Goal: Contribute content: Add original content to the website for others to see

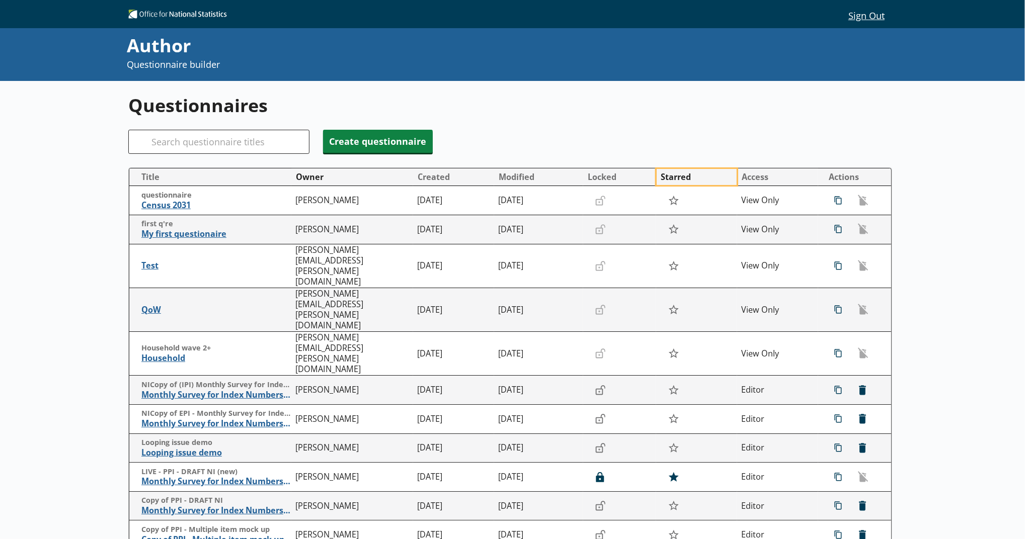
click at [662, 184] on button "Starred" at bounding box center [697, 177] width 80 height 16
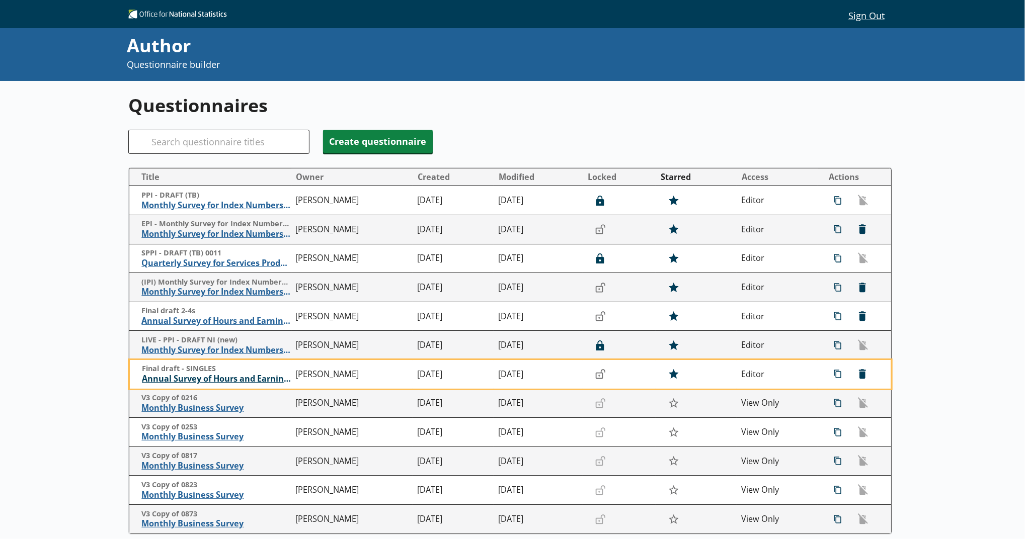
click at [266, 380] on span "Annual Survey of Hours and Earnings ([PERSON_NAME])" at bounding box center [216, 379] width 149 height 11
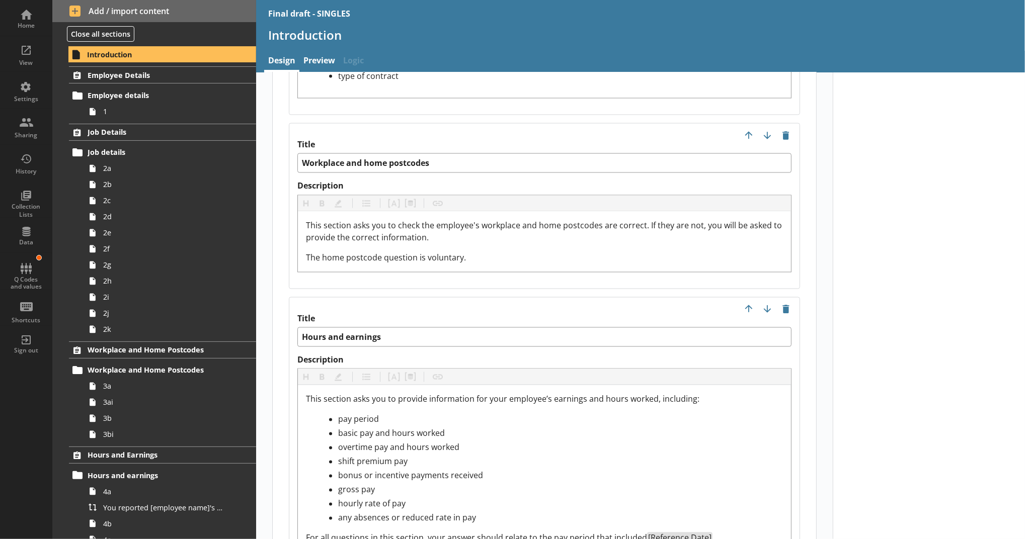
scroll to position [1475, 0]
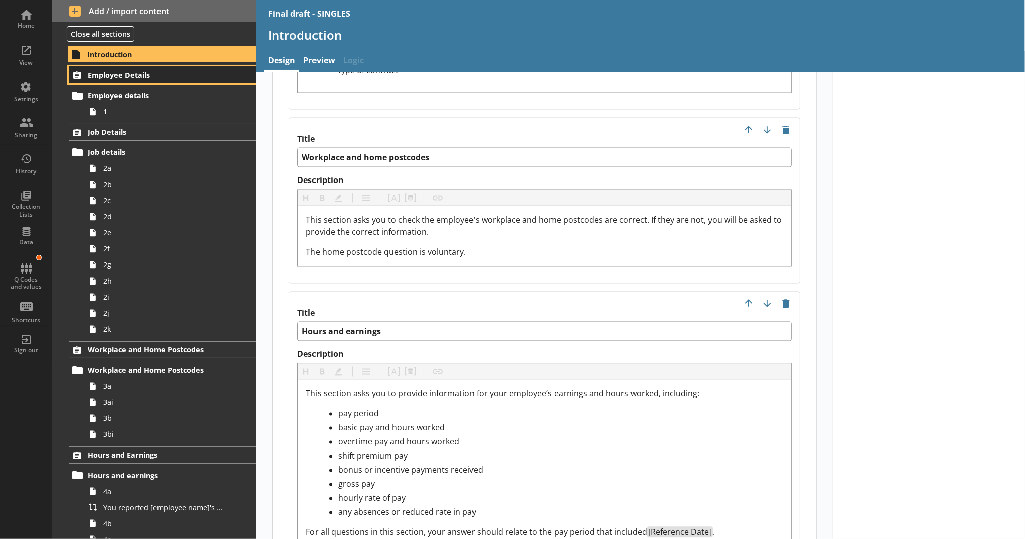
click at [181, 76] on span "Employee Details" at bounding box center [155, 75] width 135 height 10
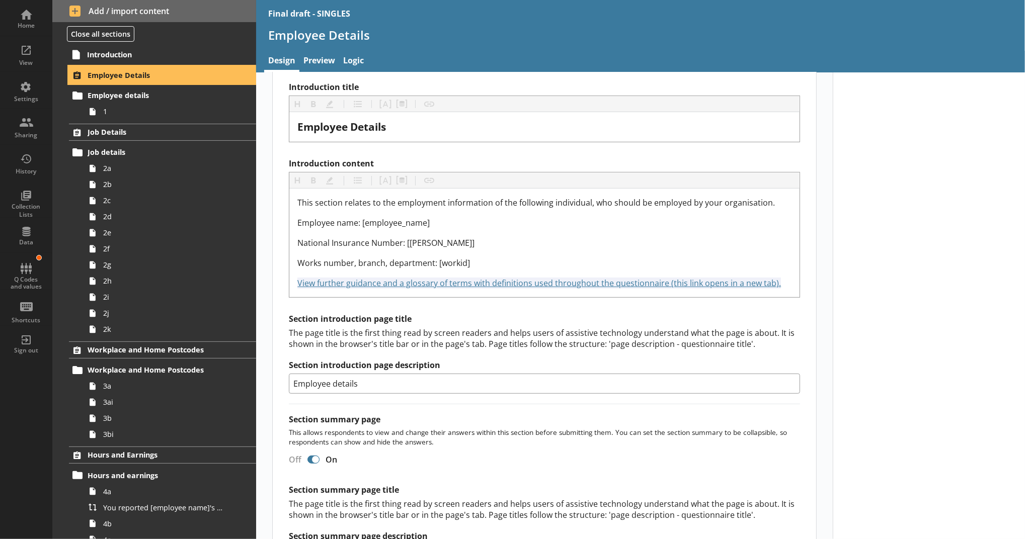
scroll to position [310, 0]
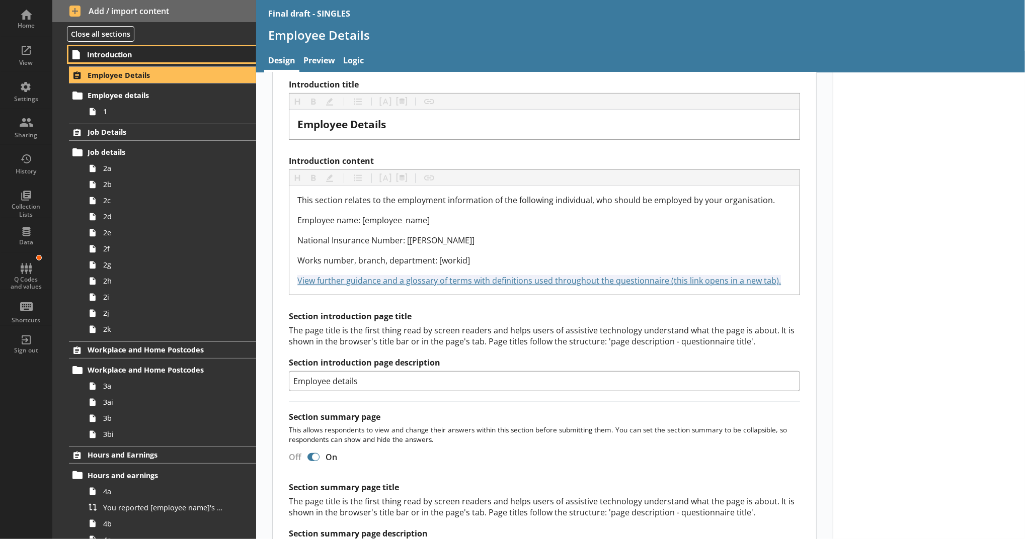
click at [174, 55] on span "Introduction" at bounding box center [154, 55] width 135 height 10
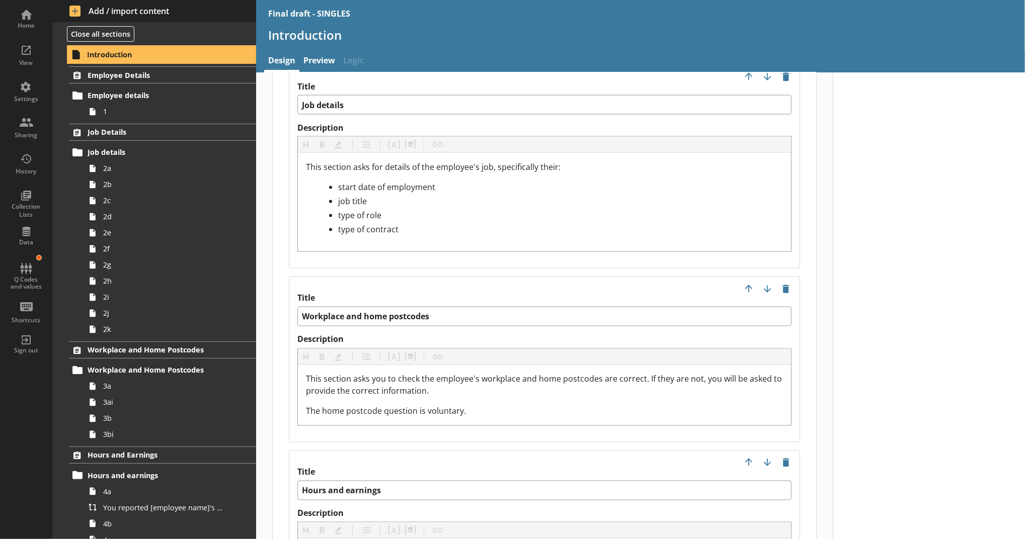
scroll to position [1317, 0]
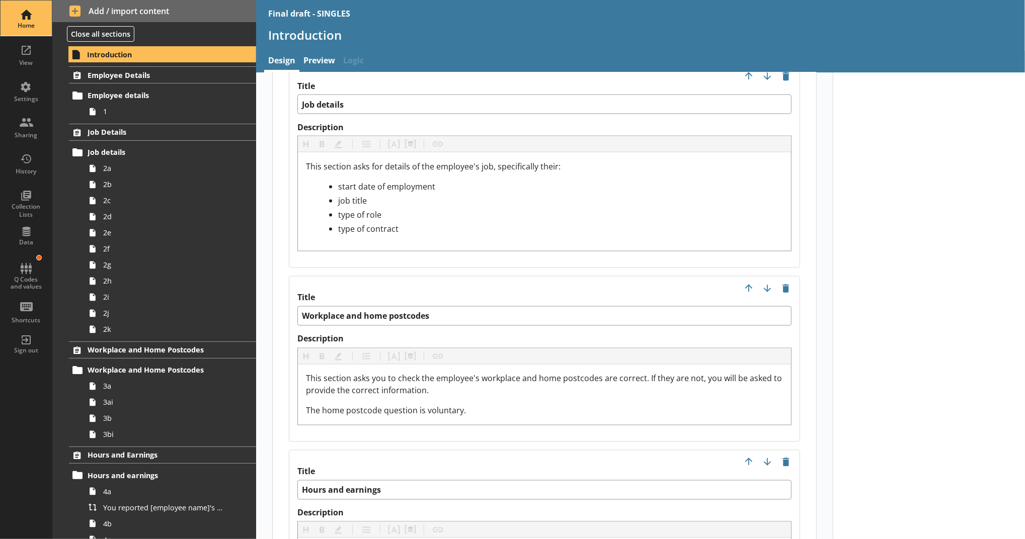
click at [24, 29] on div "Home" at bounding box center [26, 26] width 35 height 8
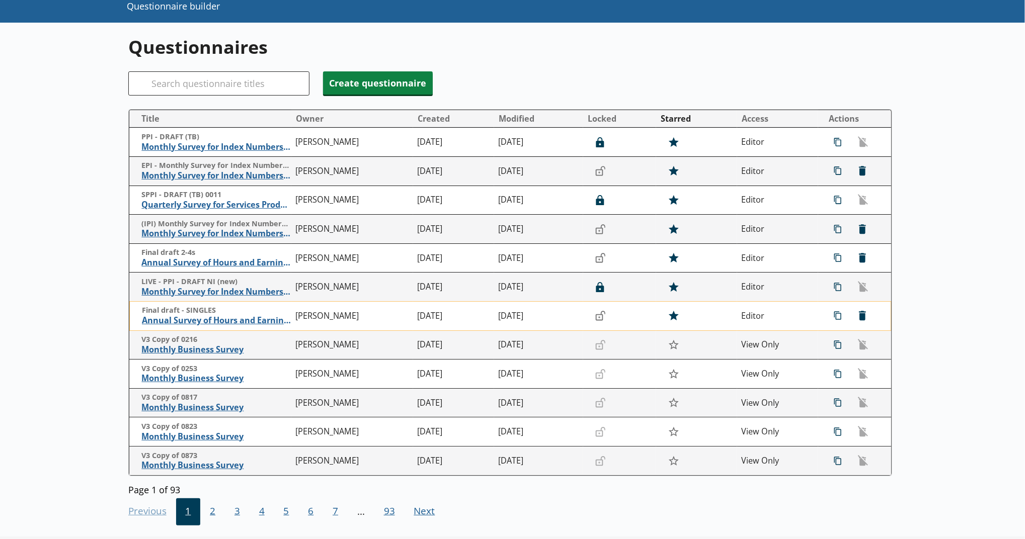
scroll to position [59, 0]
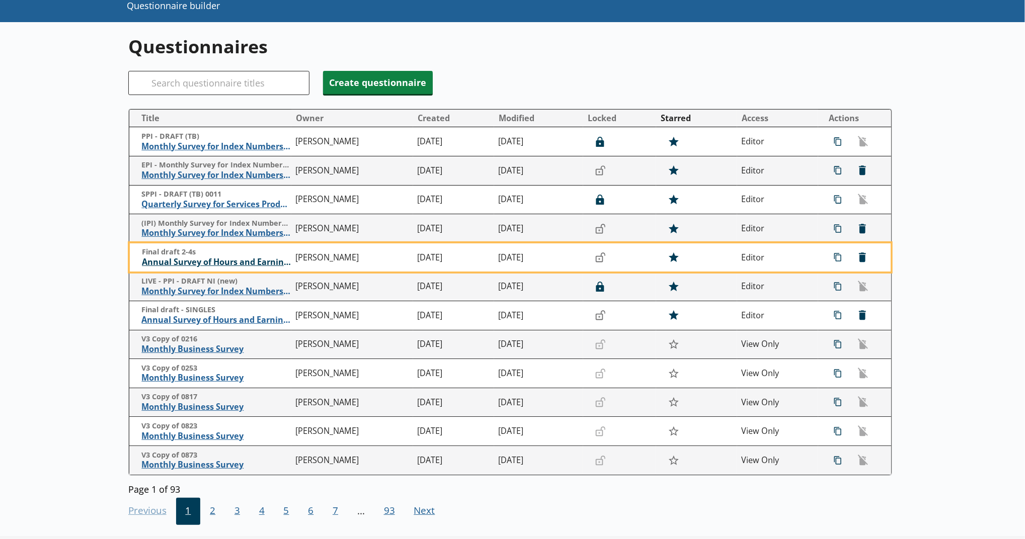
click at [251, 267] on span "Annual Survey of Hours and Earnings ([PERSON_NAME])" at bounding box center [216, 262] width 149 height 11
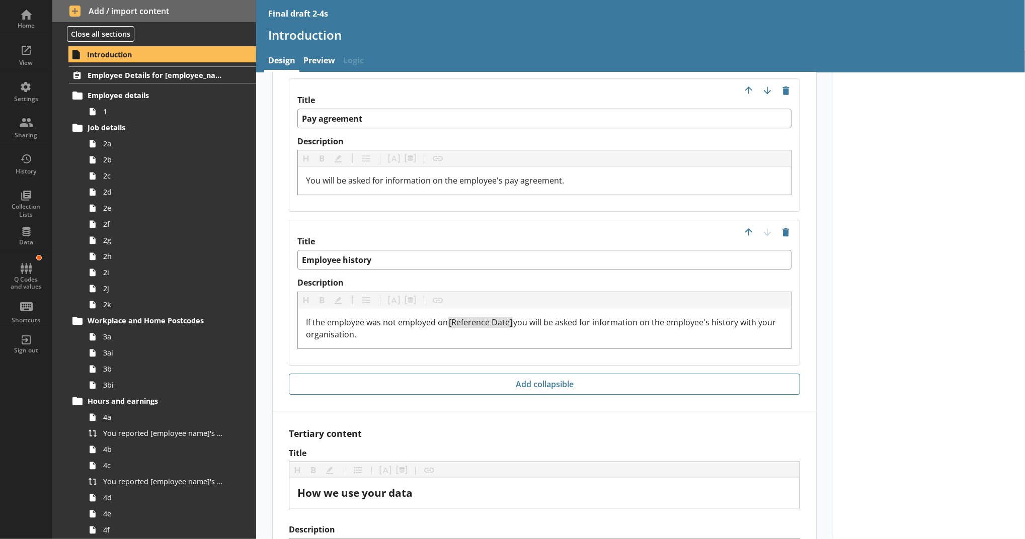
scroll to position [2655, 0]
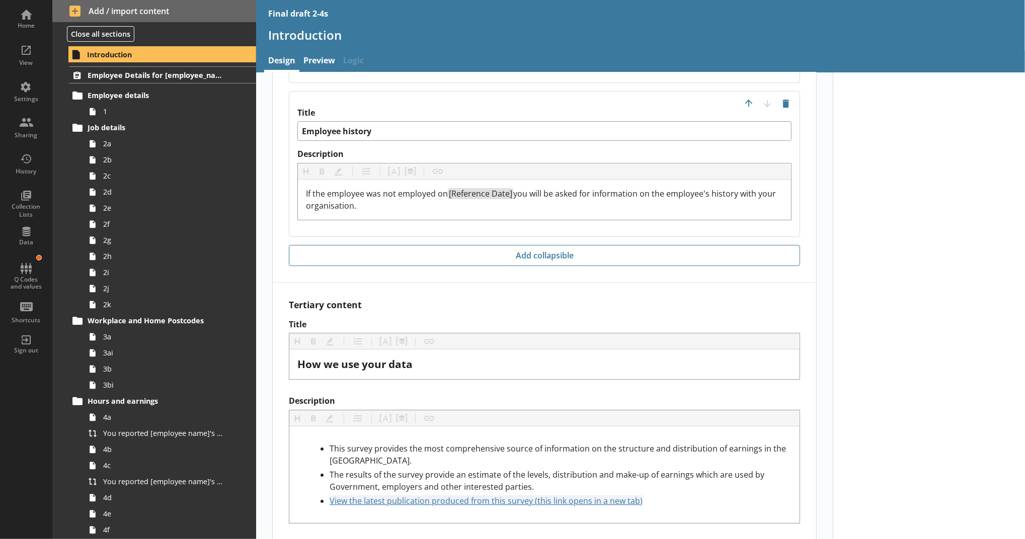
click at [200, 76] on span "Employee Details for [employee_name]" at bounding box center [155, 75] width 135 height 10
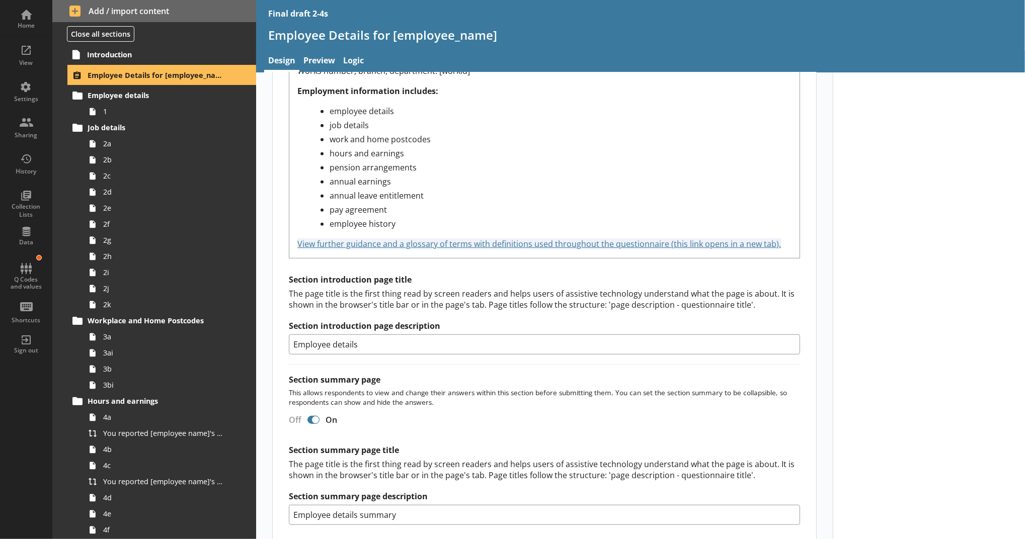
scroll to position [566, 0]
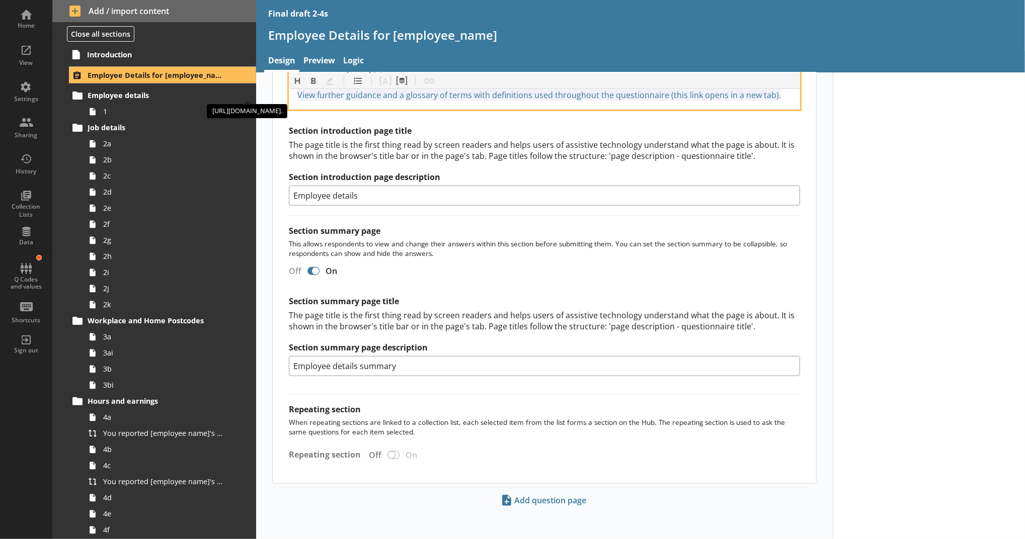
click at [397, 97] on span "View further guidance and a glossary of terms with definitions used throughout …" at bounding box center [538, 95] width 483 height 11
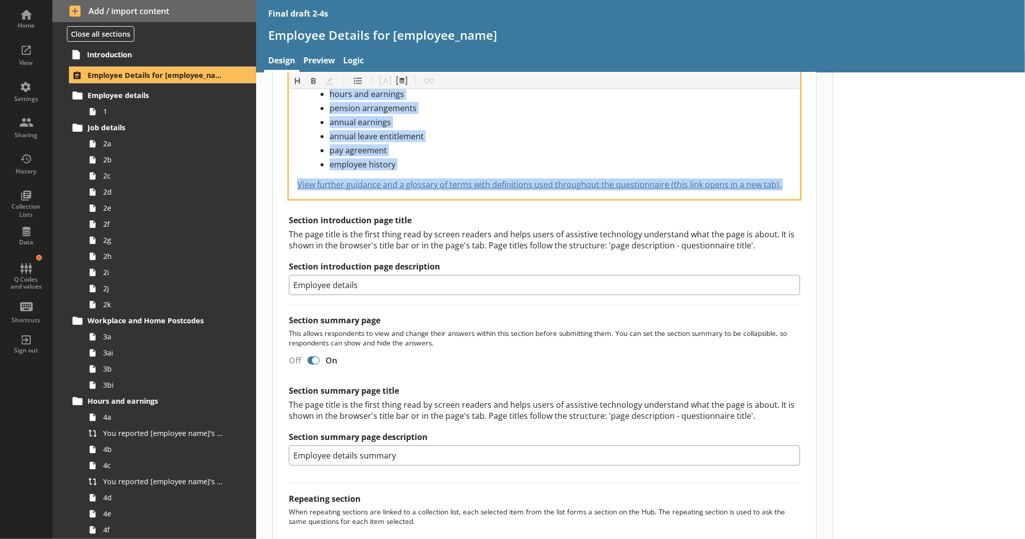
drag, startPoint x: 788, startPoint y: 186, endPoint x: 432, endPoint y: 190, distance: 356.2
click at [432, 190] on div "This section relates to the employment information of the following individual,…" at bounding box center [544, 68] width 510 height 262
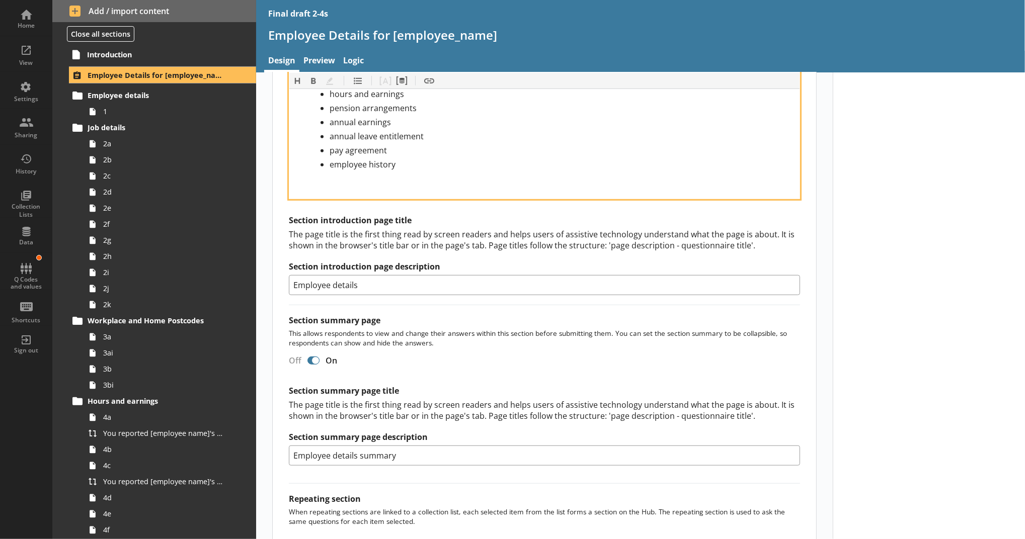
click at [417, 154] on div "pay agreement" at bounding box center [561, 150] width 462 height 12
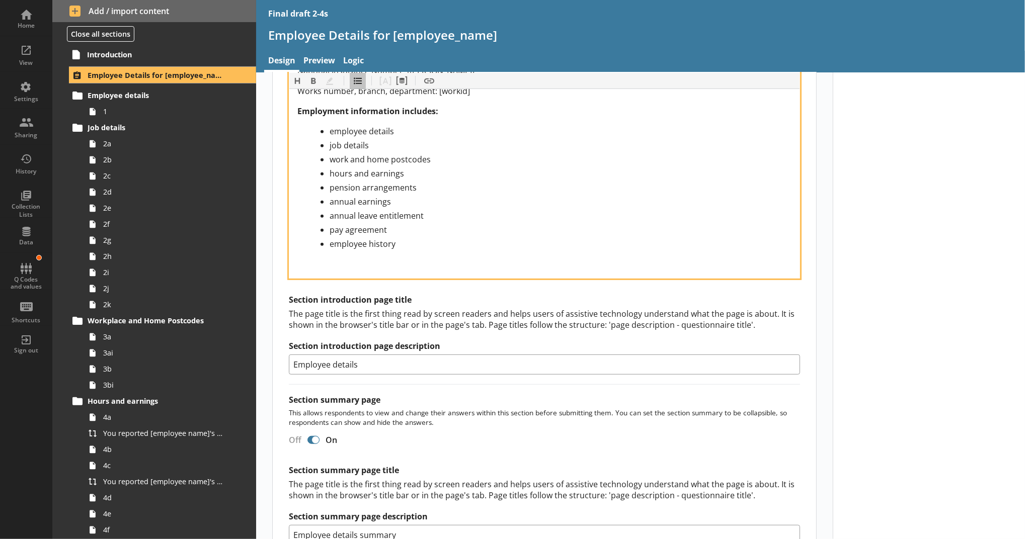
scroll to position [389, 0]
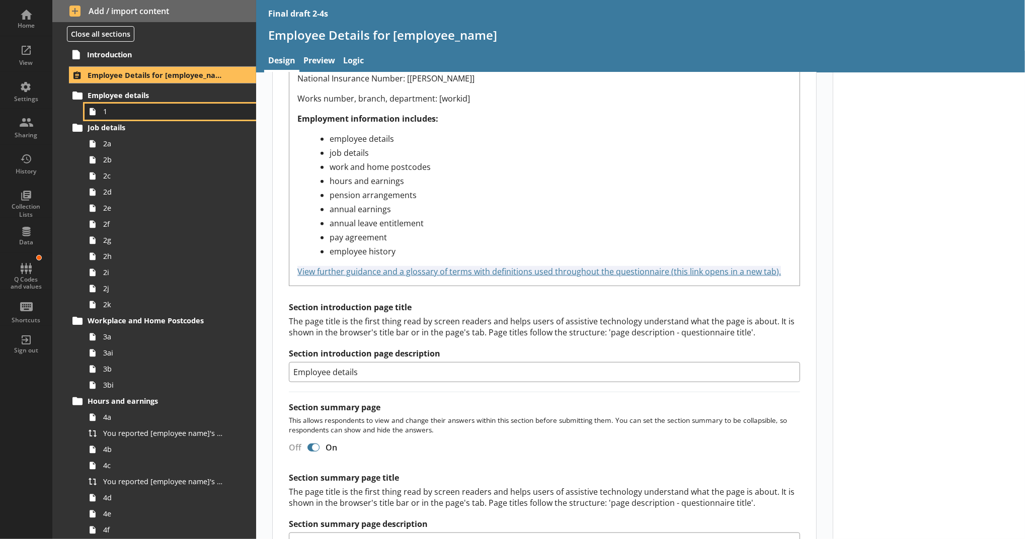
click at [197, 118] on link "1" at bounding box center [171, 112] width 172 height 16
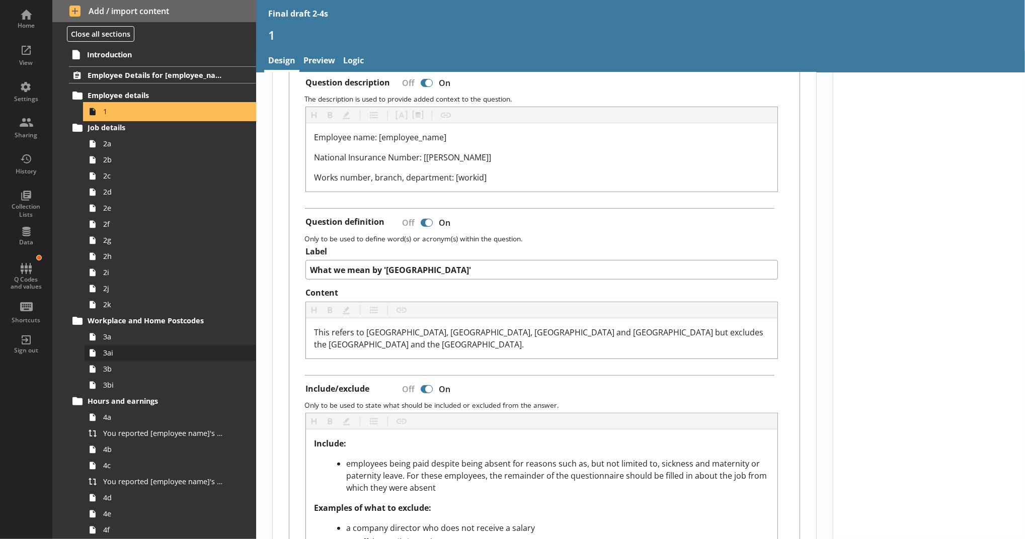
scroll to position [230, 0]
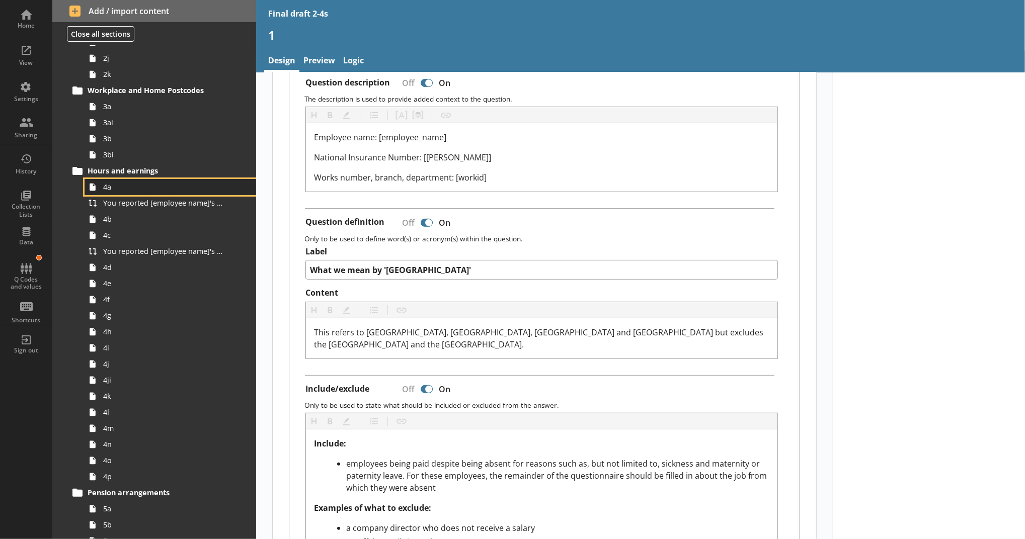
click at [184, 191] on span "4a" at bounding box center [164, 187] width 123 height 10
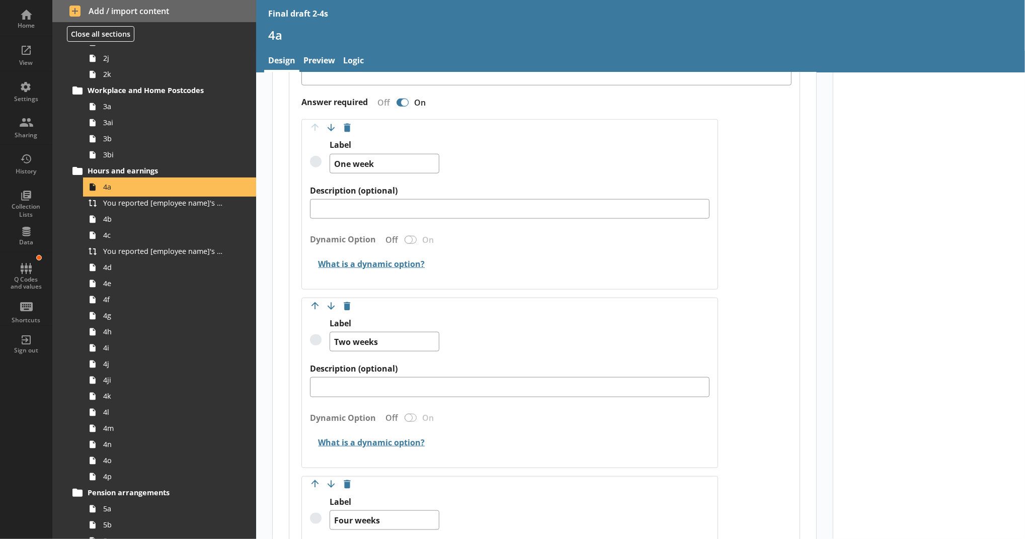
scroll to position [804, 0]
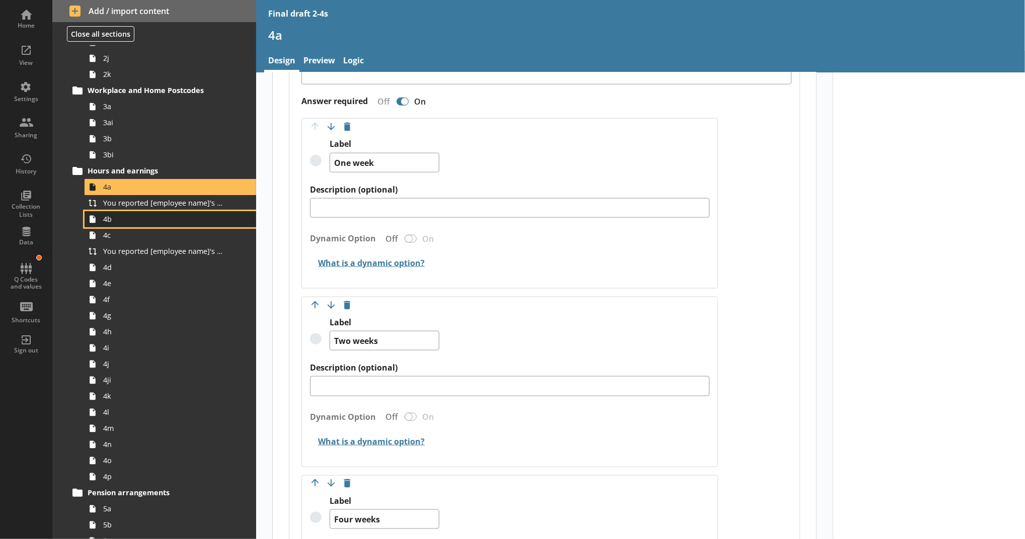
click at [202, 218] on span "4b" at bounding box center [164, 219] width 123 height 10
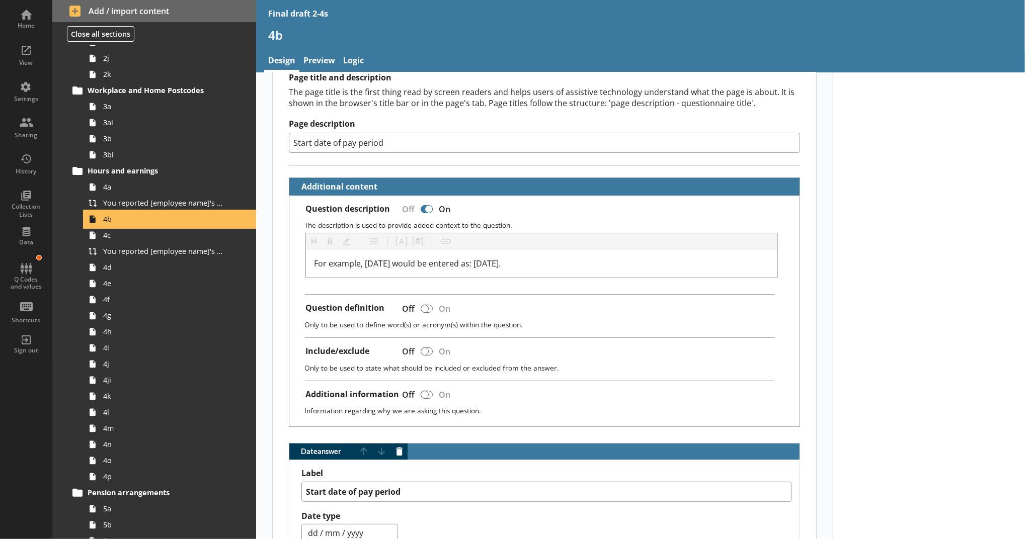
scroll to position [148, 0]
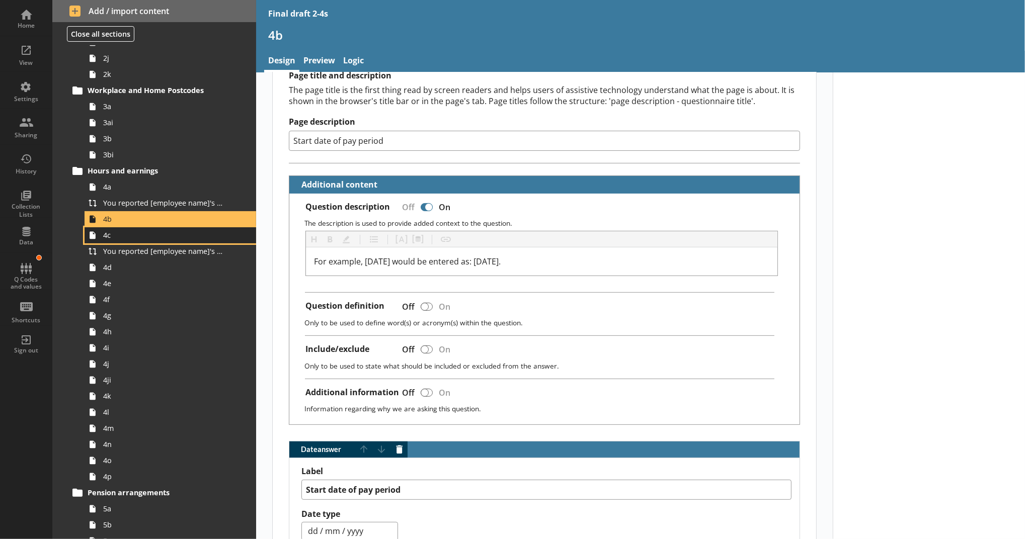
click at [153, 242] on link "4c" at bounding box center [171, 235] width 172 height 16
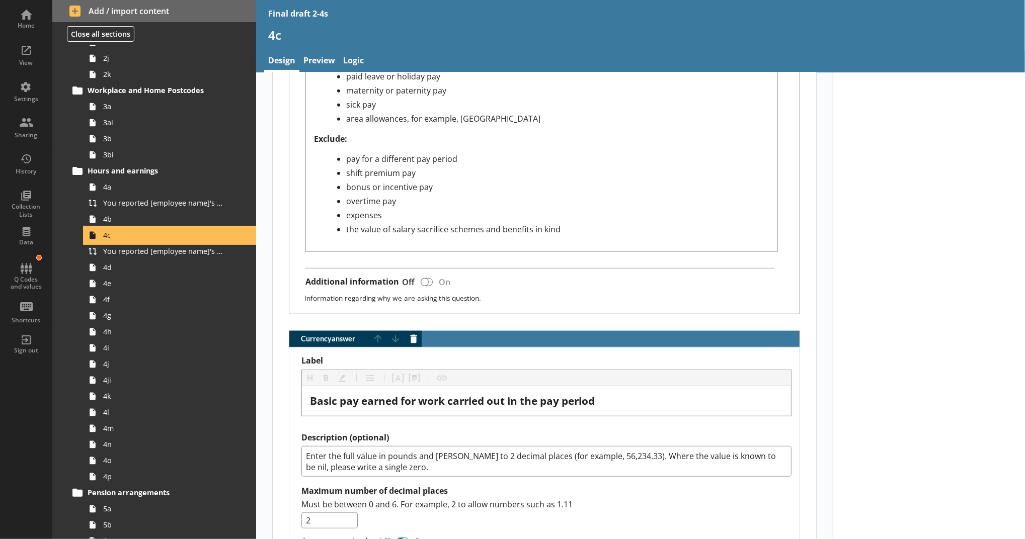
scroll to position [487, 0]
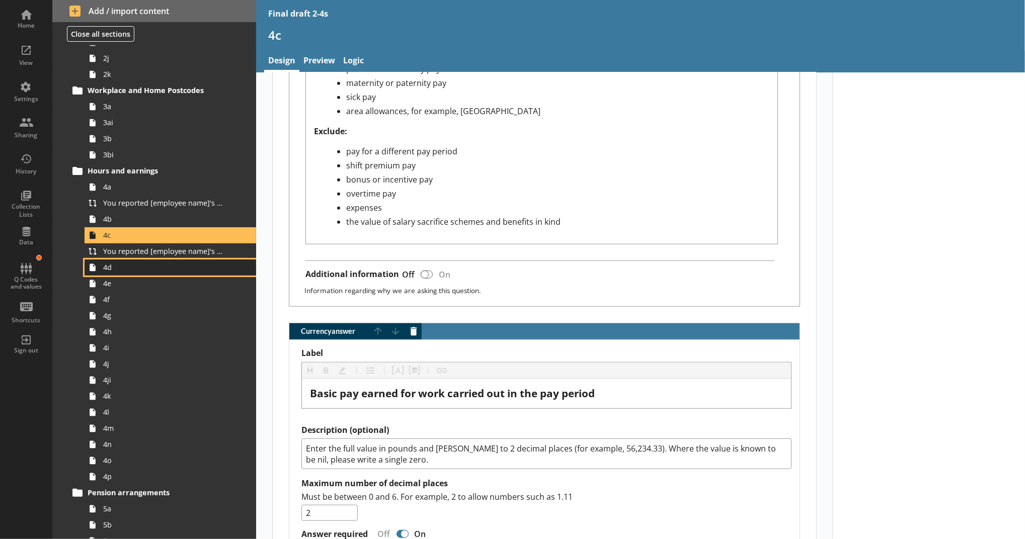
click at [173, 262] on link "4d" at bounding box center [171, 268] width 172 height 16
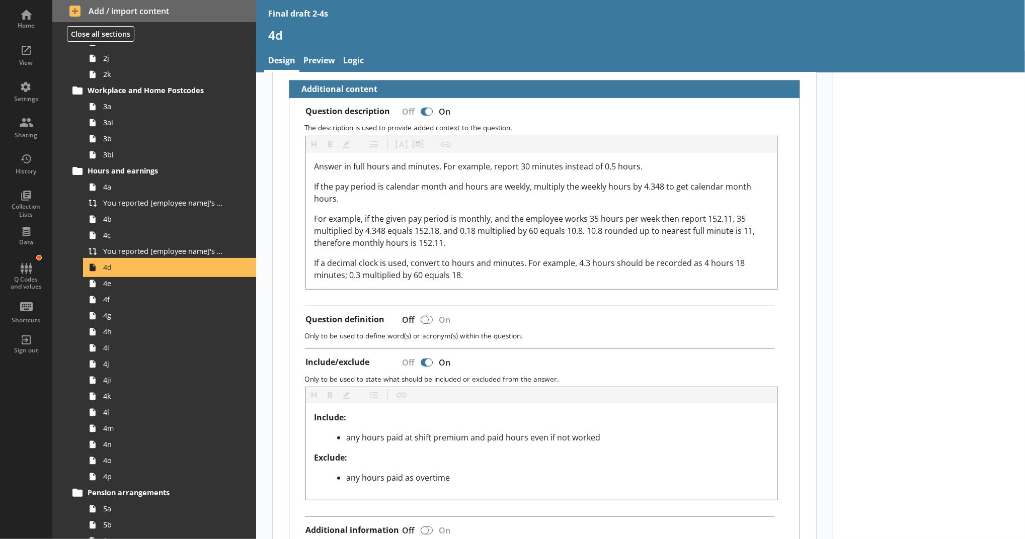
scroll to position [392, 0]
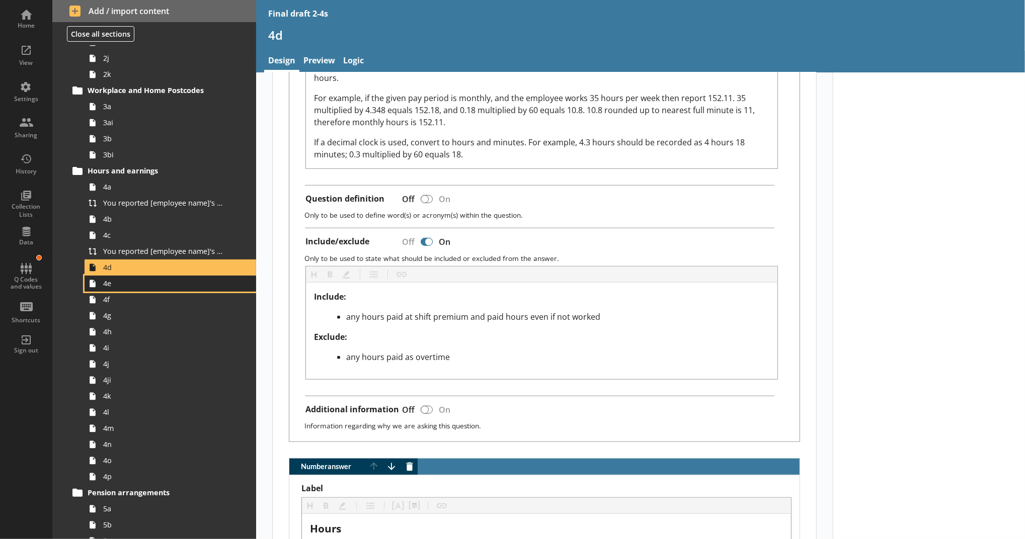
click at [188, 279] on span "4e" at bounding box center [164, 284] width 123 height 10
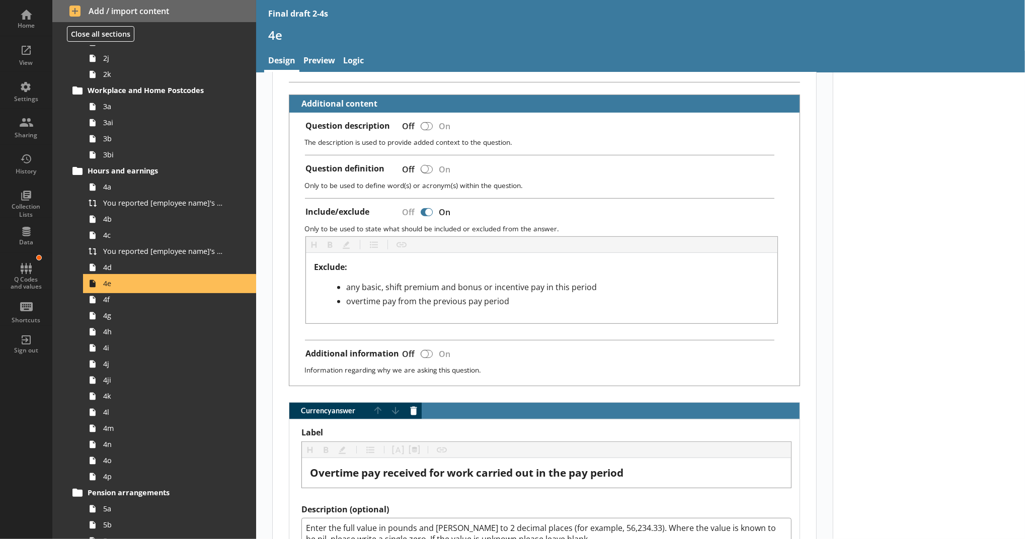
scroll to position [246, 0]
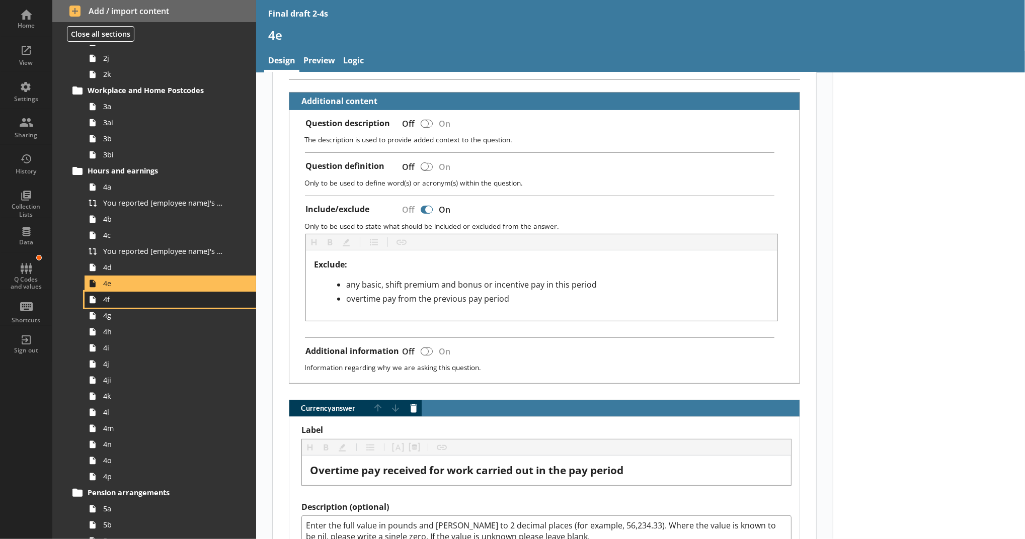
click at [161, 306] on link "4f" at bounding box center [171, 300] width 172 height 16
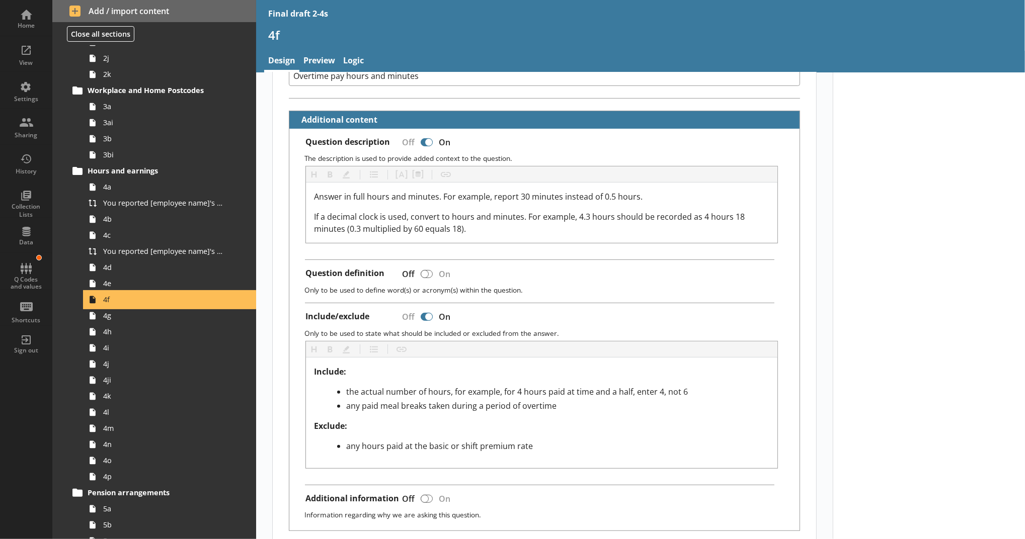
scroll to position [268, 0]
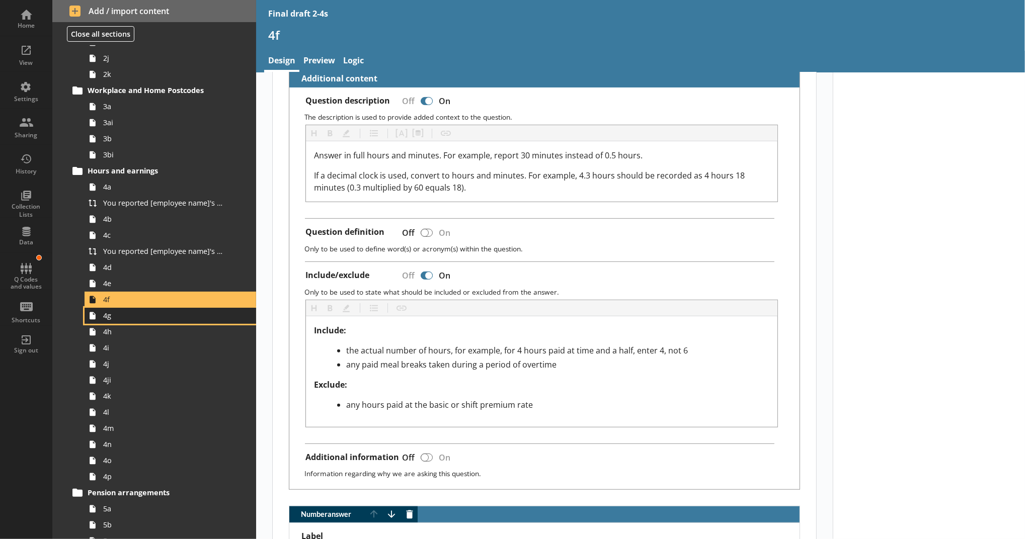
click at [185, 318] on span "4g" at bounding box center [164, 316] width 123 height 10
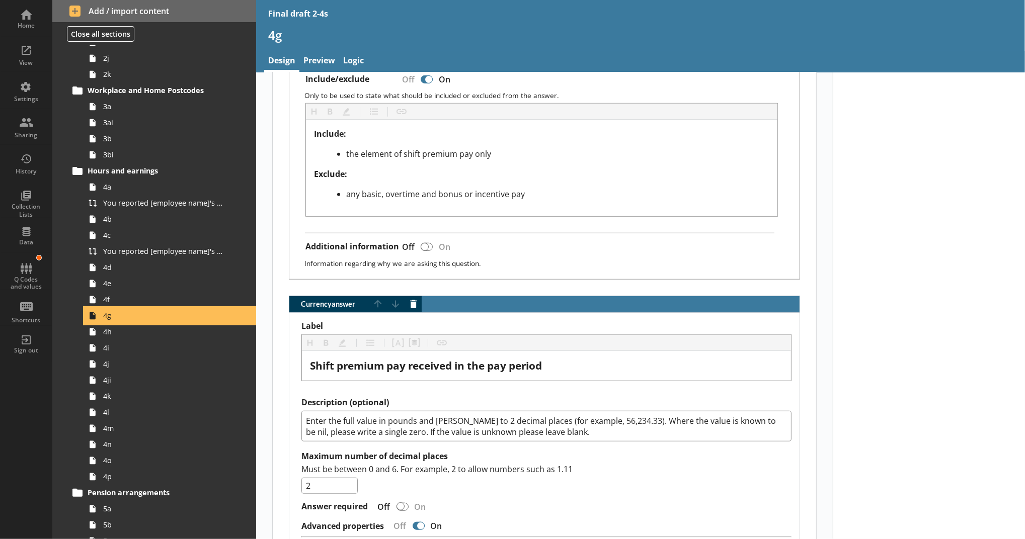
scroll to position [526, 0]
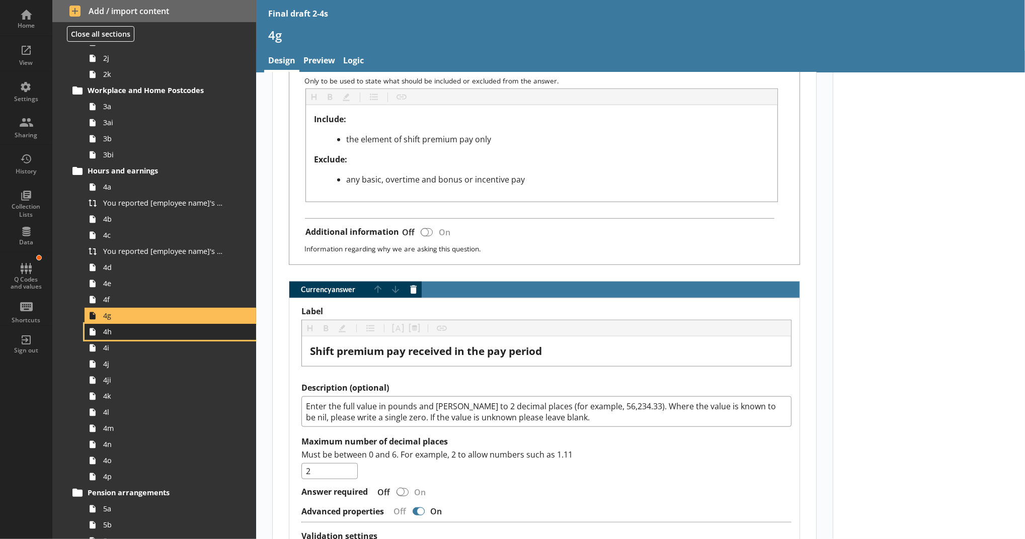
click at [228, 326] on link "4h" at bounding box center [171, 332] width 172 height 16
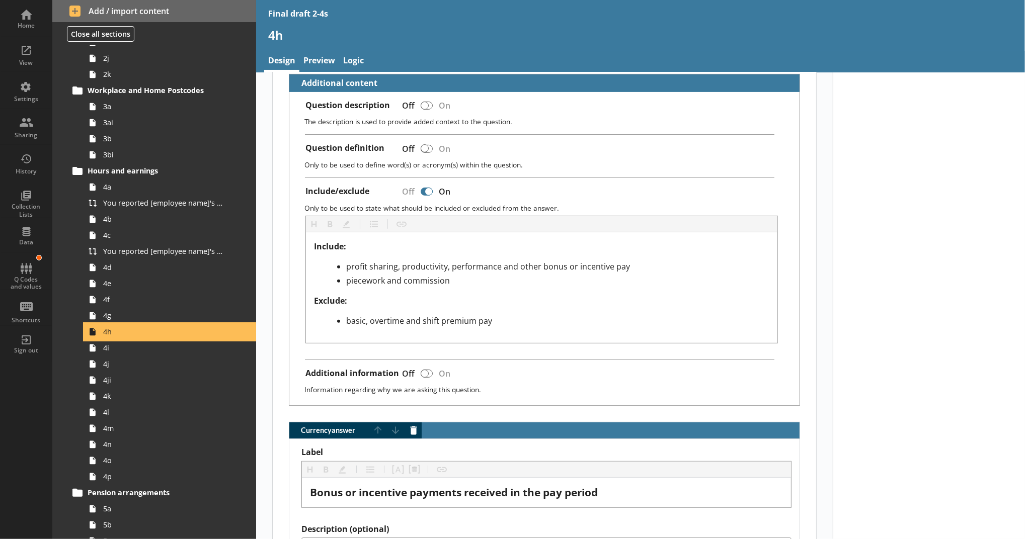
scroll to position [268, 0]
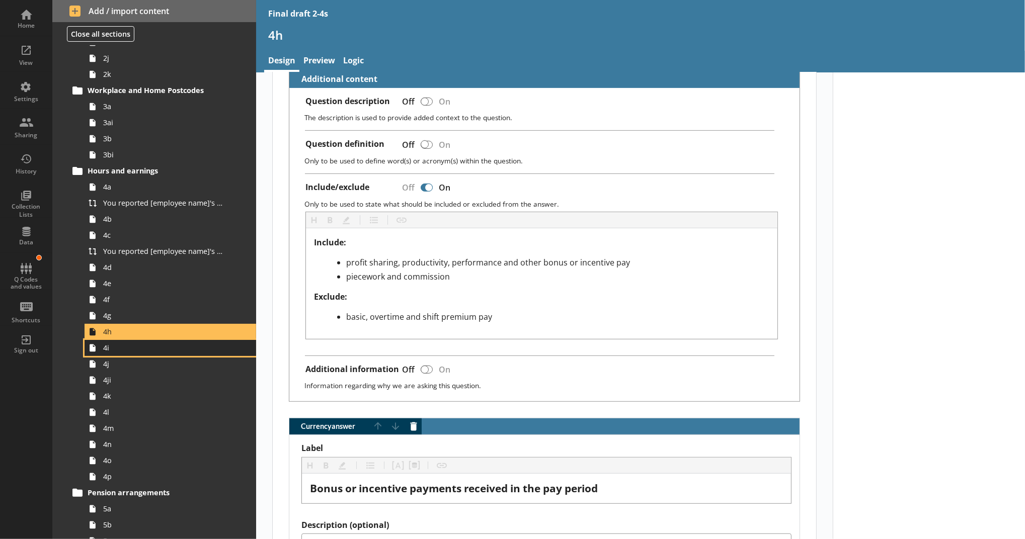
click at [161, 351] on span "4i" at bounding box center [164, 348] width 123 height 10
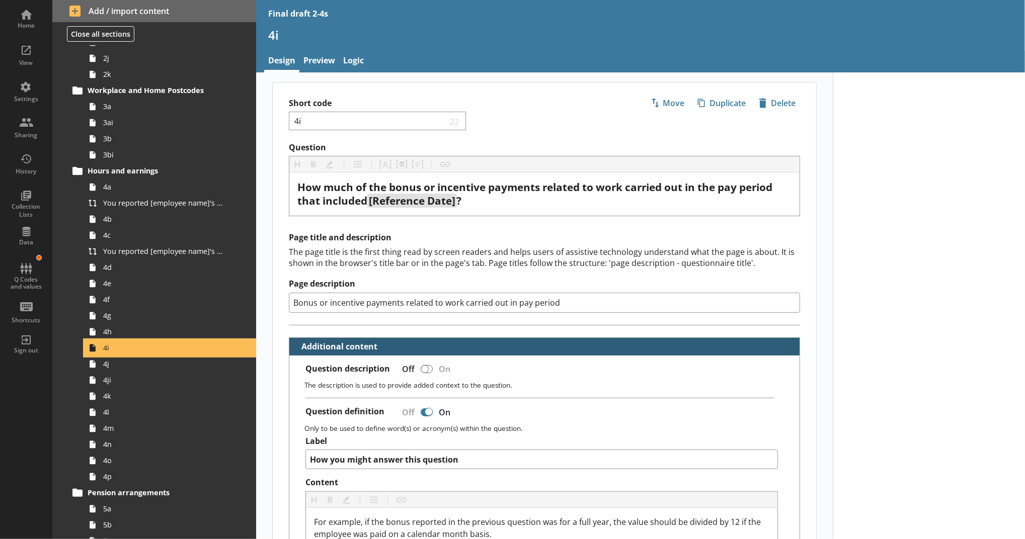
scroll to position [188, 0]
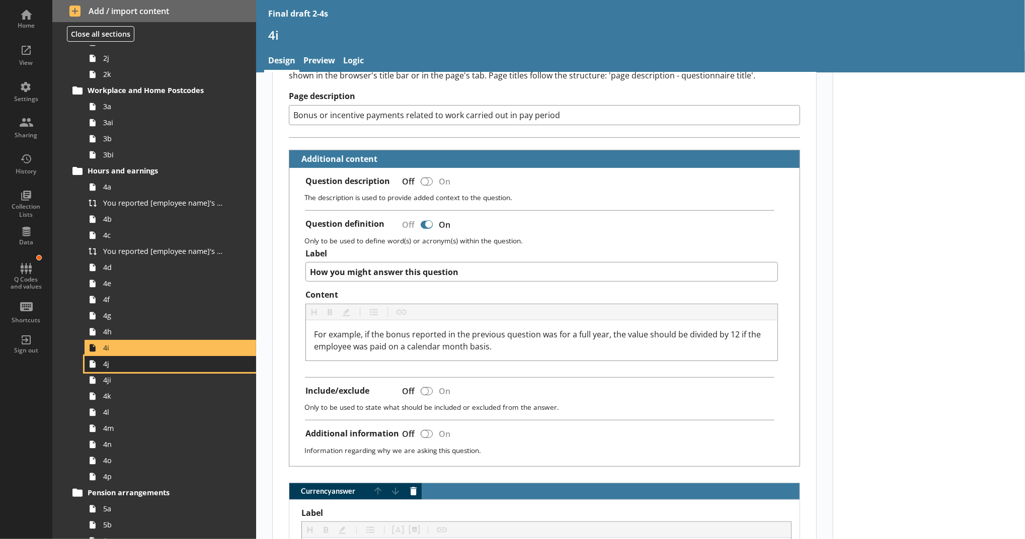
click at [174, 362] on span "4j" at bounding box center [164, 364] width 123 height 10
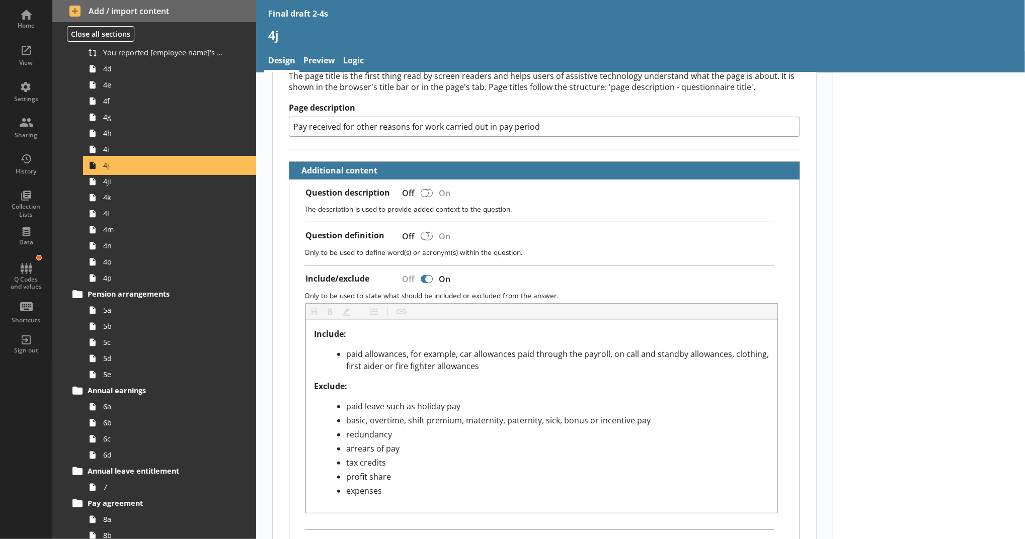
scroll to position [184, 0]
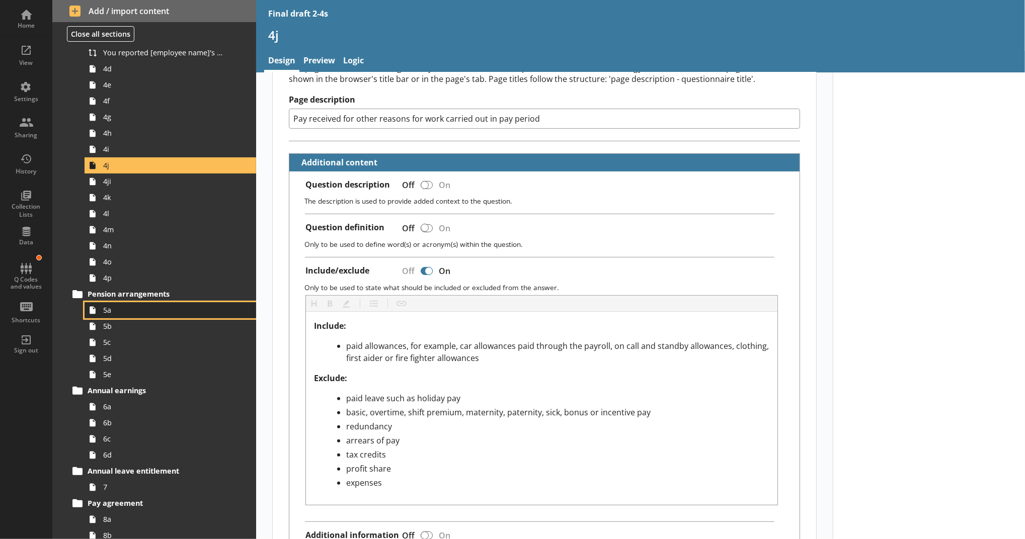
click at [143, 310] on span "5a" at bounding box center [164, 310] width 123 height 10
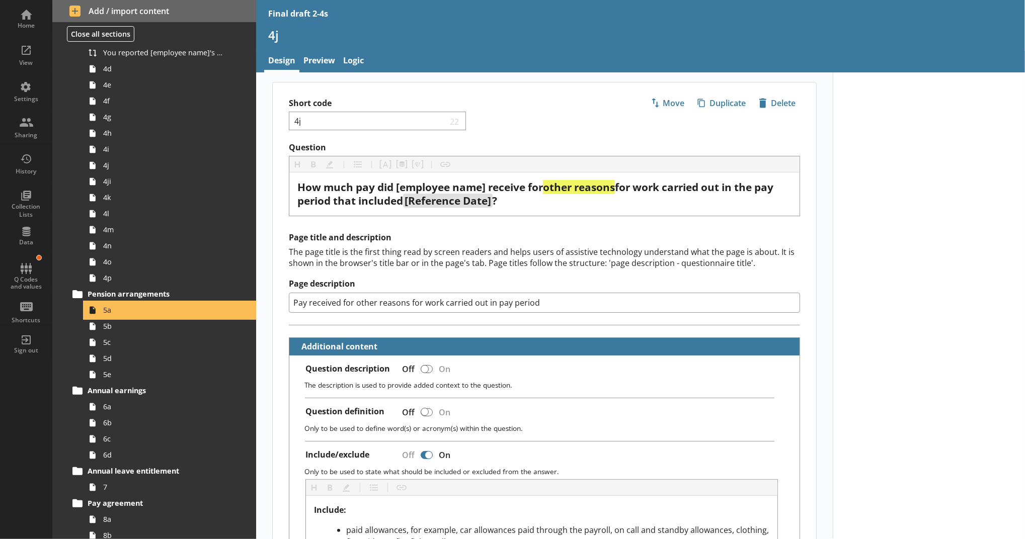
type textarea "x"
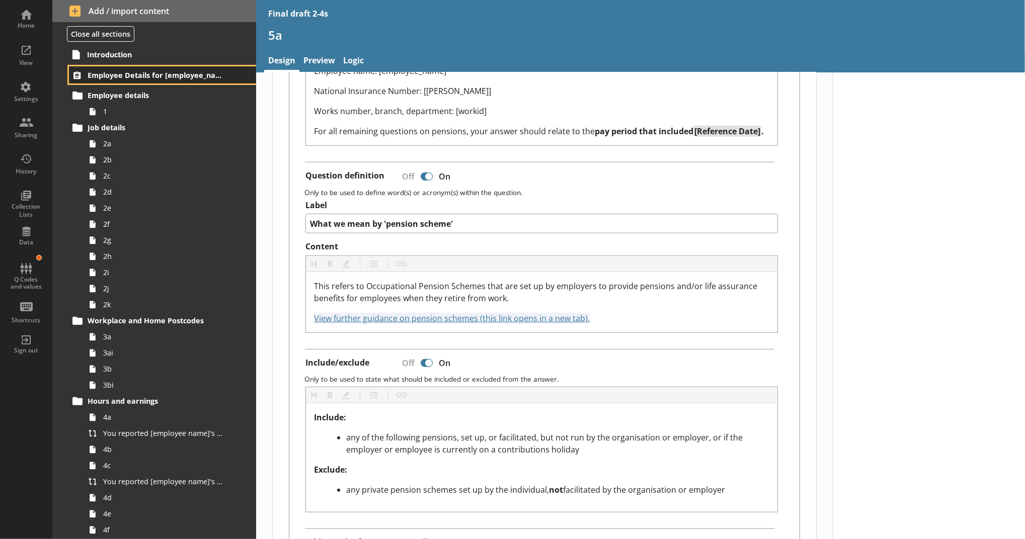
click at [195, 74] on span "Employee Details for [employee_name]" at bounding box center [155, 75] width 135 height 10
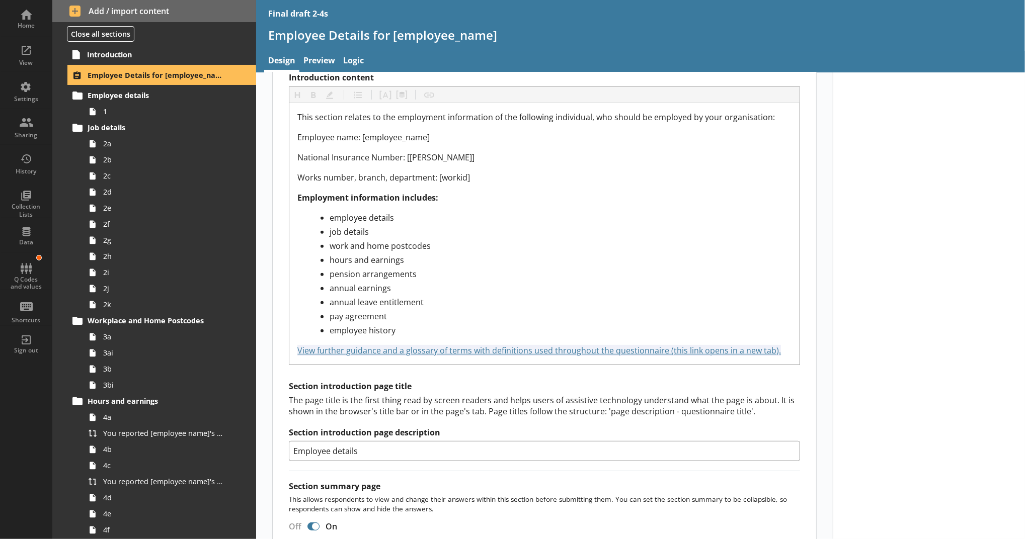
scroll to position [311, 0]
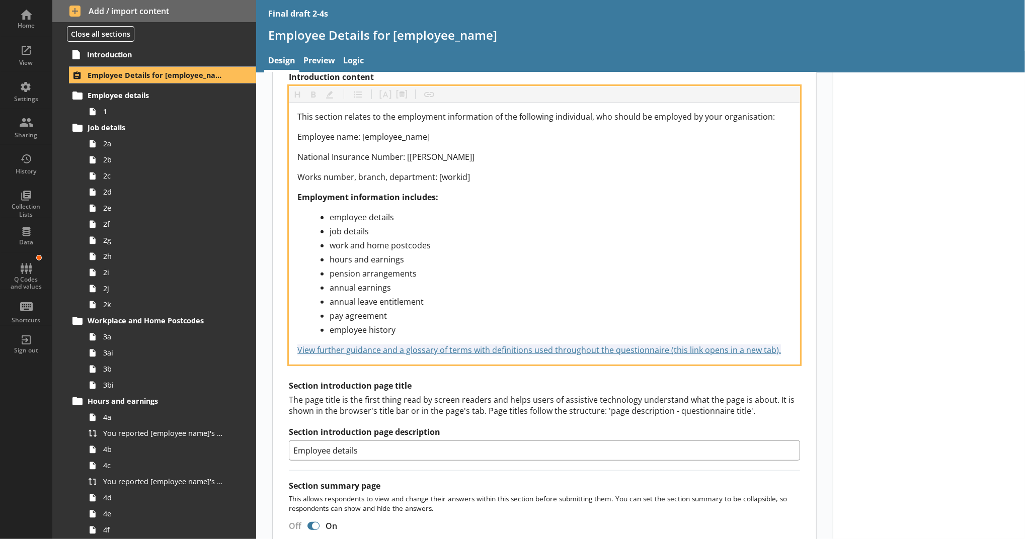
click at [778, 345] on div "View further guidance and a glossary of terms with definitions used throughout …" at bounding box center [544, 350] width 494 height 12
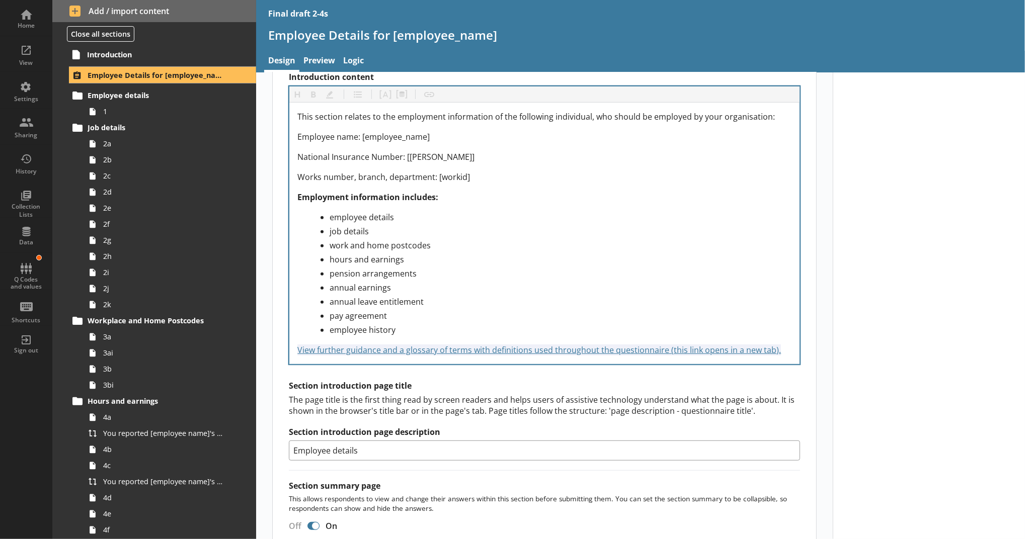
drag, startPoint x: 291, startPoint y: 345, endPoint x: 776, endPoint y: 349, distance: 485.0
click at [776, 349] on div "This section relates to the employment information of the following individual,…" at bounding box center [544, 234] width 510 height 262
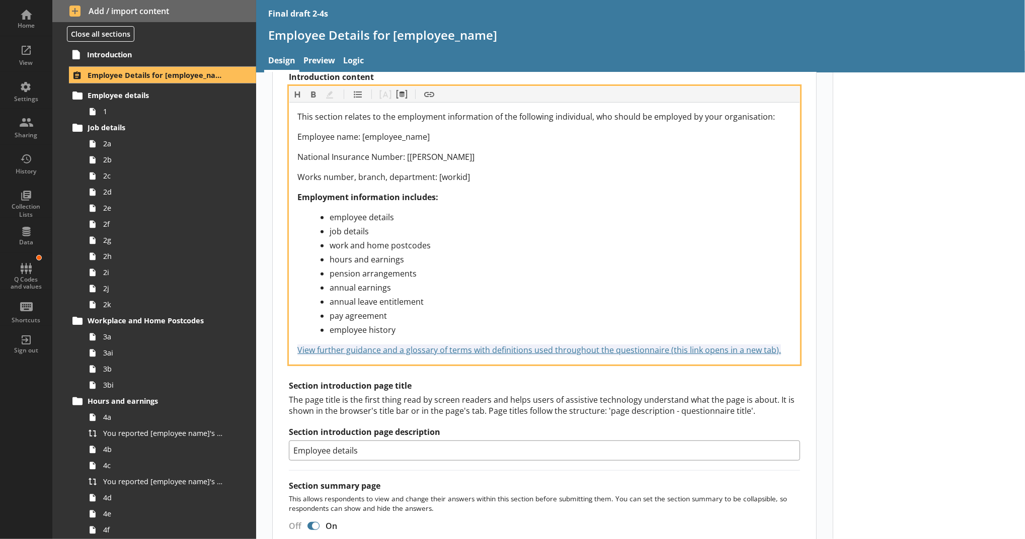
drag, startPoint x: 776, startPoint y: 349, endPoint x: 290, endPoint y: 372, distance: 487.0
click at [290, 372] on div "Introduction title Heading Heading Bold Bold Highlight Highlight List List Pipe…" at bounding box center [544, 227] width 511 height 465
copy span "View further guidance and a glossary of terms with definitions used throughout …"
click at [381, 329] on div "employee history" at bounding box center [561, 330] width 462 height 12
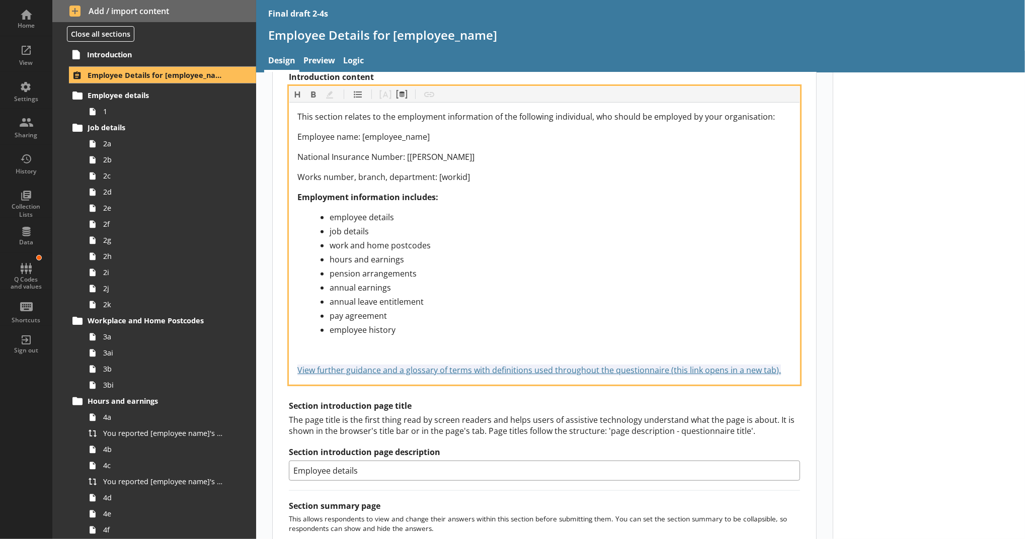
click at [297, 353] on div "Introduction content" at bounding box center [544, 350] width 494 height 12
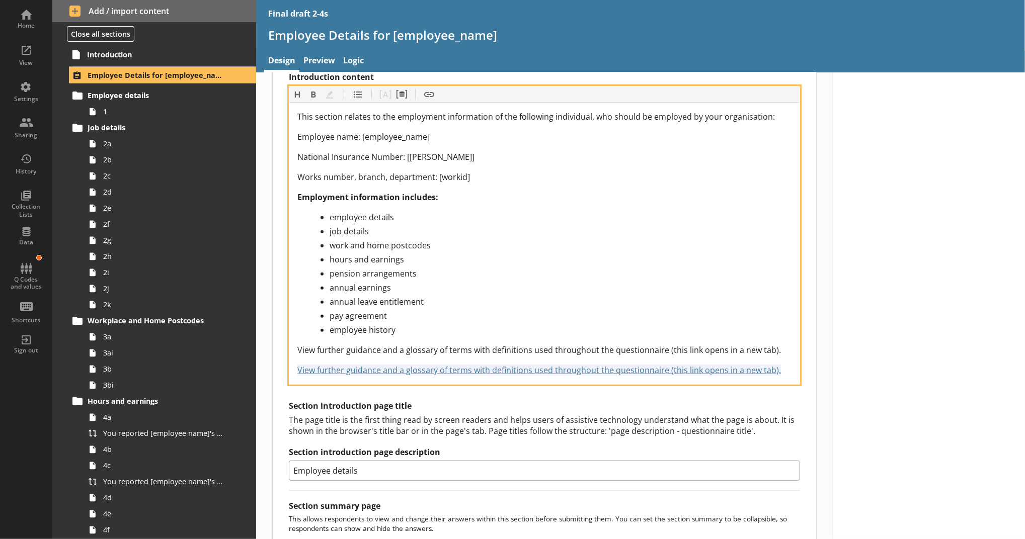
click at [777, 373] on div "View further guidance and a glossary of terms with definitions used throughout …" at bounding box center [544, 370] width 494 height 12
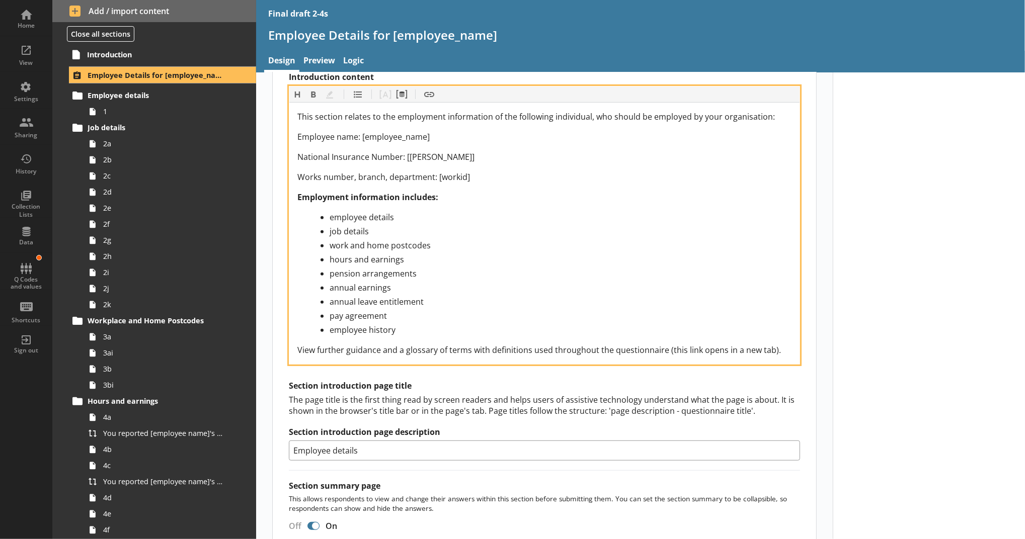
click at [649, 324] on div "employee history" at bounding box center [561, 330] width 462 height 12
drag, startPoint x: 779, startPoint y: 352, endPoint x: 277, endPoint y: 347, distance: 502.1
click at [277, 347] on div "Section title This will be shown on the hub. Heading Heading Bold Bold Highligh…" at bounding box center [544, 296] width 543 height 883
click at [431, 89] on button "Insert link" at bounding box center [429, 95] width 16 height 16
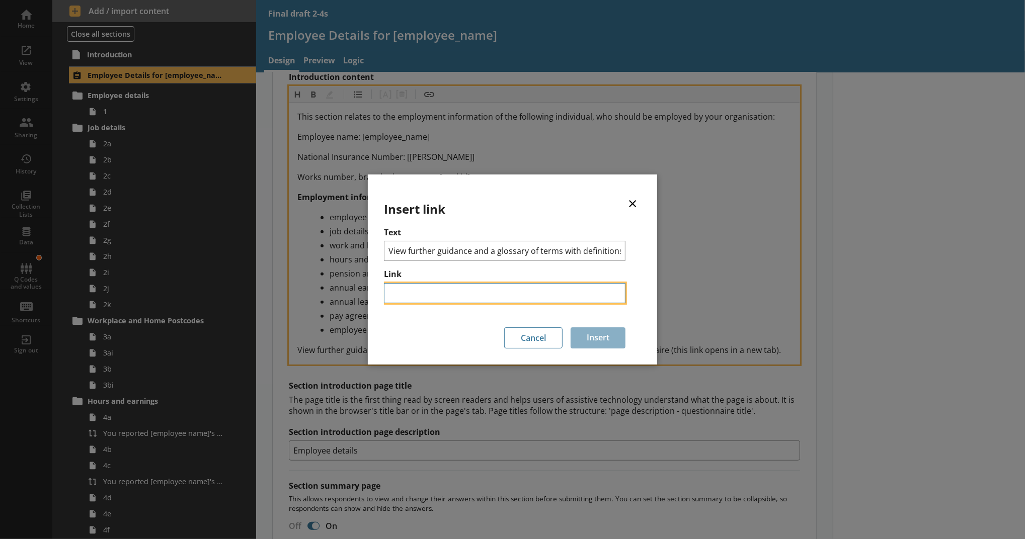
click at [428, 283] on input "Link" at bounding box center [504, 293] width 241 height 20
paste input "https://www.ons.gov.uk/surveys/informationforbusinesses/businesssurveys/additio…"
type input "https://www.ons.gov.uk/surveys/informationforbusinesses/businesssurveys/additio…"
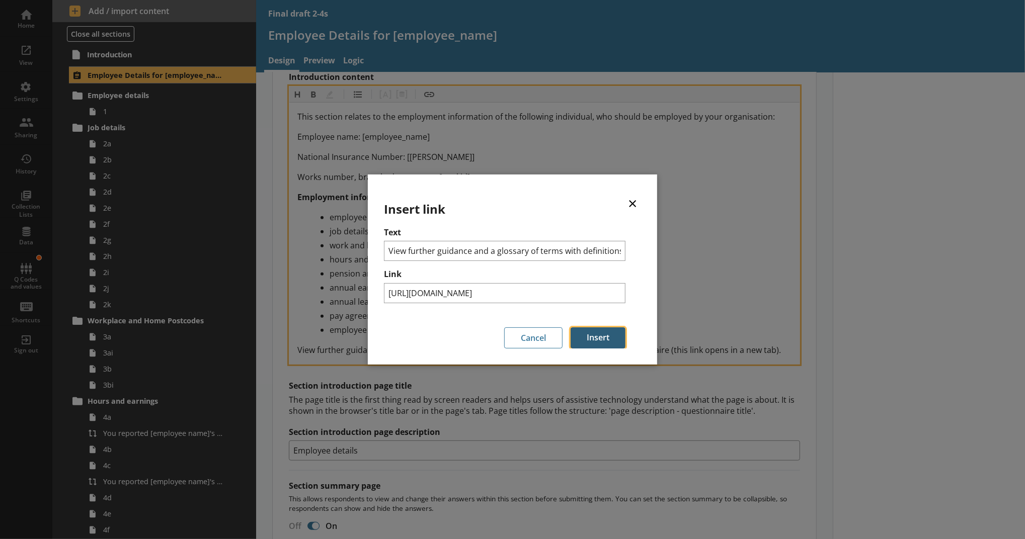
scroll to position [0, 0]
click at [581, 335] on button "Insert" at bounding box center [598, 338] width 55 height 21
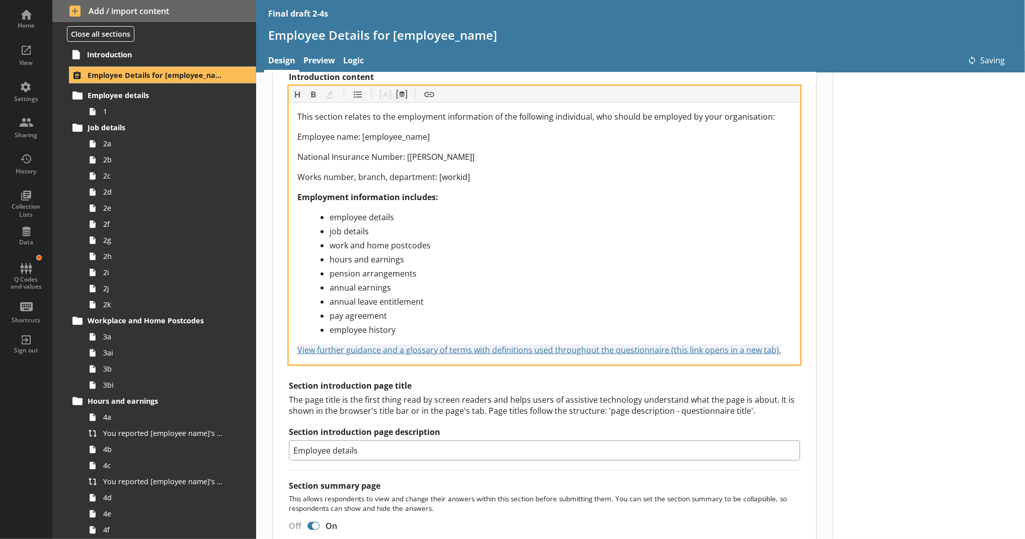
click at [675, 296] on div "annual leave entitlement" at bounding box center [561, 302] width 462 height 12
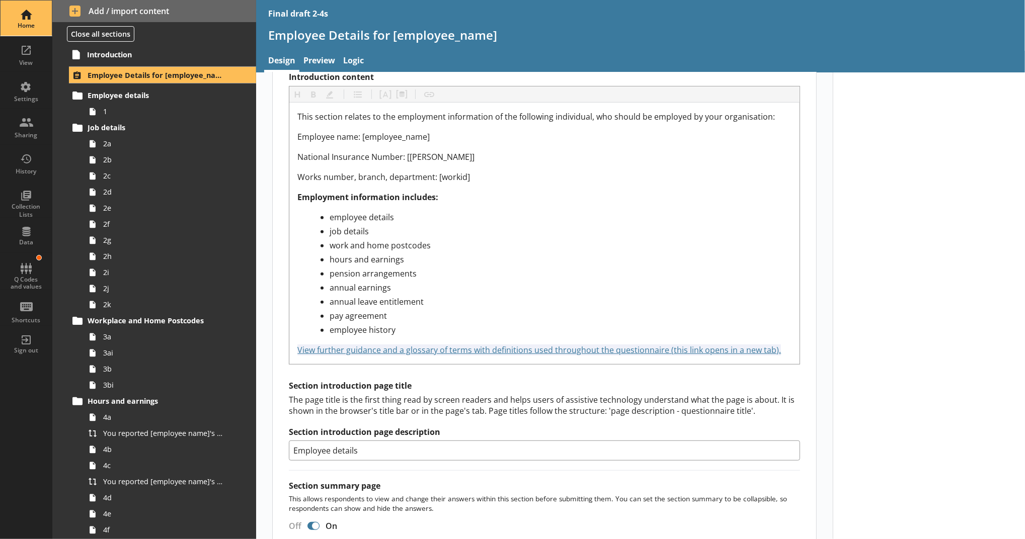
click at [26, 28] on div "Home" at bounding box center [26, 26] width 35 height 8
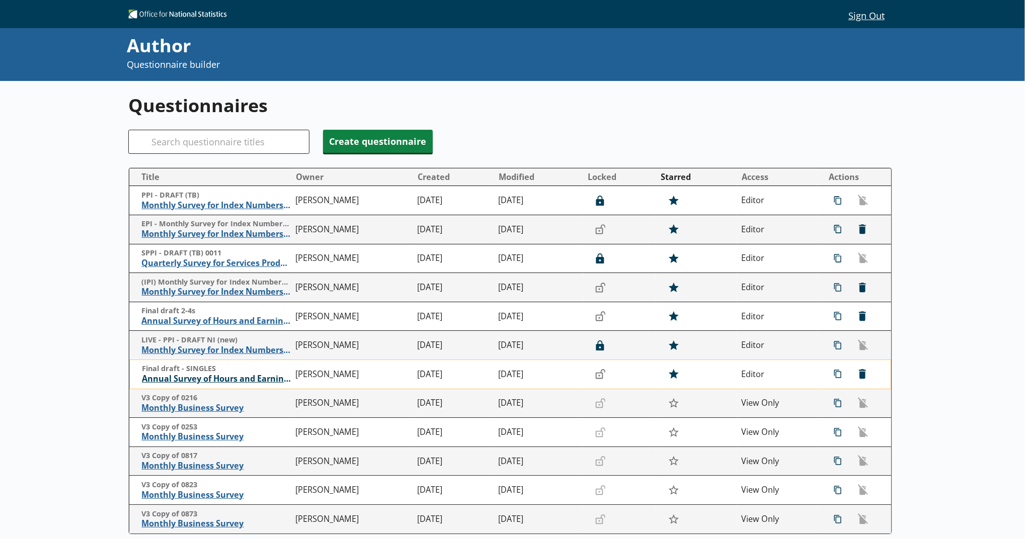
click at [217, 380] on span "Annual Survey of Hours and Earnings ([PERSON_NAME])" at bounding box center [216, 379] width 149 height 11
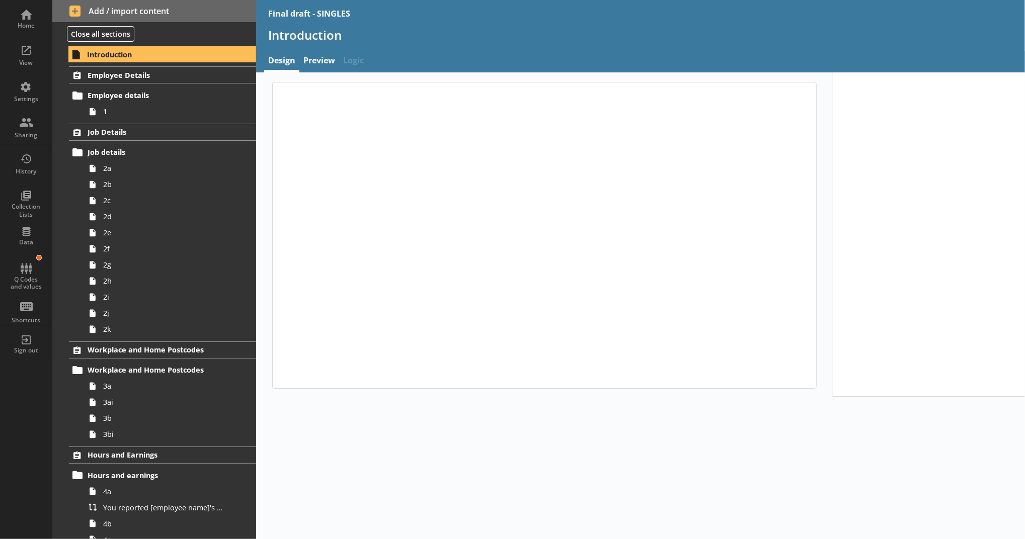
type textarea "x"
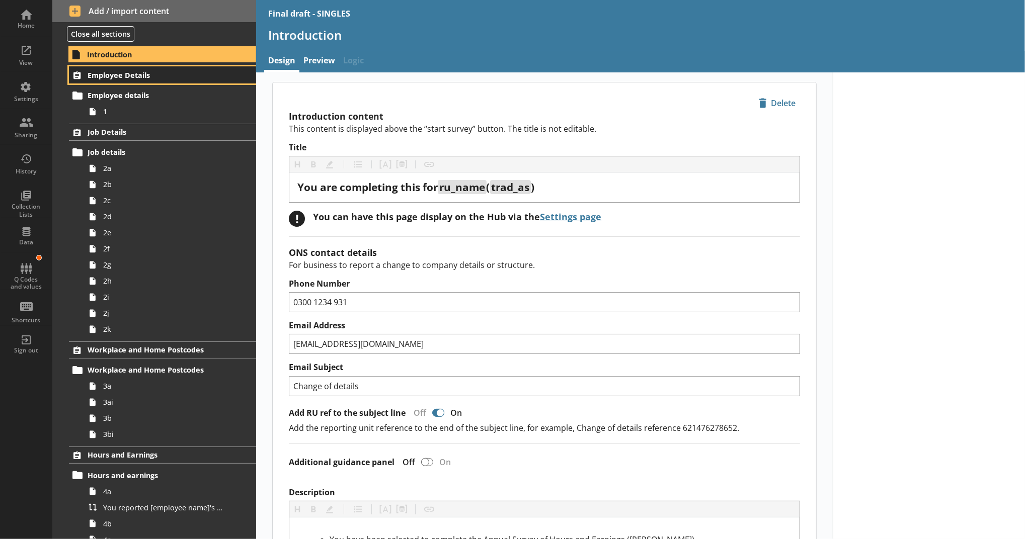
click at [208, 82] on link "Employee Details" at bounding box center [162, 74] width 187 height 17
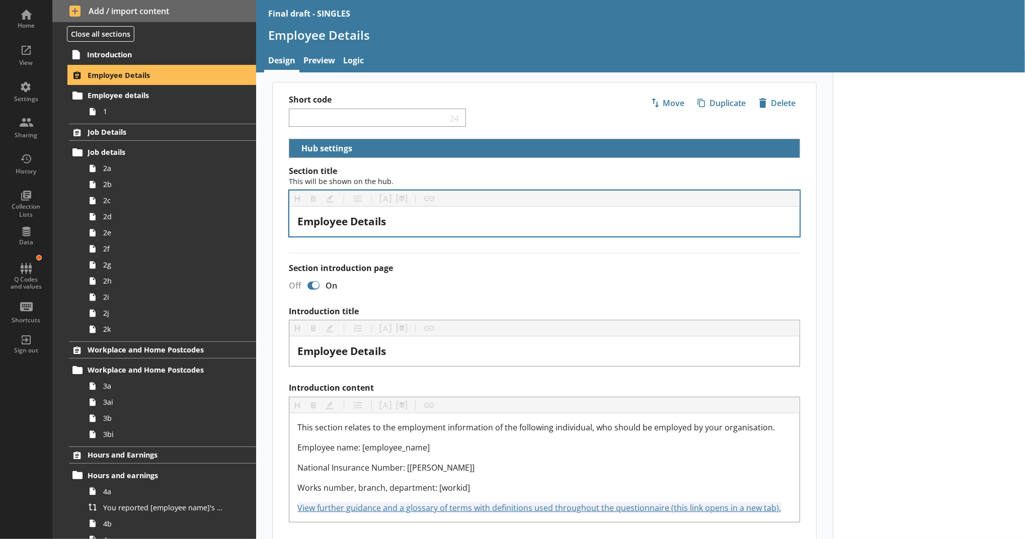
scroll to position [155, 0]
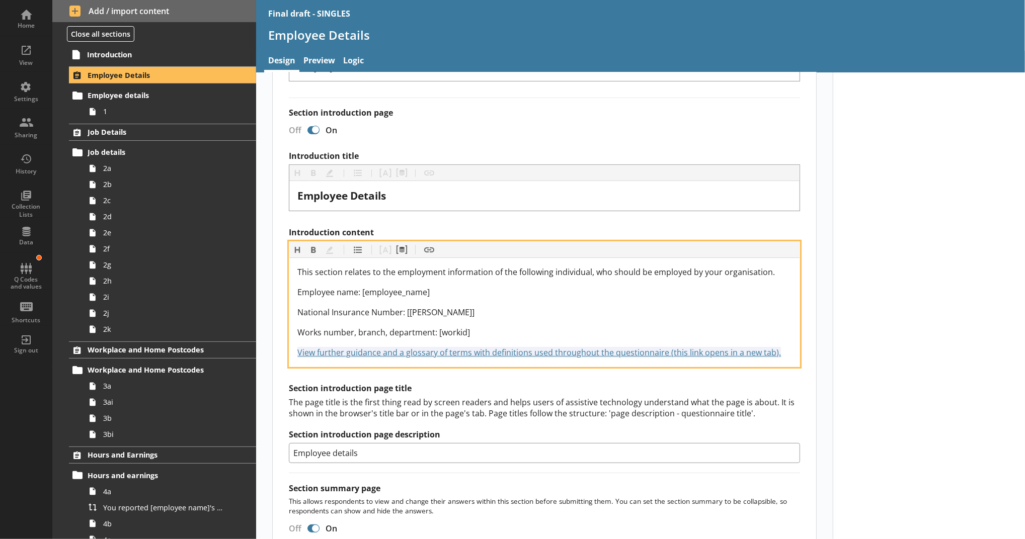
click at [776, 350] on div "View further guidance and a glossary of terms with definitions used throughout …" at bounding box center [544, 353] width 494 height 12
drag, startPoint x: 776, startPoint y: 350, endPoint x: 283, endPoint y: 356, distance: 492.6
click at [283, 356] on div "Section title This will be shown on the hub. Heading Heading Bold Bold Highligh…" at bounding box center [544, 376] width 543 height 730
copy span "View further guidance and a glossary of terms with definitions used throughout …"
drag, startPoint x: 778, startPoint y: 355, endPoint x: 285, endPoint y: 368, distance: 493.2
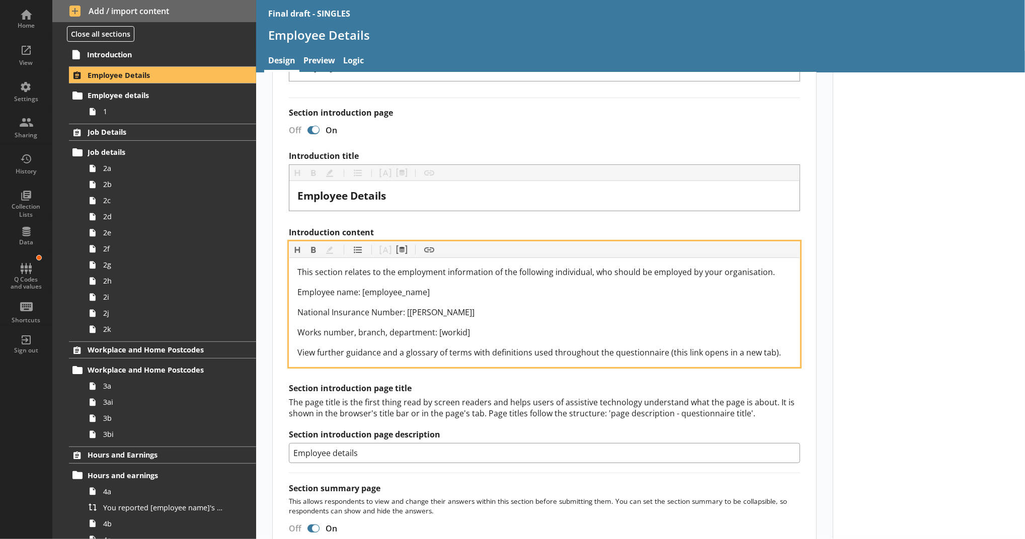
click at [289, 368] on div "Introduction title Heading Heading Bold Bold Highlight Highlight List List Pipe…" at bounding box center [544, 307] width 511 height 312
click at [427, 245] on button "Insert link" at bounding box center [429, 250] width 16 height 16
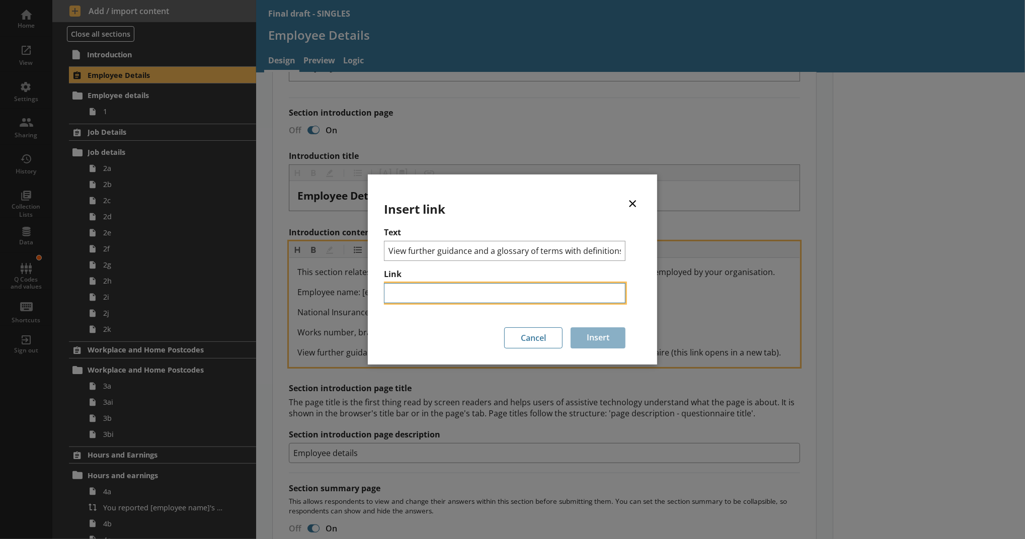
click at [439, 284] on input "Link" at bounding box center [504, 293] width 241 height 20
paste input "View further guidance and a glossary of terms with definitions used throughout …"
type input "View further guidance and a glossary of terms with definitions used throughout …"
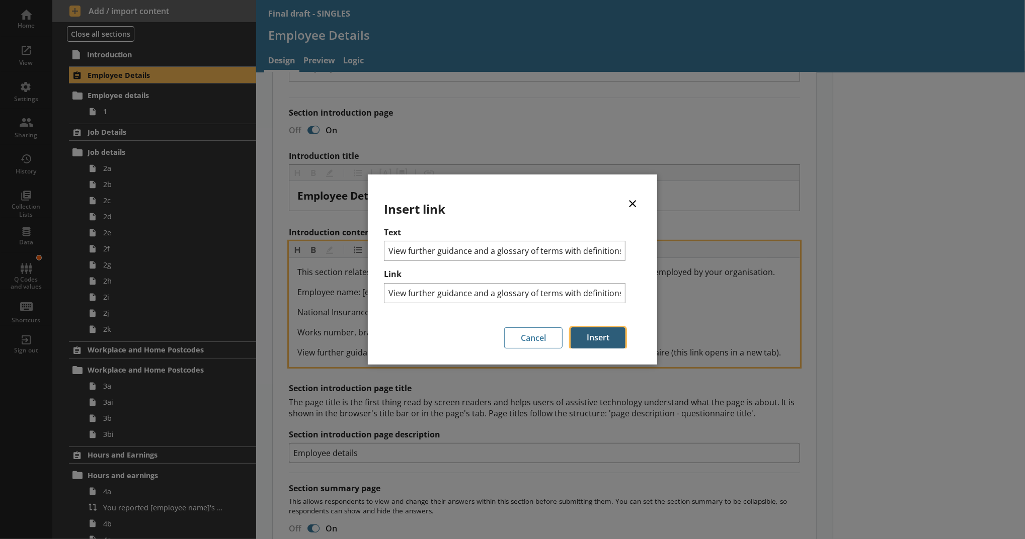
click at [577, 329] on button "Insert" at bounding box center [598, 338] width 55 height 21
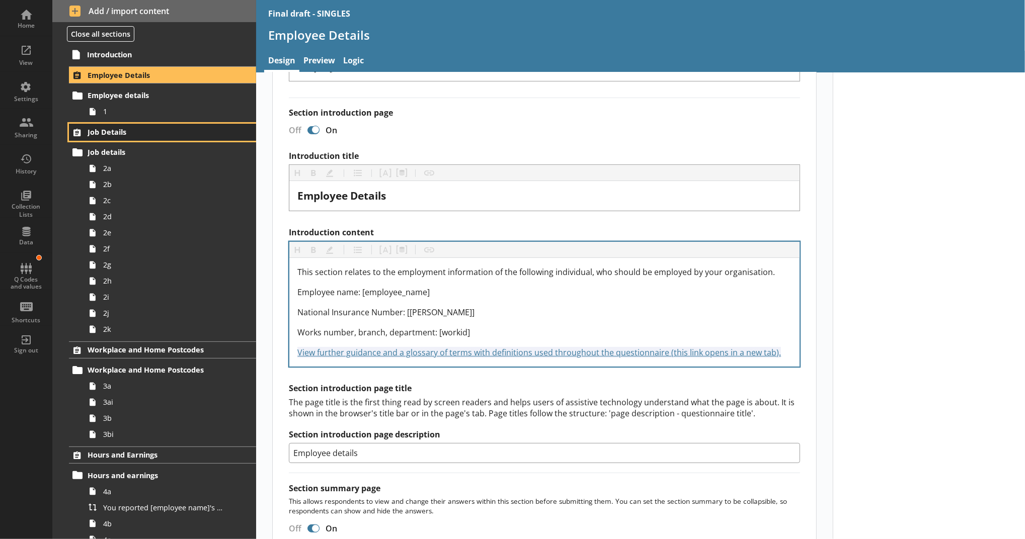
click at [181, 131] on span "Job Details" at bounding box center [155, 132] width 135 height 10
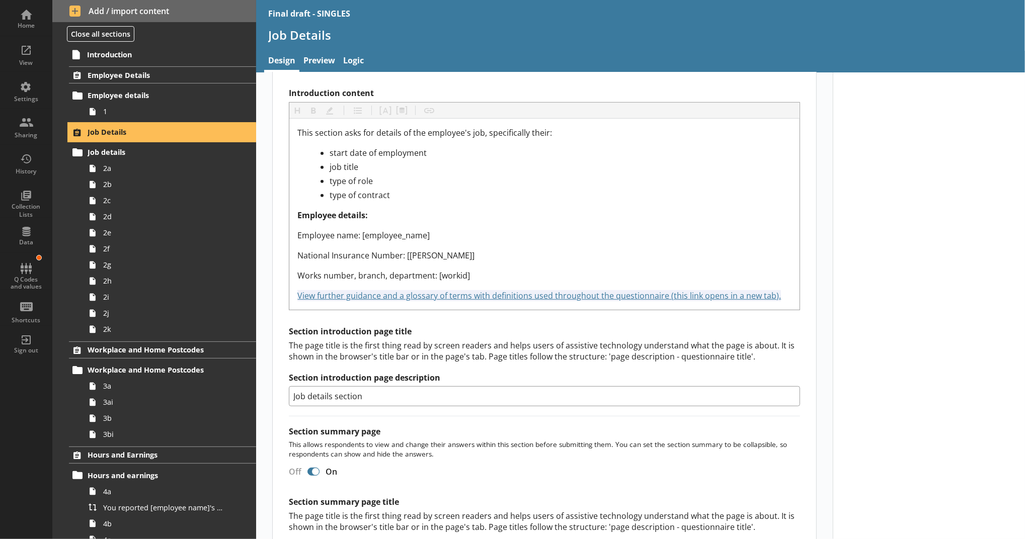
scroll to position [329, 0]
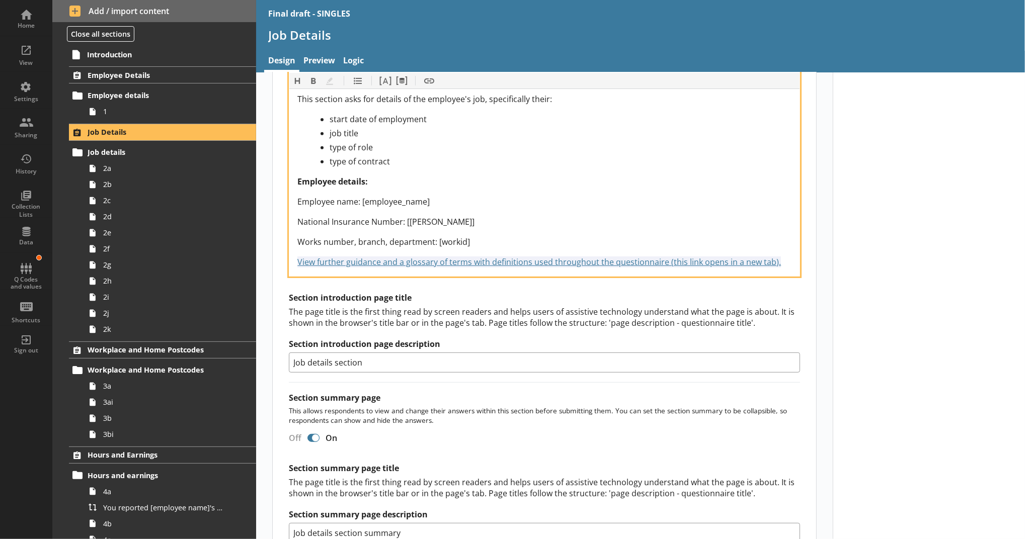
drag, startPoint x: 775, startPoint y: 262, endPoint x: 275, endPoint y: 261, distance: 500.1
click at [275, 261] on div "Section title This will be shown on the hub. Heading Heading Bold Bold Highligh…" at bounding box center [544, 244] width 543 height 813
copy span "View further guidance and a glossary of terms with definitions used throughout …"
drag, startPoint x: 780, startPoint y: 260, endPoint x: 291, endPoint y: 268, distance: 488.6
click at [291, 268] on div "This section asks for details of the employee's job, specifically their: start …" at bounding box center [544, 180] width 510 height 191
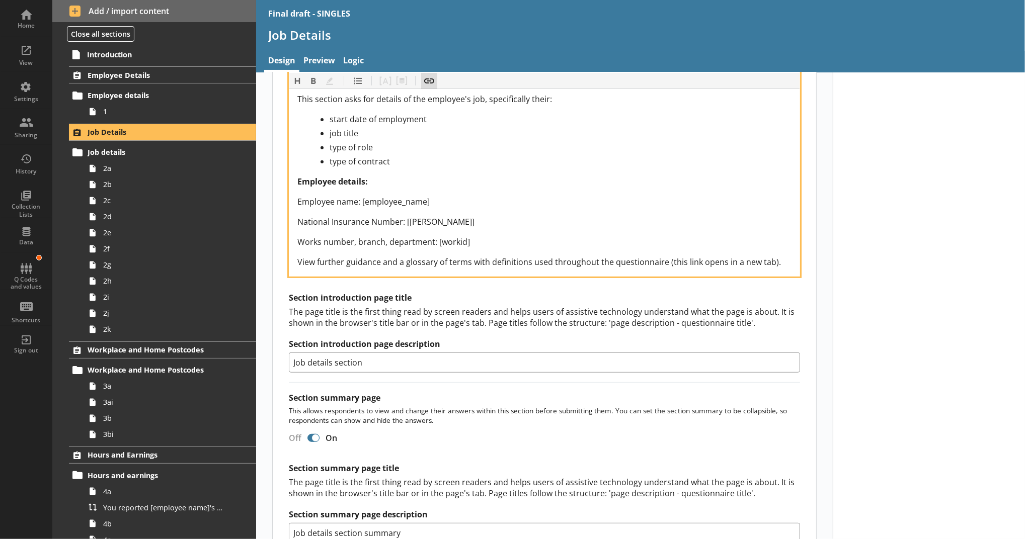
drag, startPoint x: 308, startPoint y: 264, endPoint x: 428, endPoint y: 81, distance: 218.8
click at [428, 81] on button "Insert link" at bounding box center [429, 80] width 16 height 16
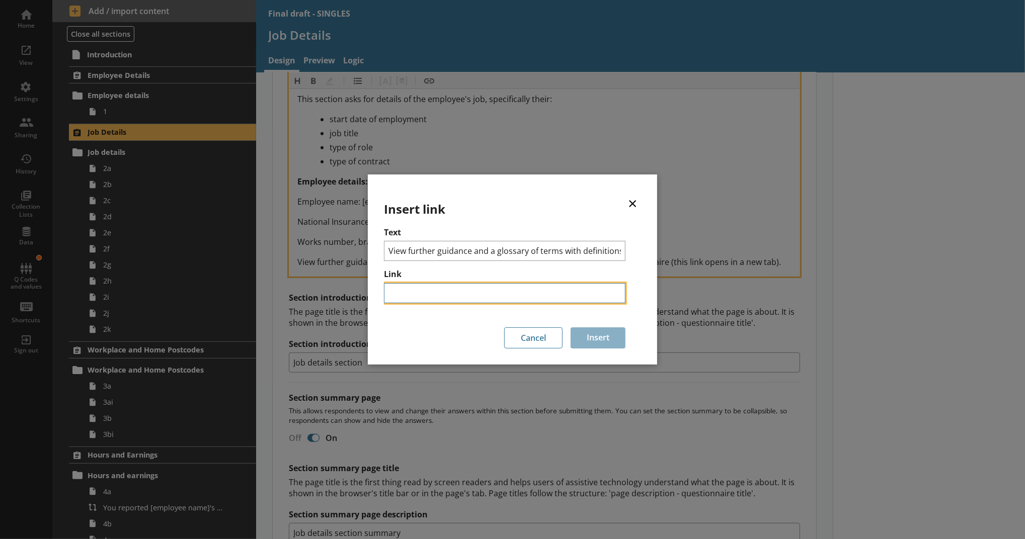
paste input "https://www.ons.gov.uk/surveys/informationforbusinesses/businesssurveys/additio…"
click at [420, 293] on input "Link" at bounding box center [504, 293] width 241 height 20
type input "https://www.ons.gov.uk/surveys/informationforbusinesses/businesssurveys/additio…"
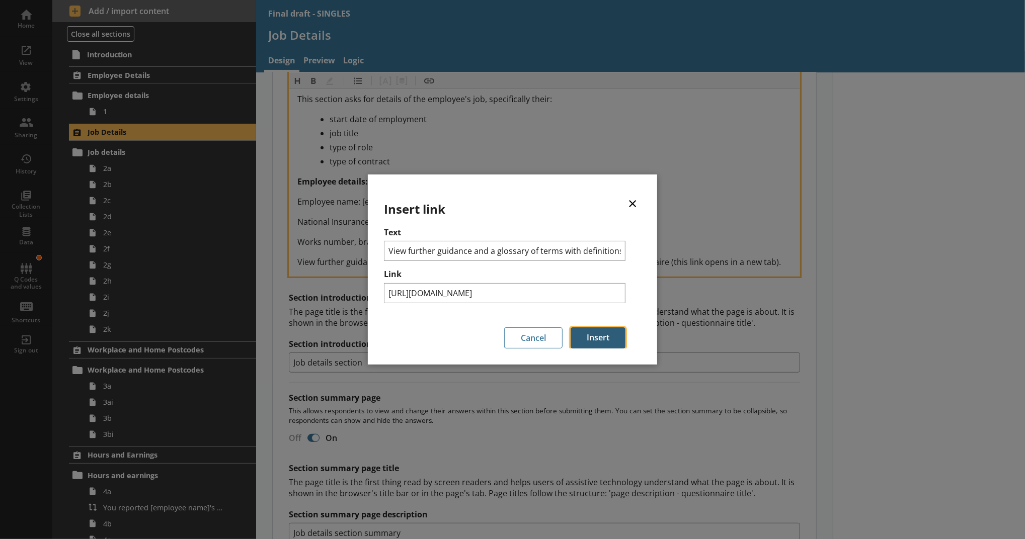
scroll to position [0, 0]
click at [584, 335] on button "Insert" at bounding box center [598, 338] width 55 height 21
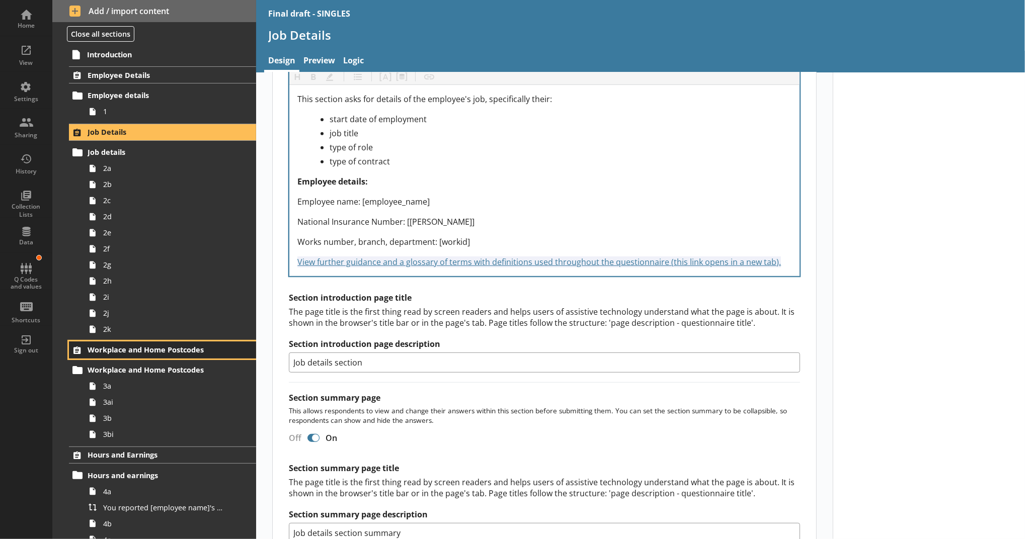
click at [236, 352] on link "Workplace and Home Postcodes" at bounding box center [162, 350] width 187 height 17
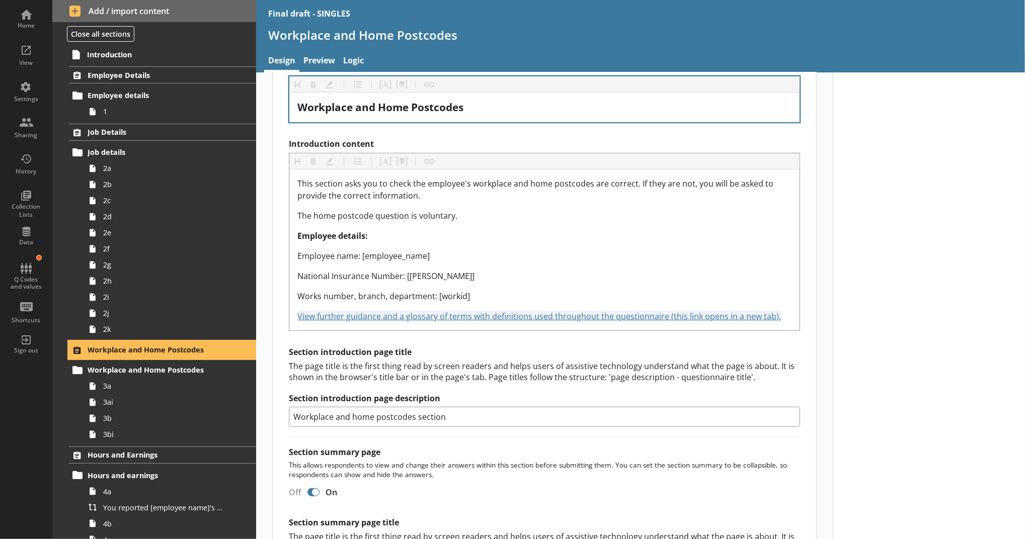
scroll to position [247, 0]
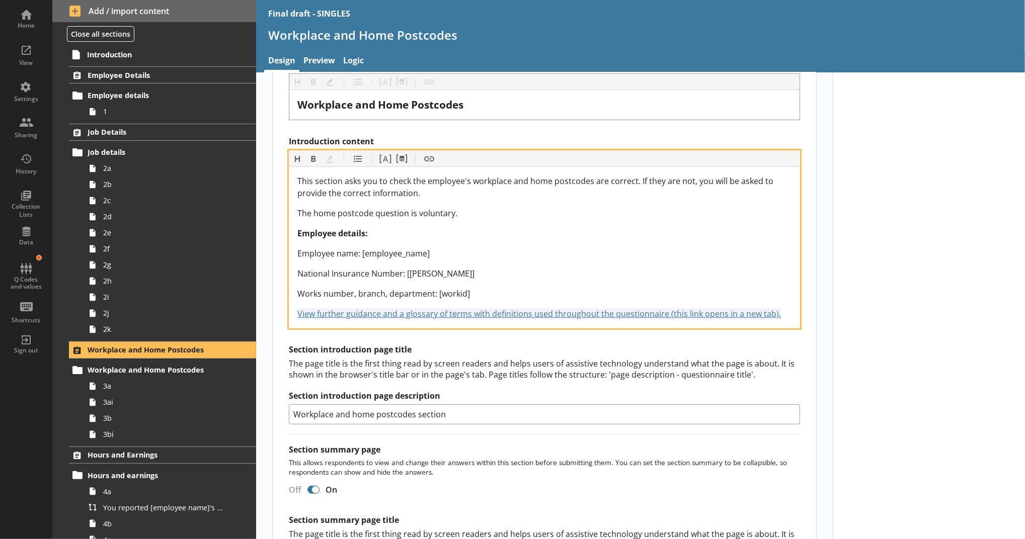
drag, startPoint x: 775, startPoint y: 315, endPoint x: 279, endPoint y: 321, distance: 496.6
click at [279, 321] on div "Section title This will be shown on the hub. Heading Heading Bold Bold Highligh…" at bounding box center [544, 311] width 543 height 783
copy span "View further guidance and a glossary of terms with definitions used throughout …"
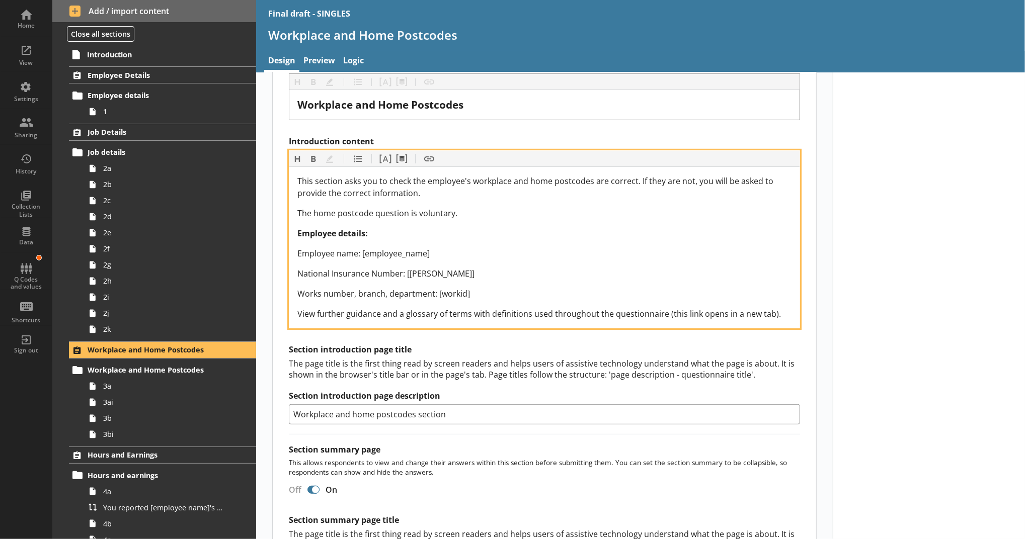
drag, startPoint x: 785, startPoint y: 315, endPoint x: 286, endPoint y: 303, distance: 499.2
click at [289, 303] on div "This section asks you to check the employee's workplace and home postcodes are …" at bounding box center [544, 247] width 510 height 161
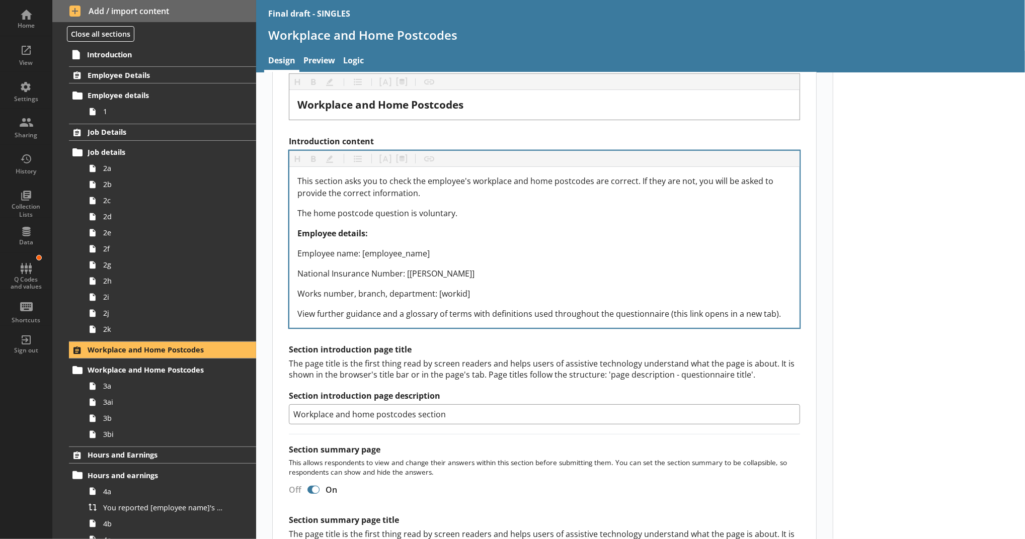
click at [421, 150] on div "Heading Heading Bold Bold Highlight Highlight List List Pipe answer Pipe answer…" at bounding box center [544, 239] width 511 height 178
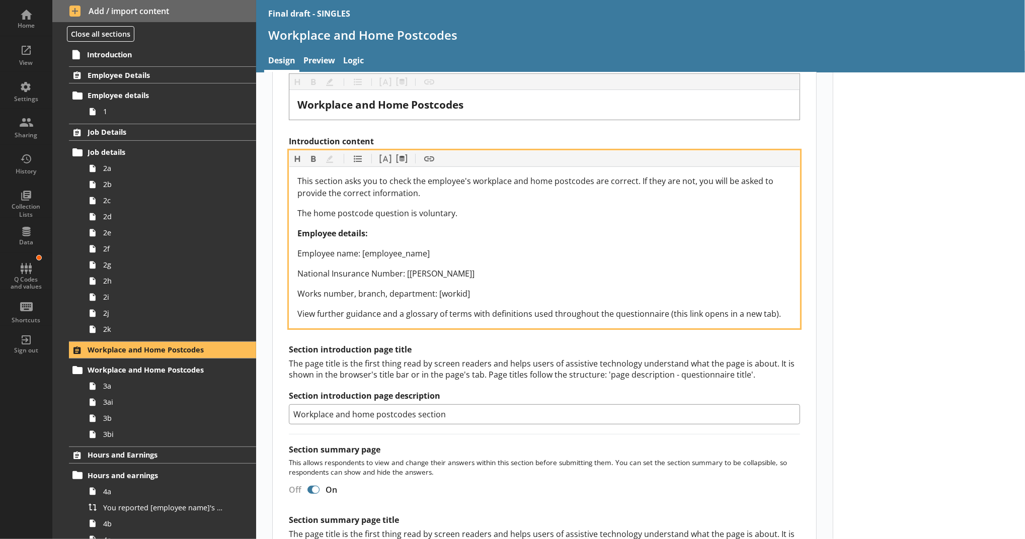
drag, startPoint x: 779, startPoint y: 317, endPoint x: 250, endPoint y: 350, distance: 530.2
click at [250, 350] on div "Home View Settings Sharing History Collection Lists Data Q Codes and values Sho…" at bounding box center [512, 269] width 1025 height 539
click at [421, 162] on button "Insert link" at bounding box center [429, 159] width 16 height 16
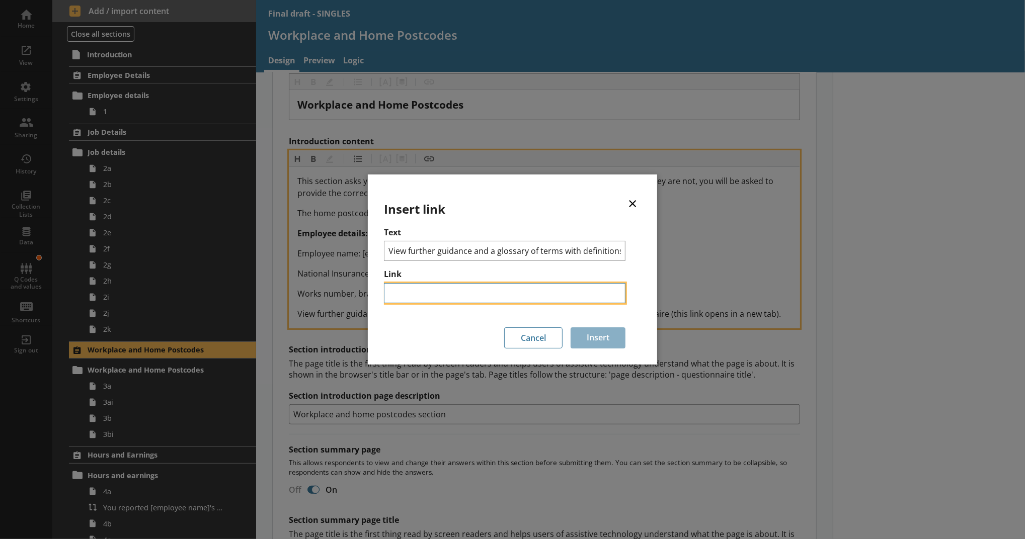
click at [441, 290] on input "Link" at bounding box center [504, 293] width 241 height 20
paste input "https://www.ons.gov.uk/surveys/informationforbusinesses/businesssurveys/additio…"
drag, startPoint x: 467, startPoint y: 291, endPoint x: 338, endPoint y: 295, distance: 129.4
click at [338, 295] on div "× Insert link Text View further guidance and a glossary of terms with definitio…" at bounding box center [512, 269] width 1025 height 539
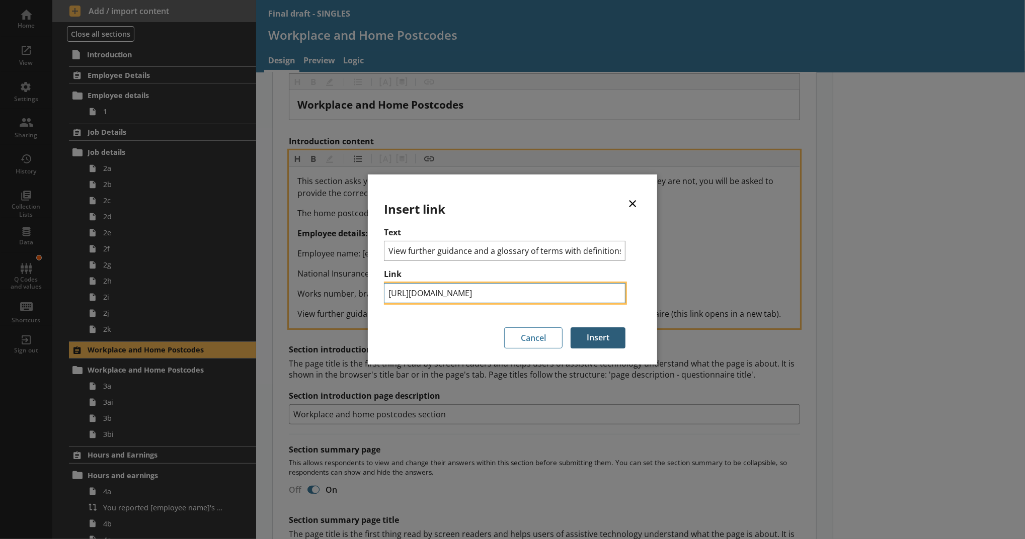
type input "https://www.ons.gov.uk/surveys/informationforbusinesses/businesssurveys/additio…"
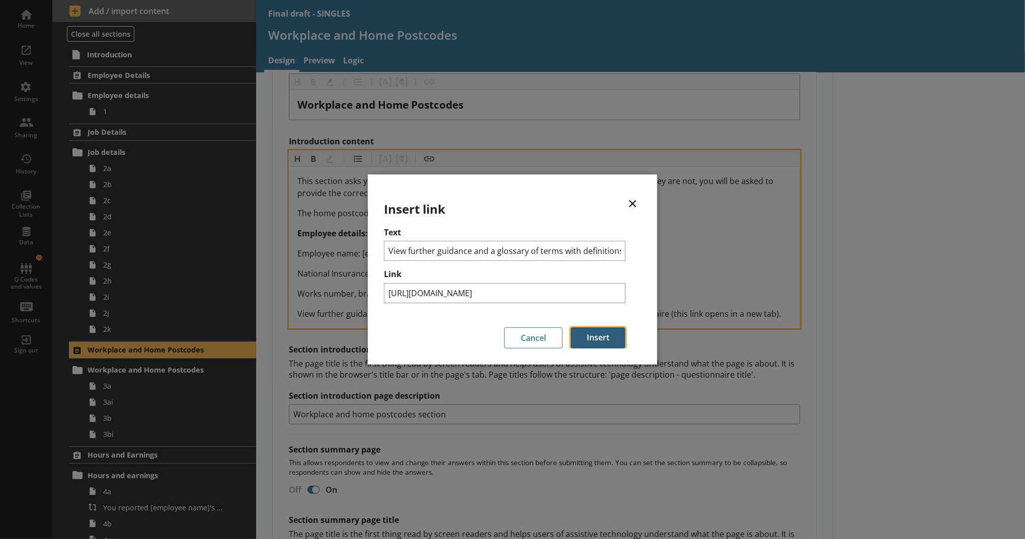
click at [601, 340] on button "Insert" at bounding box center [598, 338] width 55 height 21
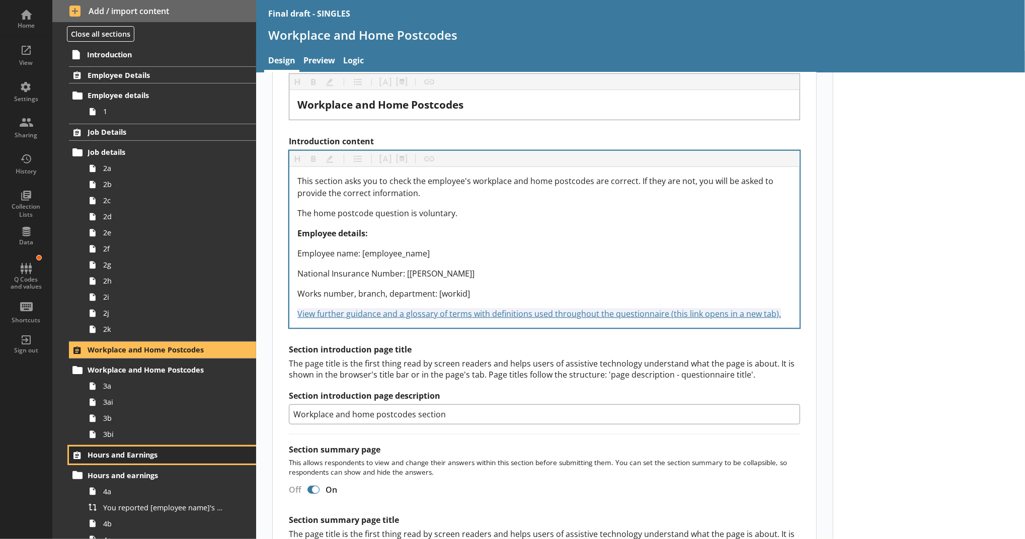
click at [147, 456] on span "Hours and Earnings" at bounding box center [155, 455] width 135 height 10
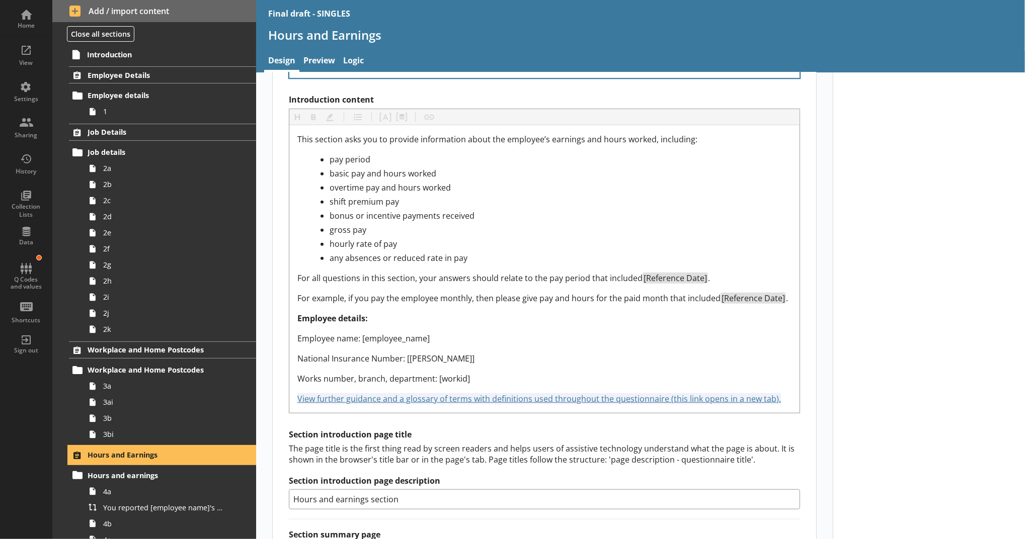
scroll to position [302, 0]
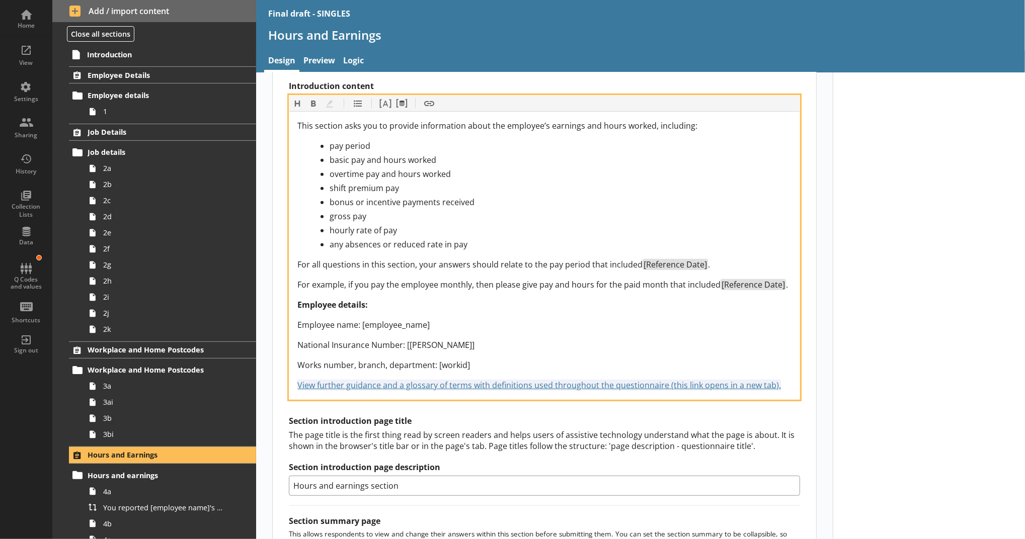
drag, startPoint x: 780, startPoint y: 379, endPoint x: 282, endPoint y: 380, distance: 498.1
click at [282, 380] on div "Section title This will be shown on the hub. Heading Heading Bold Bold Highligh…" at bounding box center [544, 319] width 543 height 910
copy span "View further guidance and a glossary of terms with definitions used throughout …"
drag, startPoint x: 781, startPoint y: 387, endPoint x: 293, endPoint y: 388, distance: 488.5
click at [293, 388] on div "This section asks you to provide information about the employee’s earnings and …" at bounding box center [544, 256] width 510 height 288
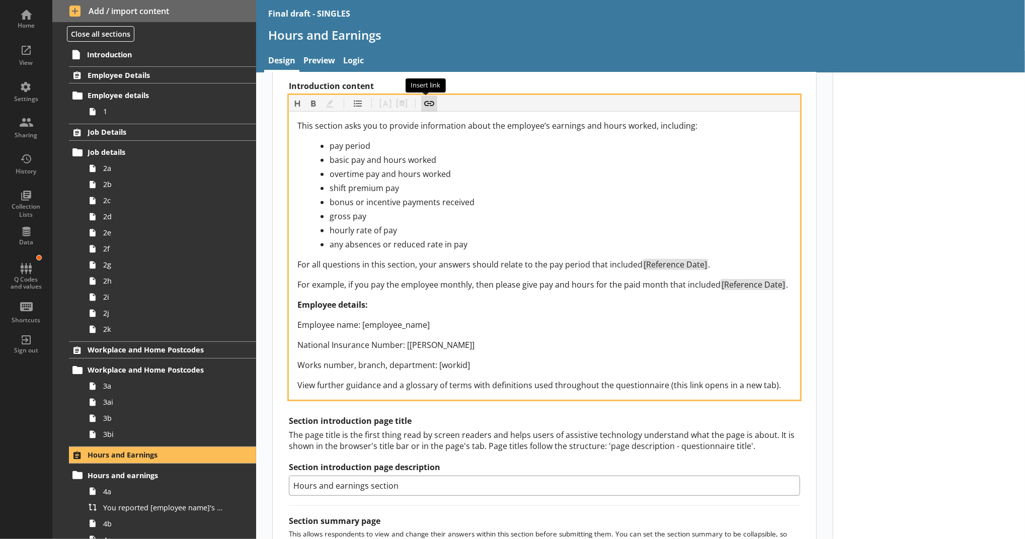
click at [425, 107] on button "Insert link" at bounding box center [429, 104] width 16 height 16
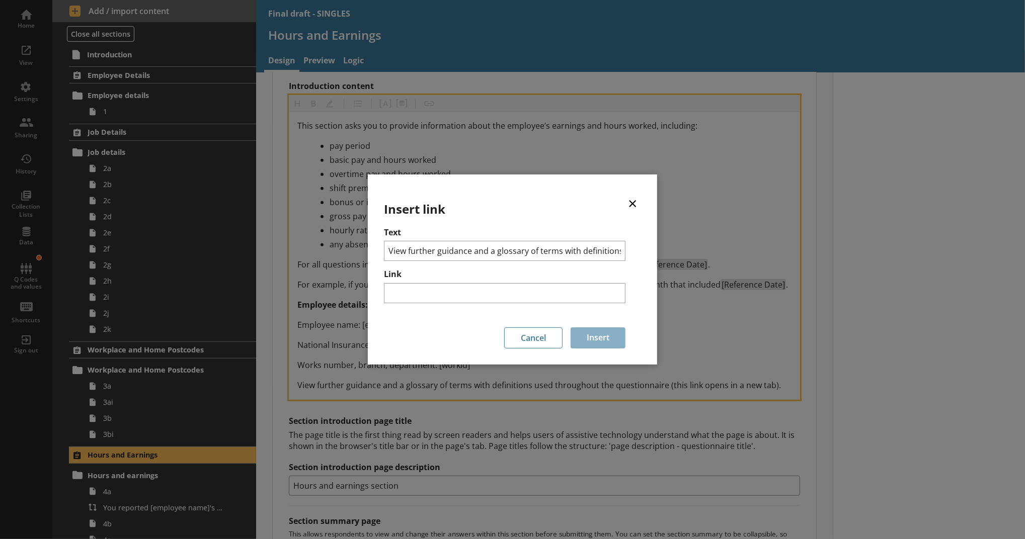
click at [425, 107] on div "× Insert link Text View further guidance and a glossary of terms with definitio…" at bounding box center [512, 269] width 1025 height 539
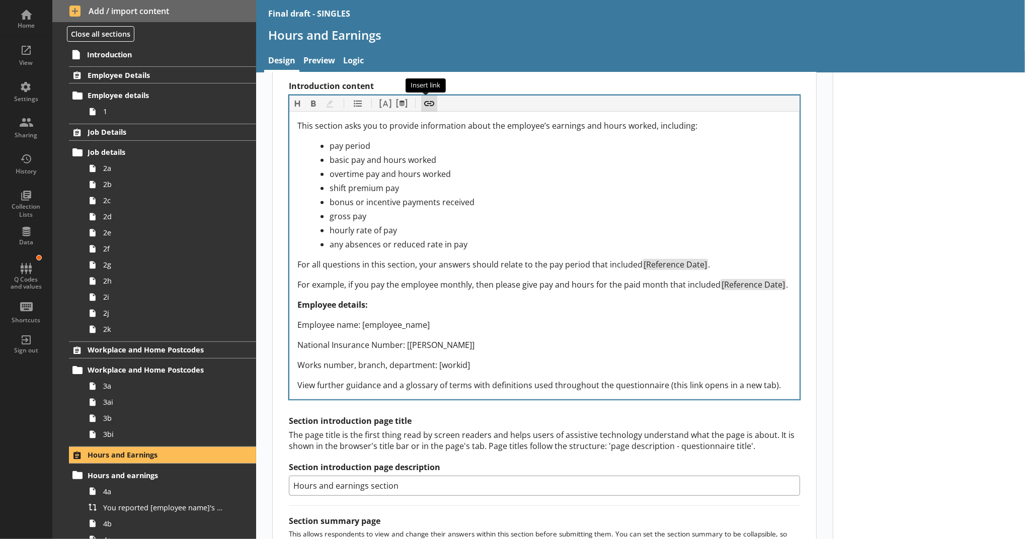
click at [428, 106] on button "Insert link" at bounding box center [429, 104] width 16 height 16
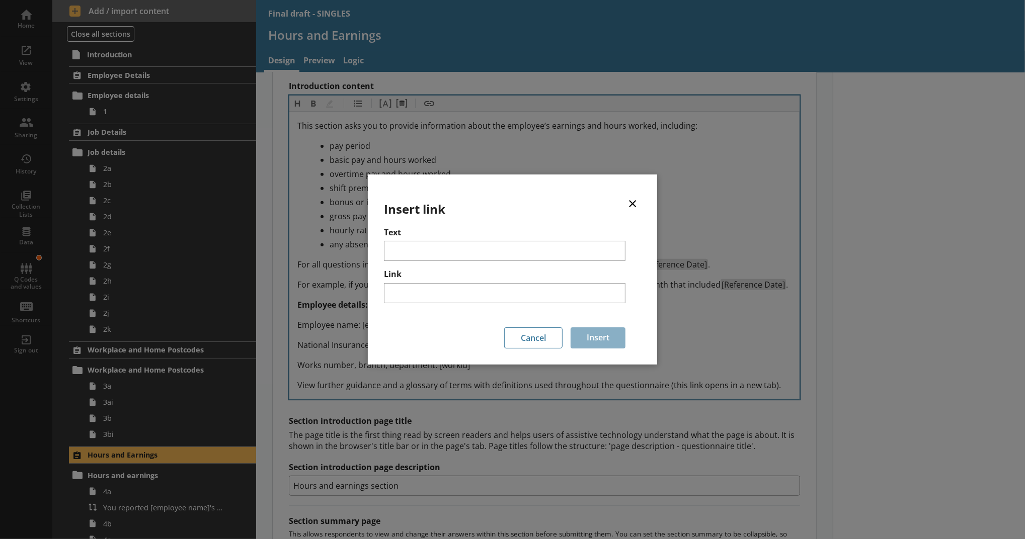
click at [636, 206] on button "×" at bounding box center [632, 203] width 15 height 23
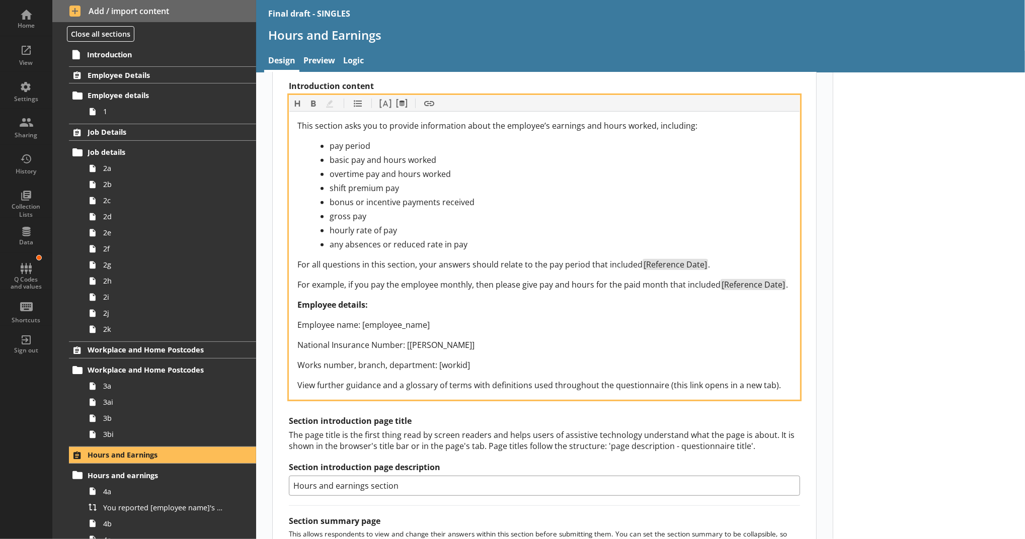
drag, startPoint x: 786, startPoint y: 385, endPoint x: 287, endPoint y: 383, distance: 499.6
click at [289, 383] on div "This section asks you to provide information about the employee’s earnings and …" at bounding box center [544, 256] width 510 height 288
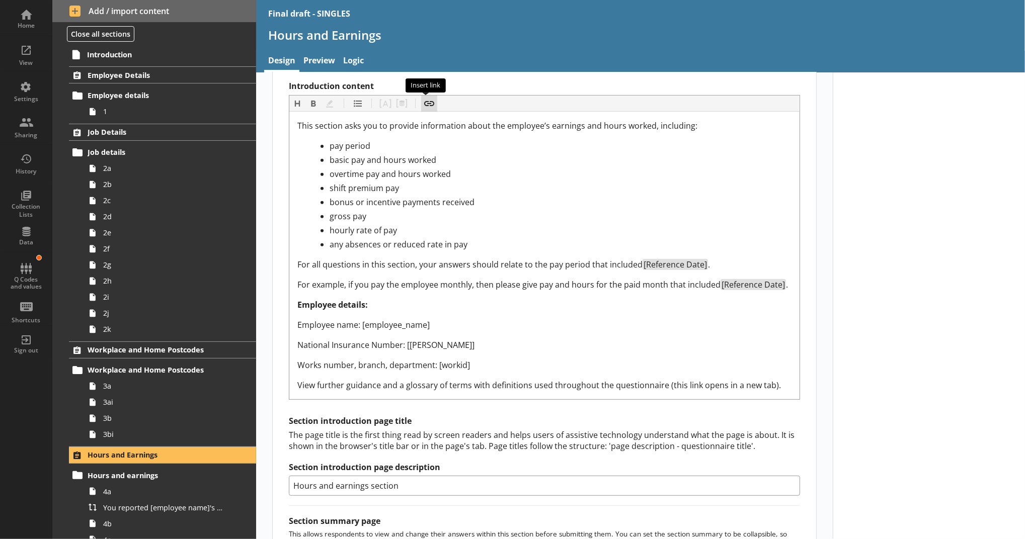
click at [432, 105] on button "Insert link" at bounding box center [429, 104] width 16 height 16
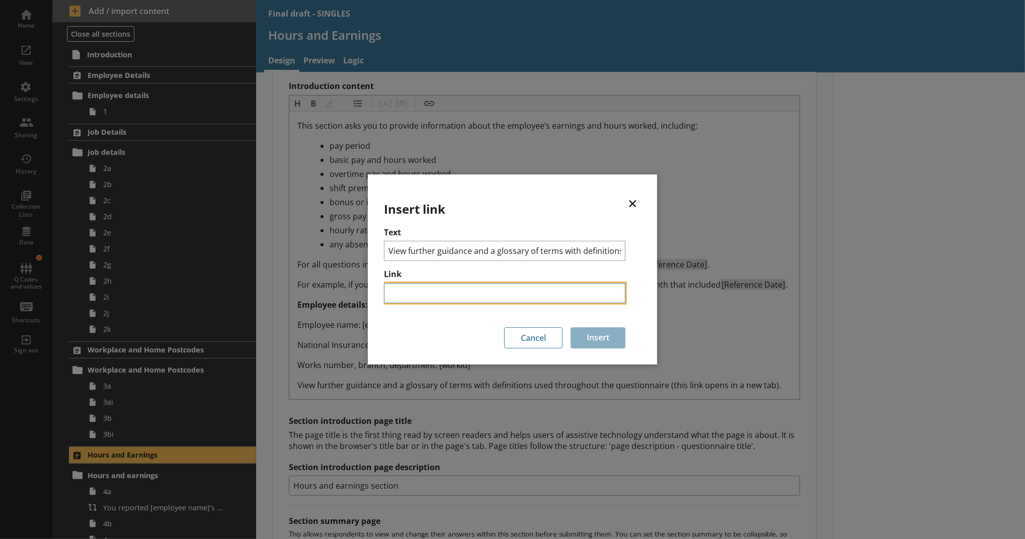
click at [443, 285] on input "Link" at bounding box center [504, 293] width 241 height 20
paste input "https://www.ons.gov.uk/surveys/informationforbusinesses/businesssurveys/additio…"
type input "https://www.ons.gov.uk/surveys/informationforbusinesses/businesssurveys/additio…"
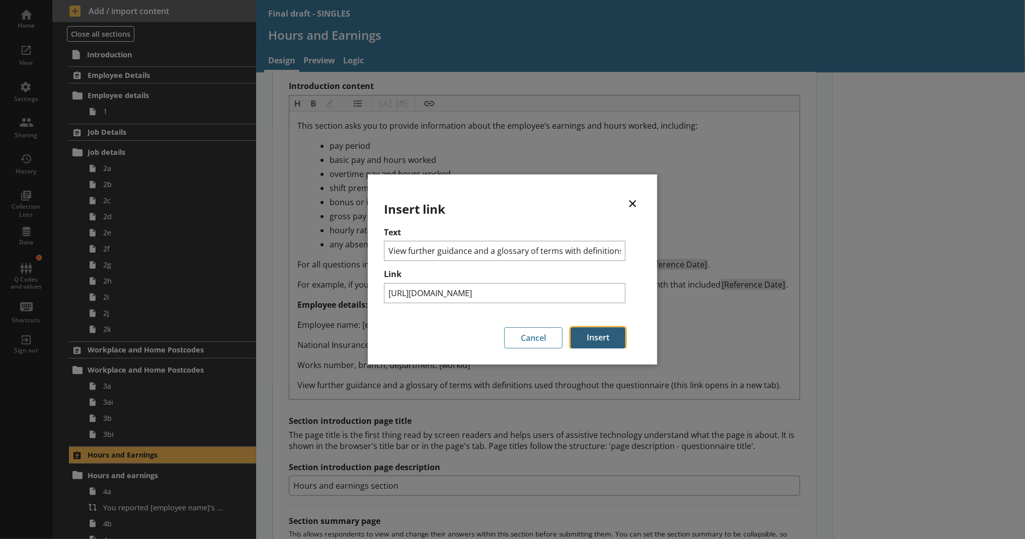
scroll to position [0, 0]
click at [585, 335] on button "Insert" at bounding box center [598, 338] width 55 height 21
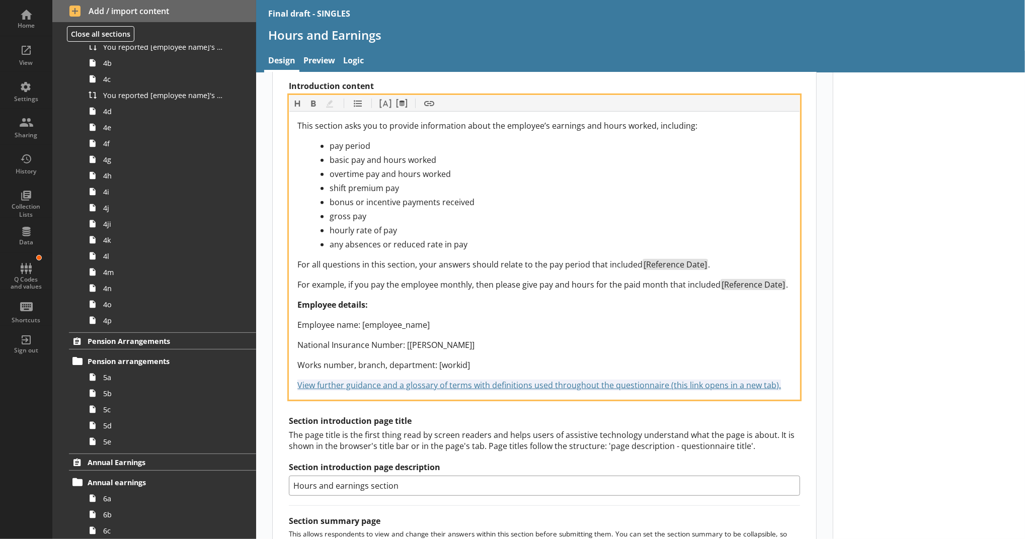
scroll to position [463, 0]
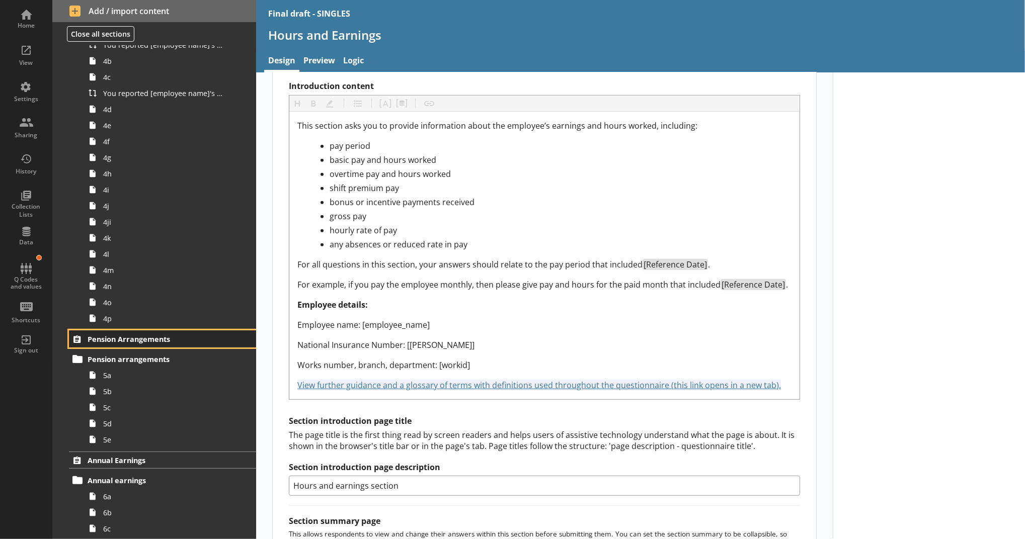
click at [170, 340] on span "Pension Arrangements" at bounding box center [155, 340] width 135 height 10
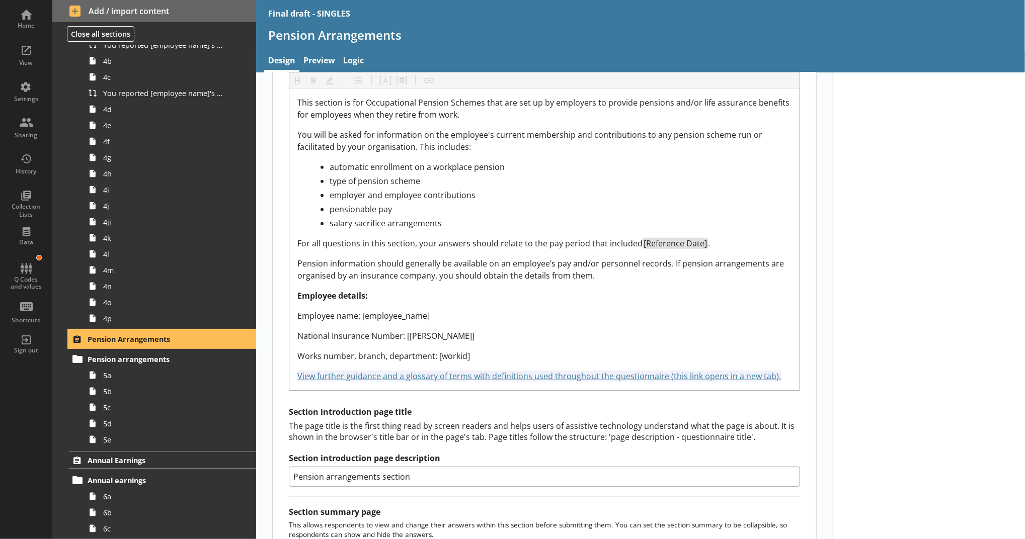
scroll to position [328, 0]
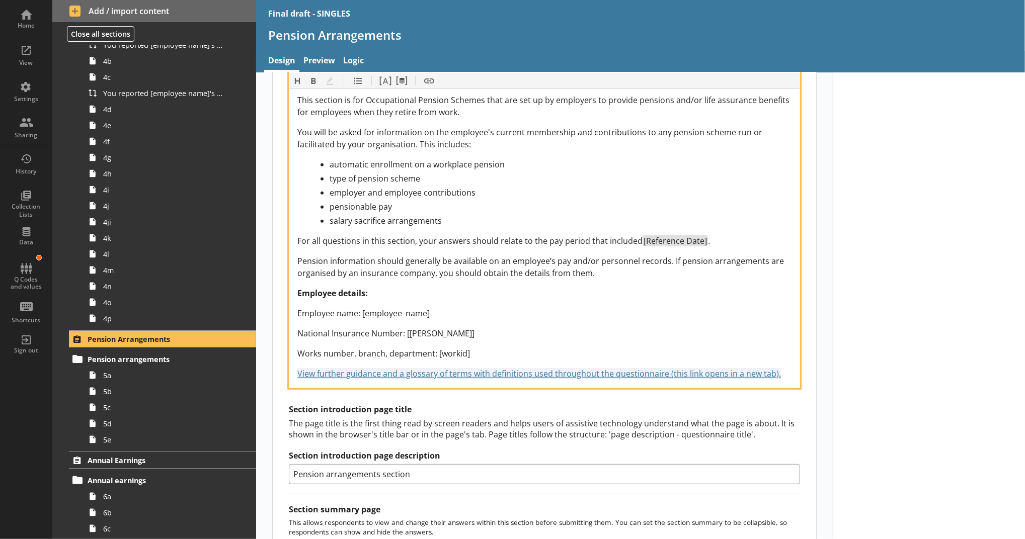
drag, startPoint x: 773, startPoint y: 374, endPoint x: 284, endPoint y: 393, distance: 489.9
click at [284, 393] on div "Section title This will be shown on the hub. Heading Heading Bold Bold Highligh…" at bounding box center [544, 301] width 543 height 924
copy span "View further guidance and a glossary of terms with definitions used throughout …"
drag, startPoint x: 785, startPoint y: 376, endPoint x: 274, endPoint y: 371, distance: 511.2
click at [274, 371] on div "Section title This will be shown on the hub. Heading Heading Bold Bold Highligh…" at bounding box center [544, 301] width 543 height 924
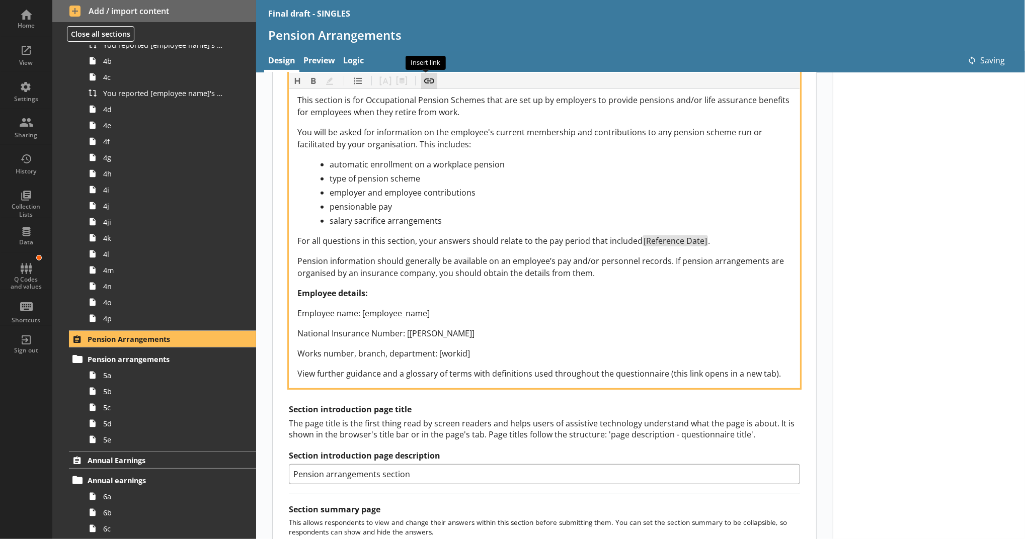
click at [421, 84] on button "Insert link" at bounding box center [429, 80] width 16 height 16
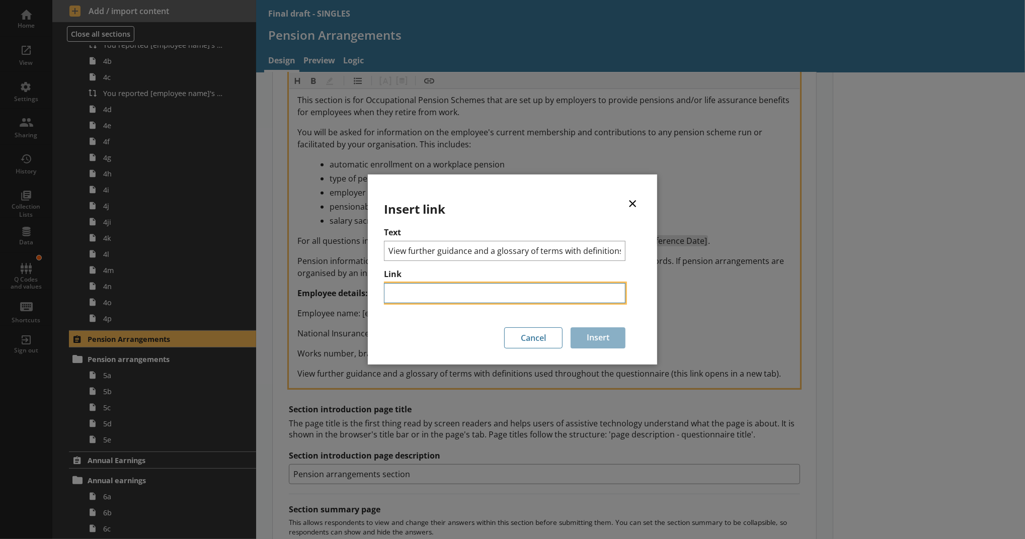
click at [427, 295] on input "Link" at bounding box center [504, 293] width 241 height 20
paste input "https://www.ons.gov.uk/surveys/informationforbusinesses/businesssurveys/additio…"
type input "https://www.ons.gov.uk/surveys/informationforbusinesses/businesssurveys/additio…"
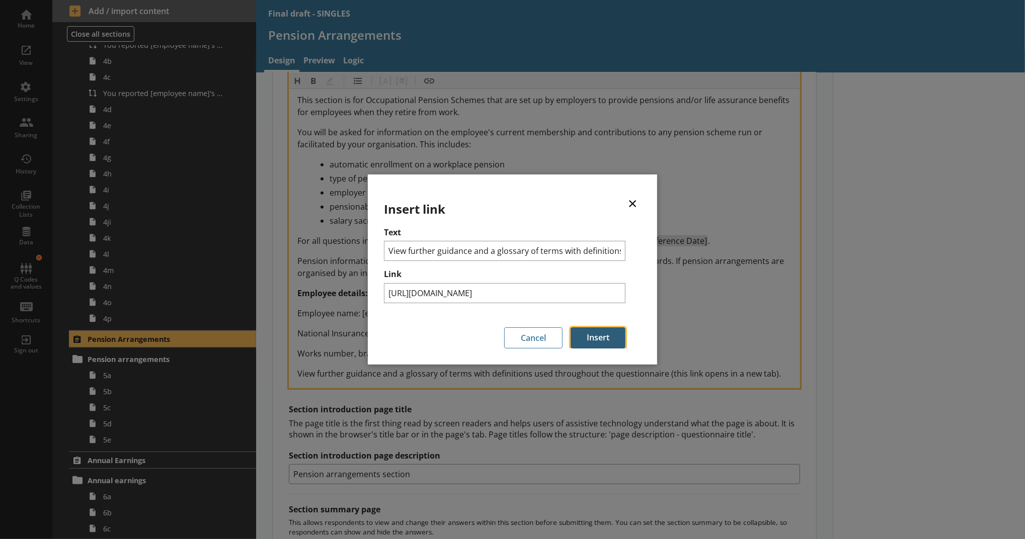
scroll to position [0, 0]
click at [601, 347] on button "Insert" at bounding box center [598, 338] width 55 height 21
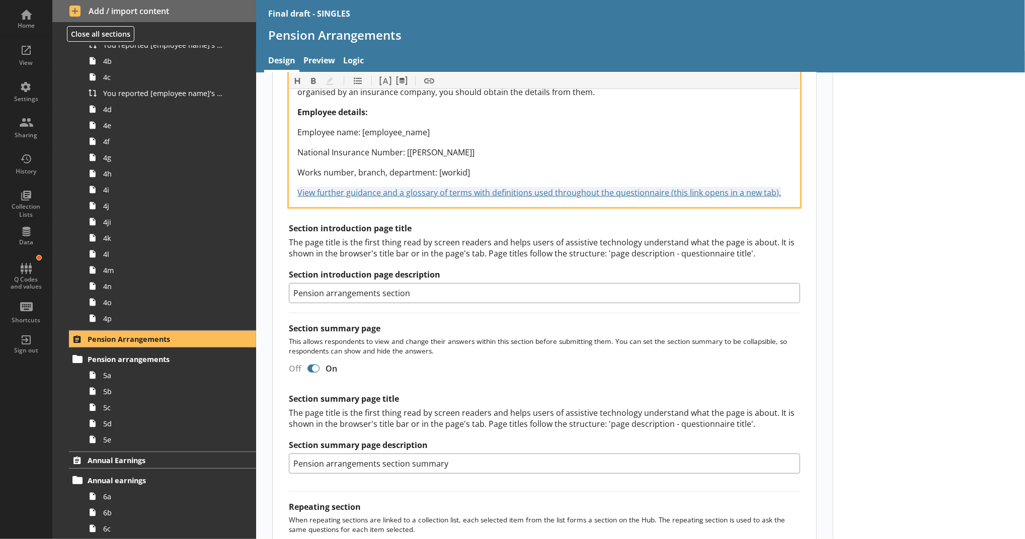
scroll to position [513, 0]
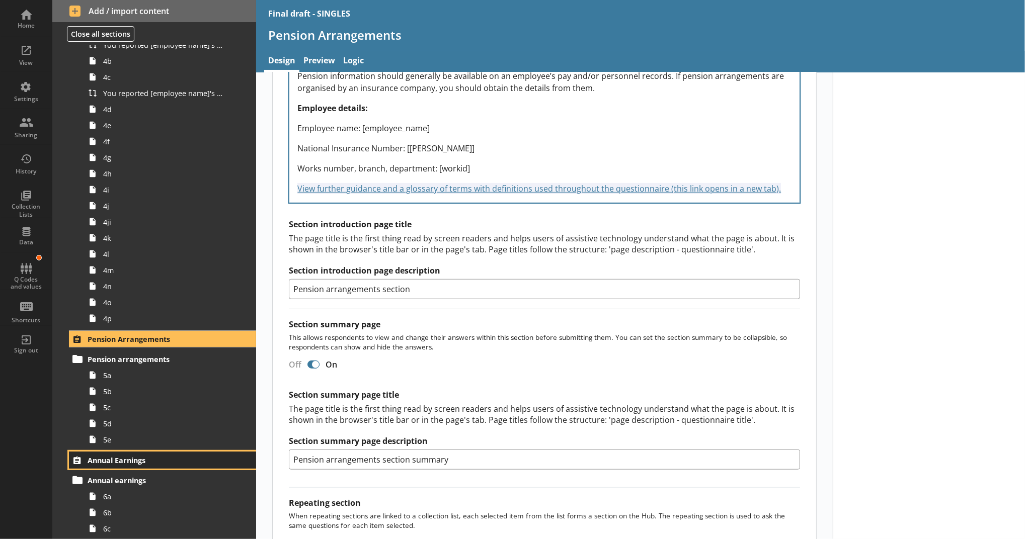
click at [203, 465] on link "Annual Earnings" at bounding box center [162, 460] width 187 height 17
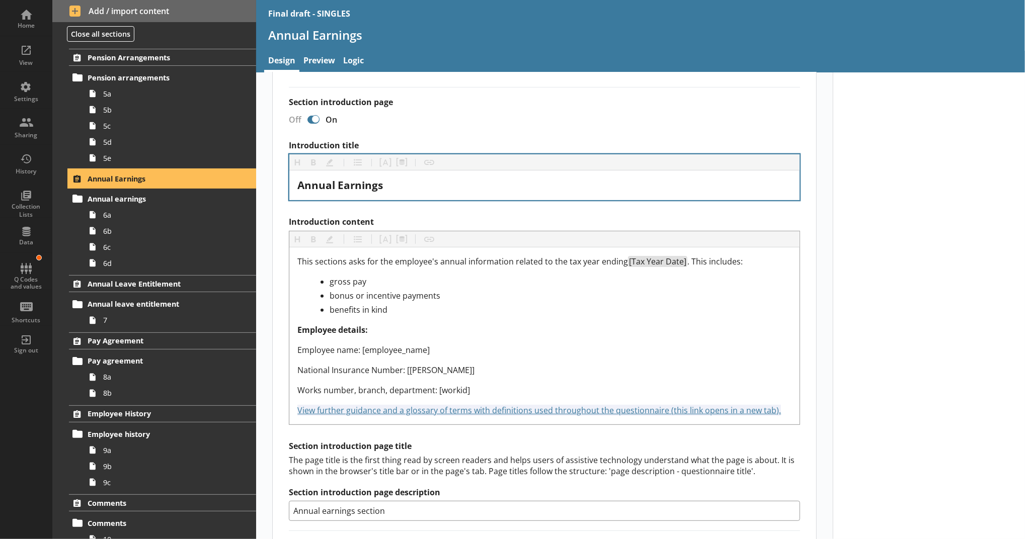
scroll to position [176, 0]
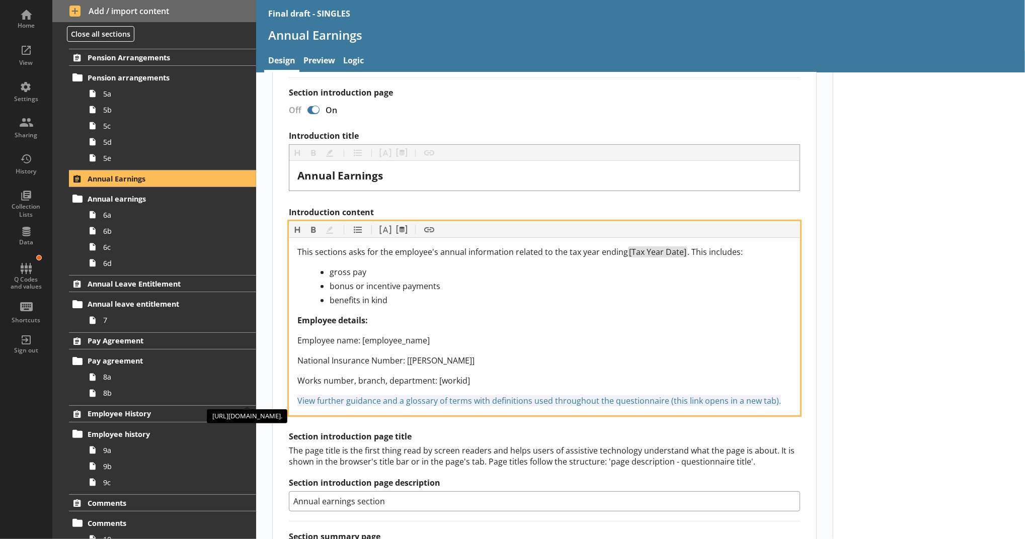
drag, startPoint x: 783, startPoint y: 400, endPoint x: 294, endPoint y: 399, distance: 488.5
click at [297, 399] on div "View further guidance and a glossary of terms with definitions used throughout …" at bounding box center [544, 401] width 494 height 12
copy span "View further guidance and a glossary of terms with definitions used throughout …"
drag, startPoint x: 772, startPoint y: 401, endPoint x: 282, endPoint y: 413, distance: 490.1
click at [282, 413] on div "Section title This will be shown on the hub. Heading Heading Bold Bold Highligh…" at bounding box center [544, 389] width 543 height 799
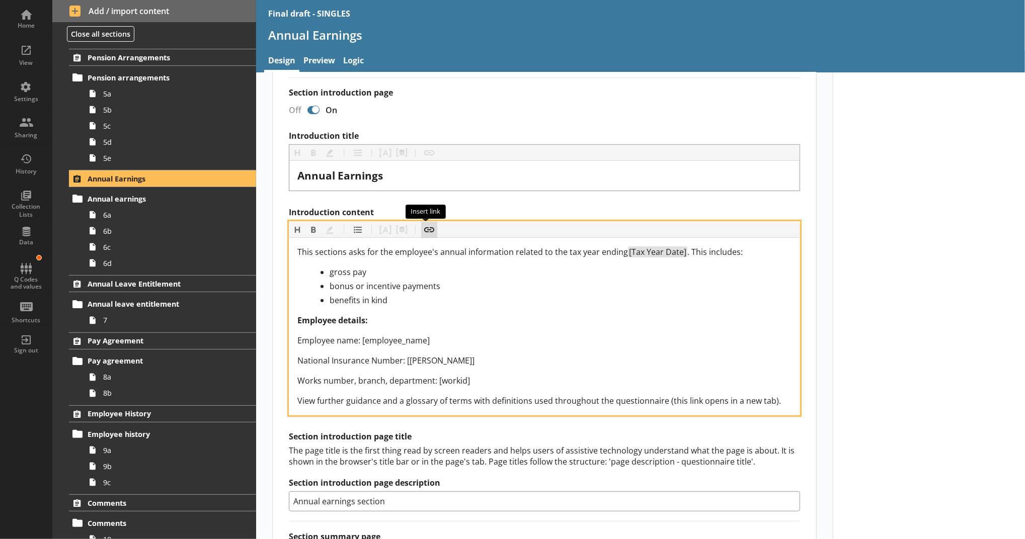
click at [424, 233] on button "Insert link" at bounding box center [429, 230] width 16 height 16
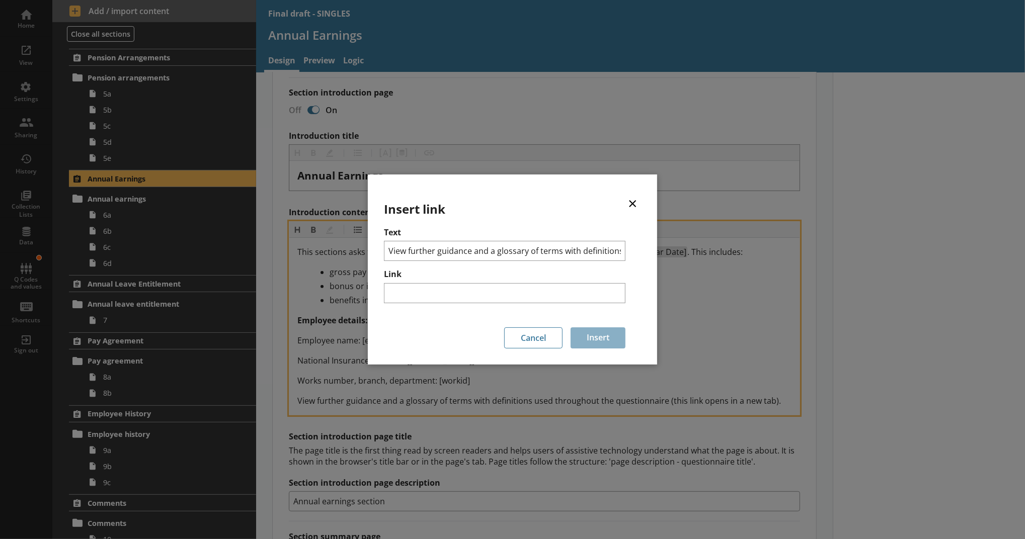
click at [424, 279] on label "Link" at bounding box center [504, 274] width 241 height 11
click at [424, 283] on input "Link" at bounding box center [504, 293] width 241 height 20
paste input "https://www.ons.gov.uk/surveys/informationforbusinesses/businesssurveys/additio…"
click at [424, 285] on input "https://www.ons.gov.uk/surveys/informationforbusinesses/businesssurveys/additio…" at bounding box center [504, 293] width 241 height 20
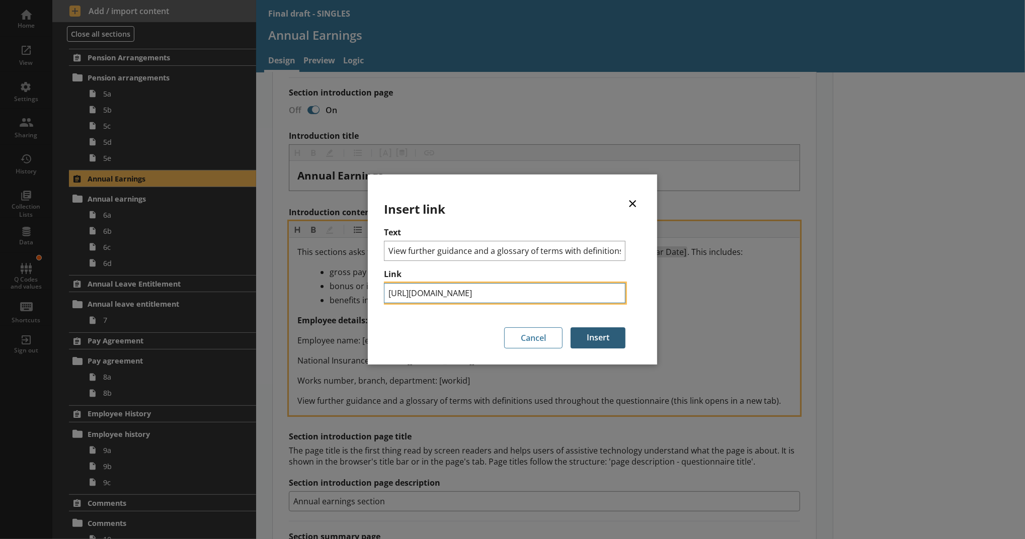
type input "https://www.ons.gov.uk/surveys/informationforbusinesses/businesssurveys/additio…"
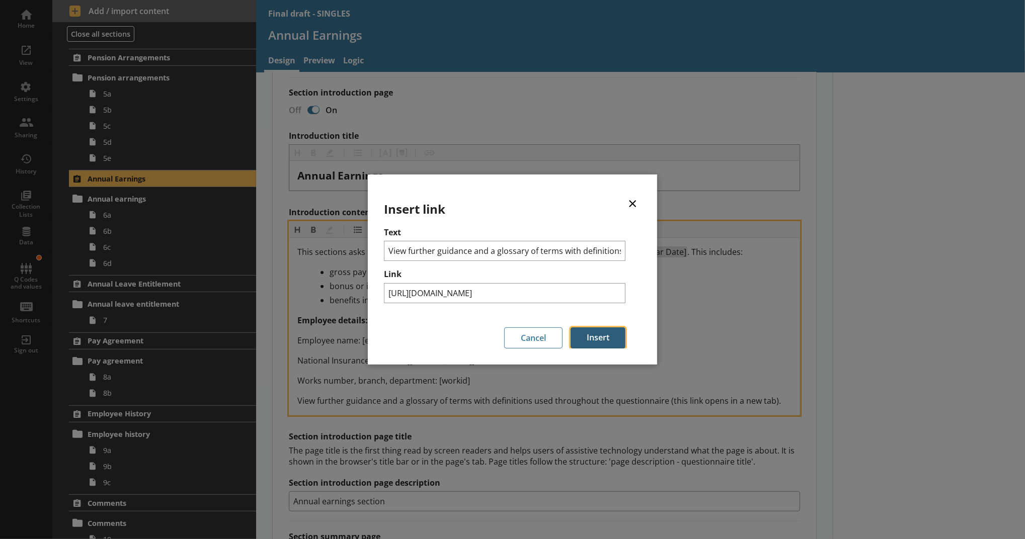
scroll to position [0, 0]
click at [594, 332] on button "Insert" at bounding box center [598, 338] width 55 height 21
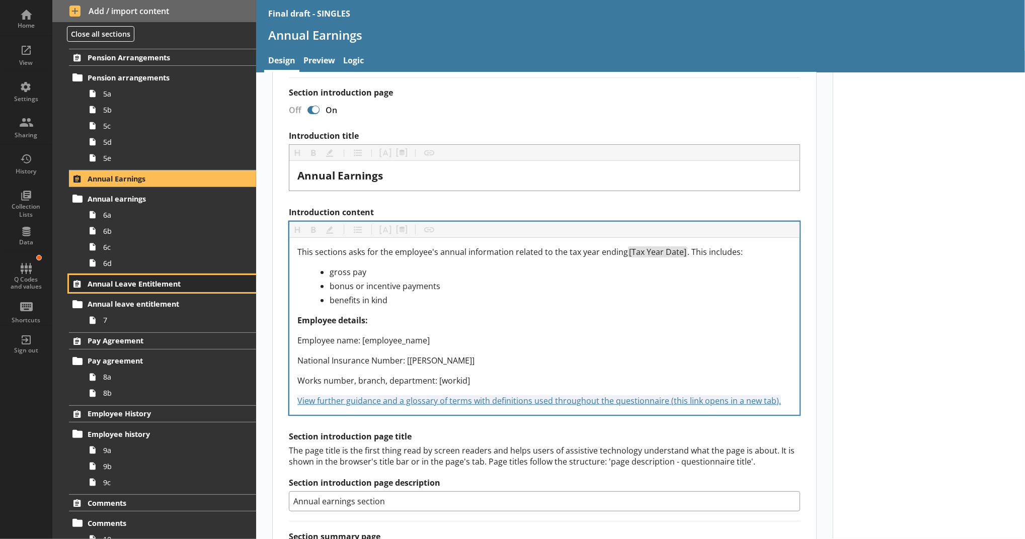
click at [235, 284] on link "Annual Leave Entitlement" at bounding box center [162, 283] width 187 height 17
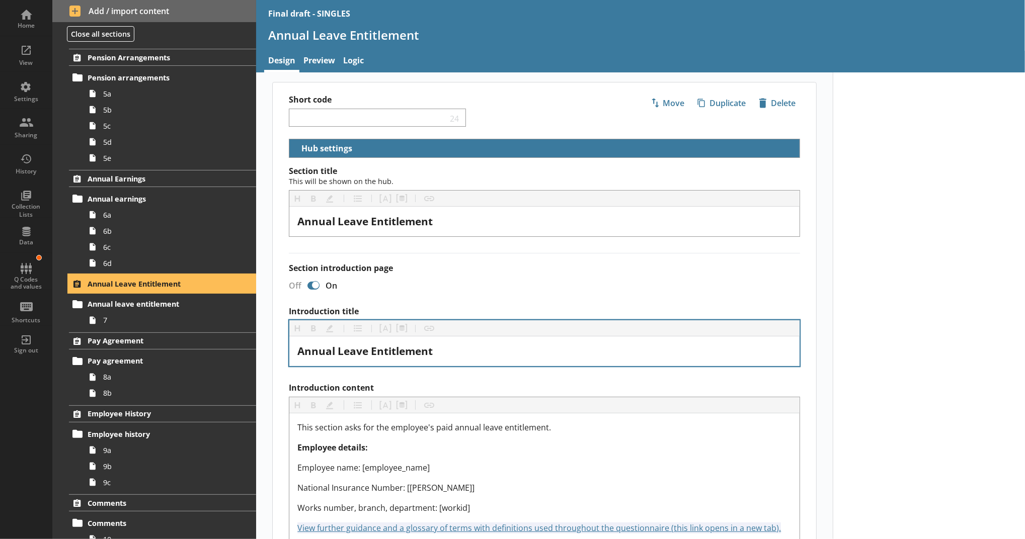
scroll to position [271, 0]
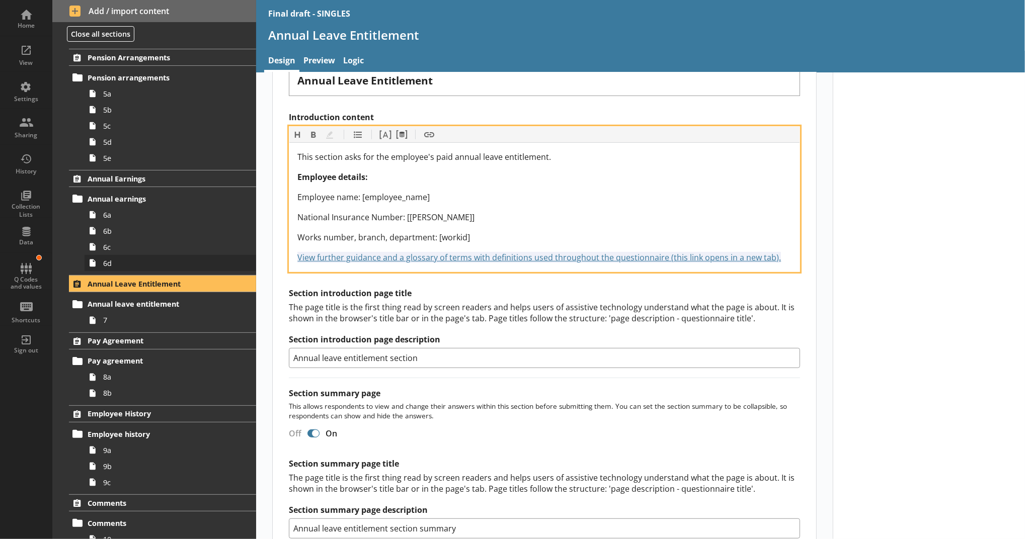
drag, startPoint x: 785, startPoint y: 258, endPoint x: 242, endPoint y: 260, distance: 542.8
click at [242, 260] on div "Home View Settings Sharing History Collection Lists Data Q Codes and values Sho…" at bounding box center [512, 269] width 1025 height 539
copy span "View further guidance and a glossary of terms with definitions used throughout …"
drag, startPoint x: 781, startPoint y: 261, endPoint x: 293, endPoint y: 280, distance: 487.9
click at [293, 280] on div "Introduction title Heading Heading Bold Bold Highlight Highlight List List Pipe…" at bounding box center [544, 202] width 511 height 333
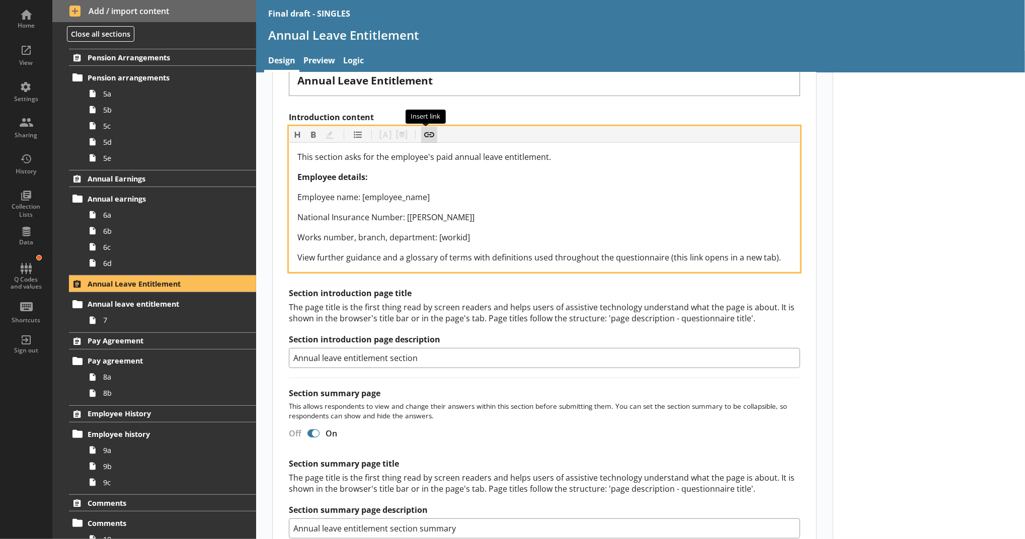
click at [425, 132] on button "Insert link" at bounding box center [429, 135] width 16 height 16
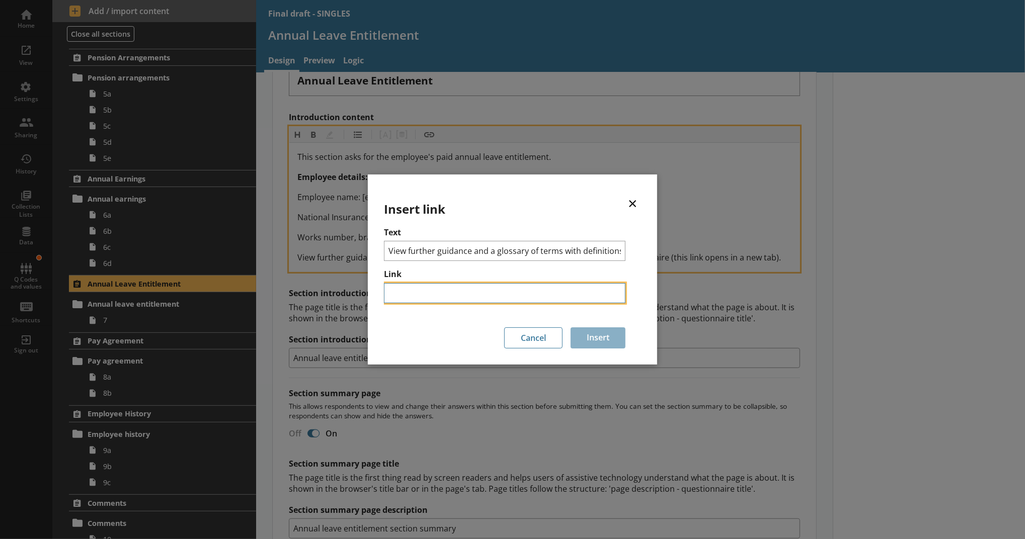
click at [430, 287] on input "Link" at bounding box center [504, 293] width 241 height 20
paste input "https://www.ons.gov.uk/surveys/informationforbusinesses/businesssurveys/additio…"
type input "https://www.ons.gov.uk/surveys/informationforbusinesses/businesssurveys/additio…"
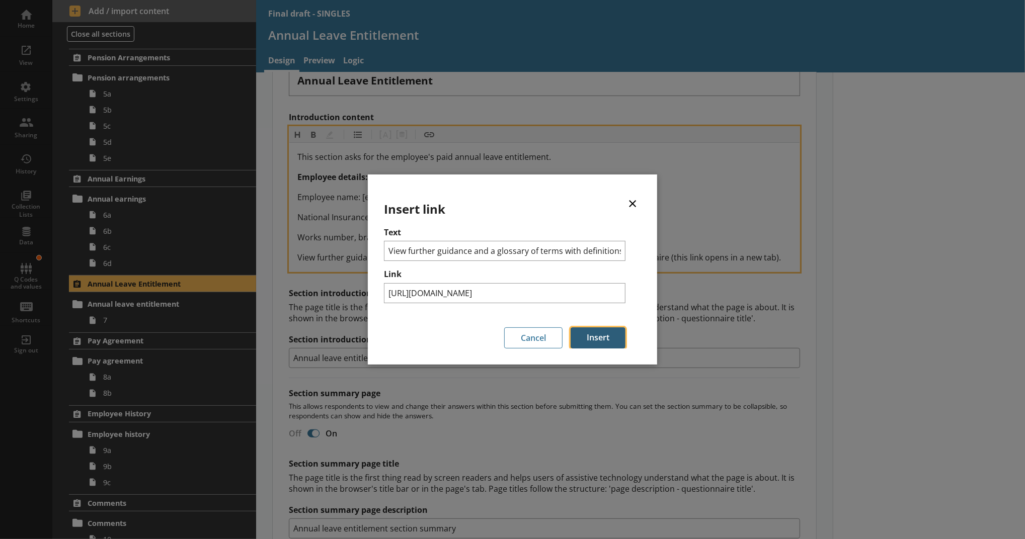
scroll to position [0, 0]
click at [597, 345] on button "Insert" at bounding box center [598, 338] width 55 height 21
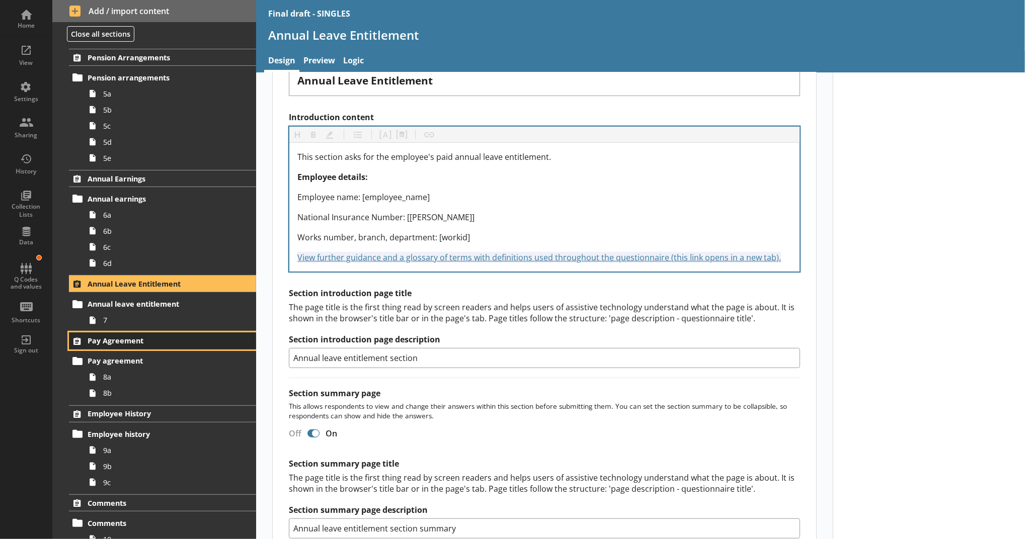
click at [199, 341] on span "Pay Agreement" at bounding box center [155, 341] width 135 height 10
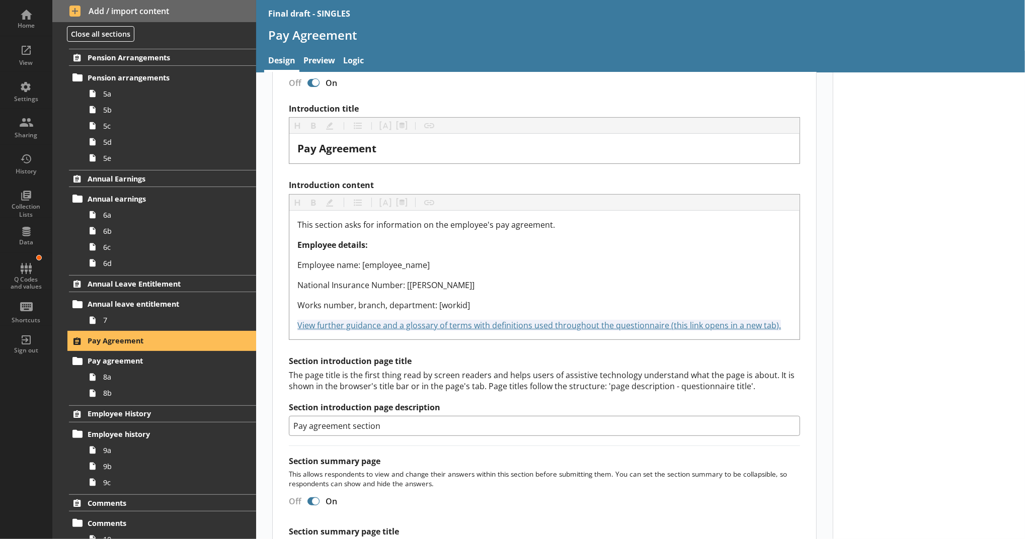
scroll to position [214, 0]
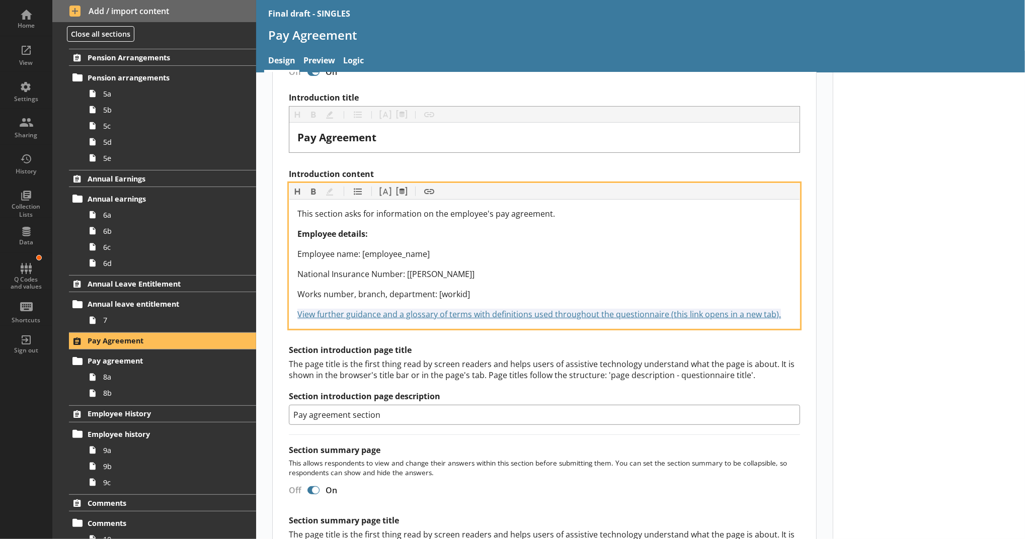
drag, startPoint x: 778, startPoint y: 316, endPoint x: 263, endPoint y: 365, distance: 517.0
click at [263, 365] on main "Short code 24 Move icon-copy Duplicate icon-delete Created with Sketch. Delete …" at bounding box center [544, 285] width 563 height 835
copy span "View further guidance and a glossary of terms with definitions used throughout …"
drag, startPoint x: 779, startPoint y: 312, endPoint x: 293, endPoint y: 312, distance: 486.0
click at [297, 312] on div "This section asks for information on the employee's pay agreement. Employee det…" at bounding box center [544, 264] width 494 height 113
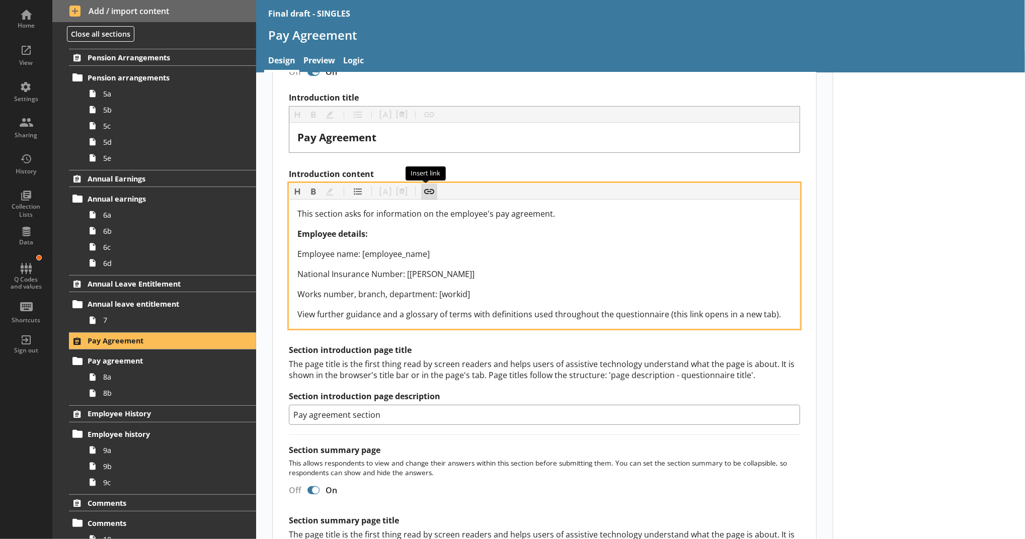
click at [423, 191] on button "Insert link" at bounding box center [429, 192] width 16 height 16
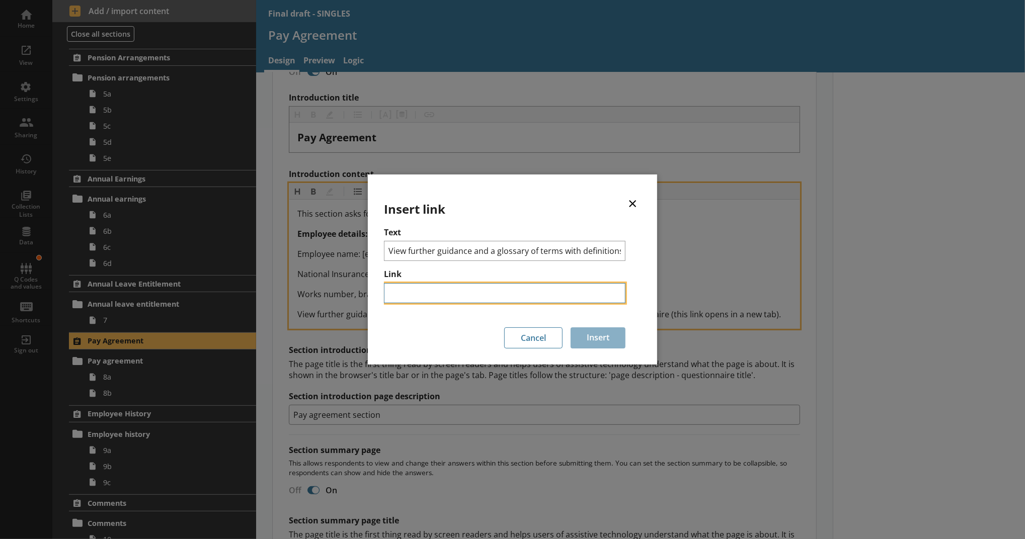
click at [446, 292] on input "Link" at bounding box center [504, 293] width 241 height 20
paste input "https://www.ons.gov.uk/surveys/informationforbusinesses/businesssurveys/additio…"
type input "https://www.ons.gov.uk/surveys/informationforbusinesses/businesssurveys/additio…"
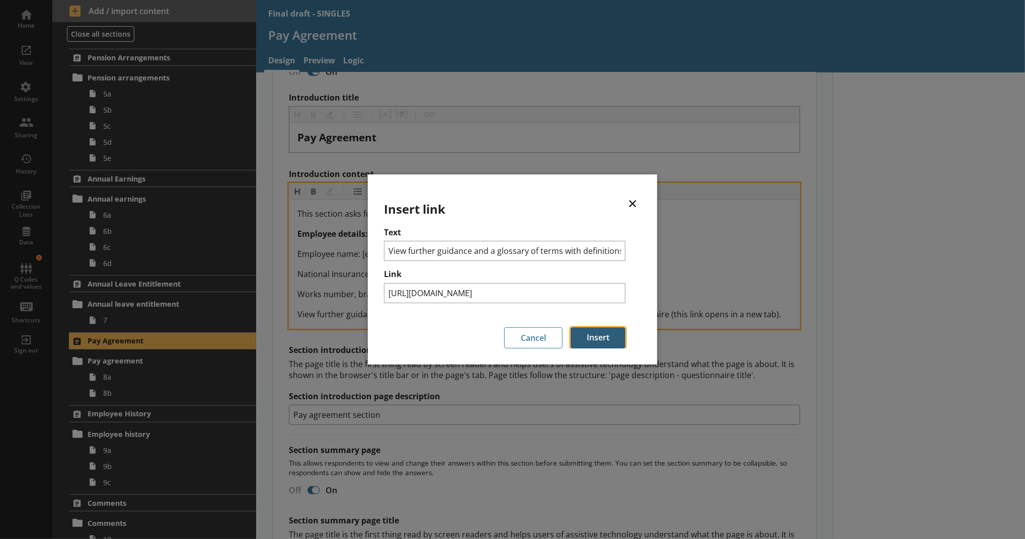
scroll to position [0, 0]
click at [580, 331] on button "Insert" at bounding box center [598, 338] width 55 height 21
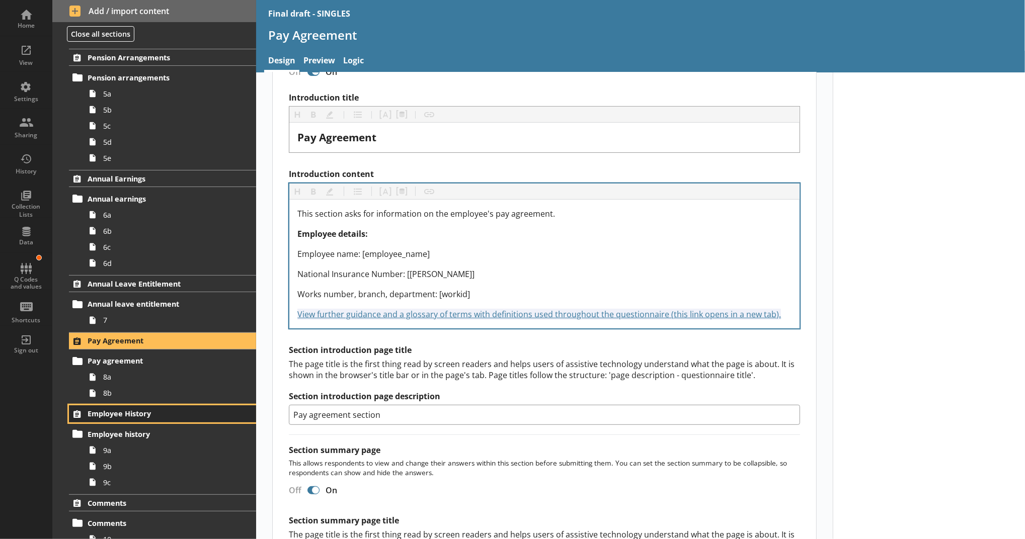
click at [191, 411] on span "Employee History" at bounding box center [155, 414] width 135 height 10
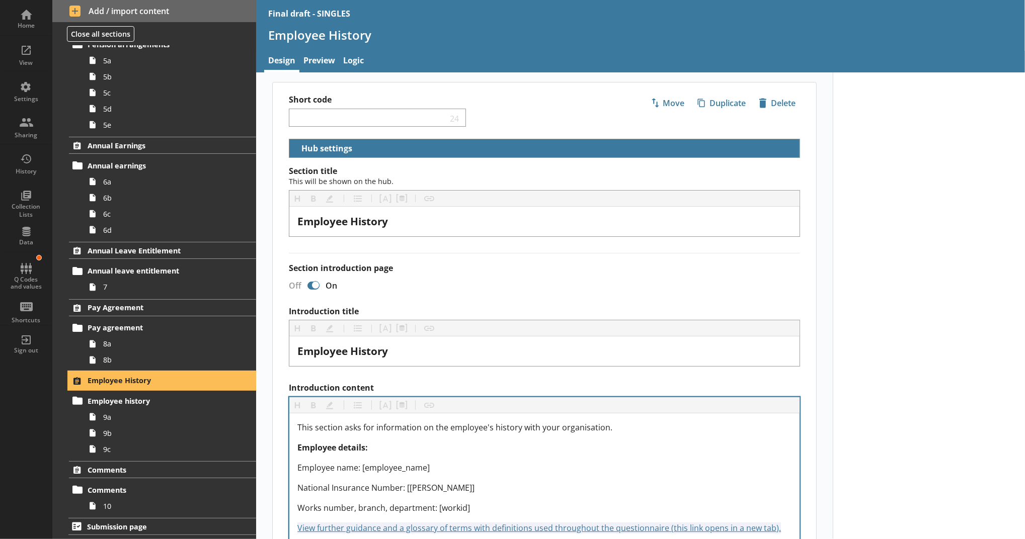
scroll to position [295, 0]
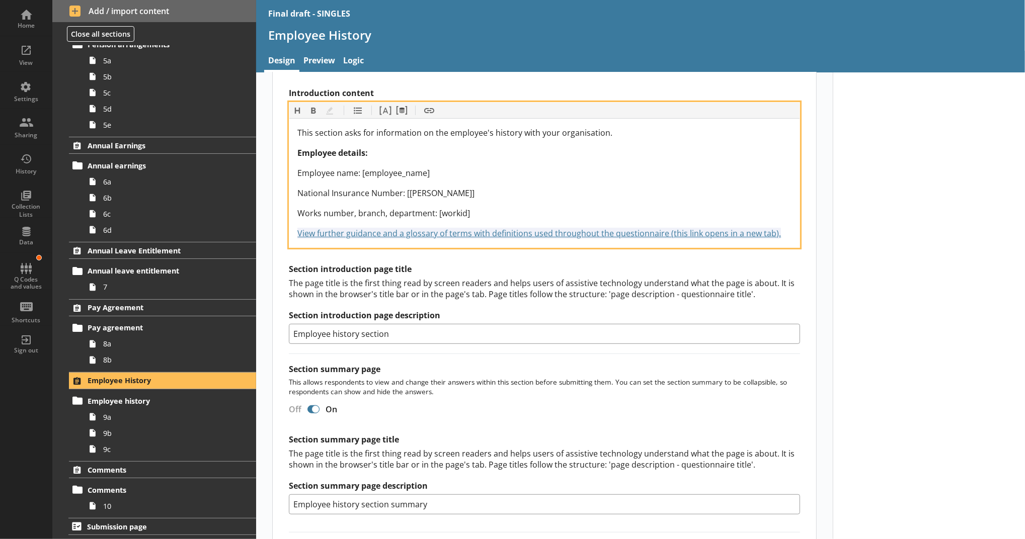
drag, startPoint x: 781, startPoint y: 230, endPoint x: 290, endPoint y: 232, distance: 491.0
click at [290, 232] on div "This section asks for information on the employee's history with your organisat…" at bounding box center [544, 183] width 510 height 129
copy span "View further guidance and a glossary of terms with definitions used throughout …"
drag, startPoint x: 779, startPoint y: 232, endPoint x: 295, endPoint y: 228, distance: 483.5
click at [297, 228] on div "View further guidance and a glossary of terms with definitions used throughout …" at bounding box center [544, 233] width 494 height 12
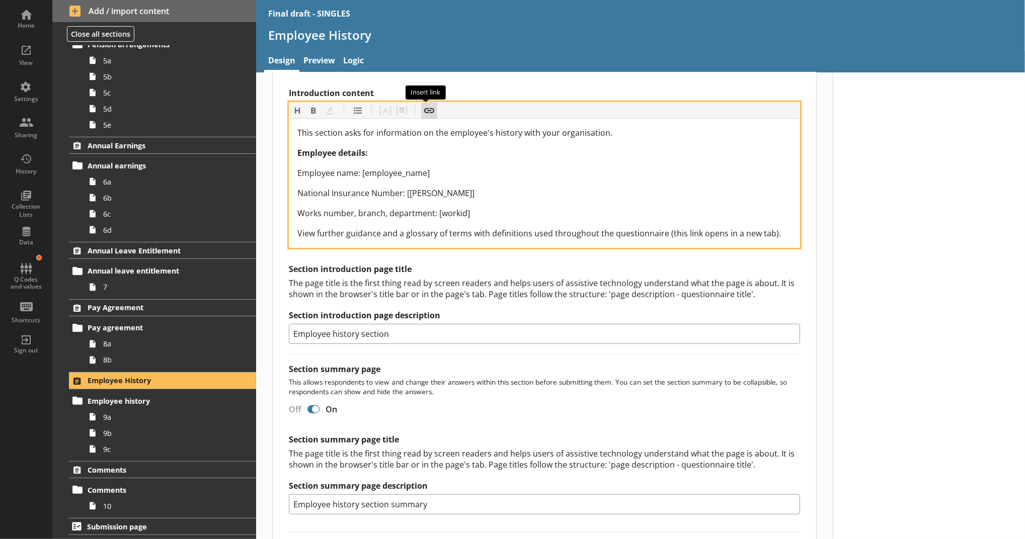
click at [426, 115] on button "Insert link" at bounding box center [429, 111] width 16 height 16
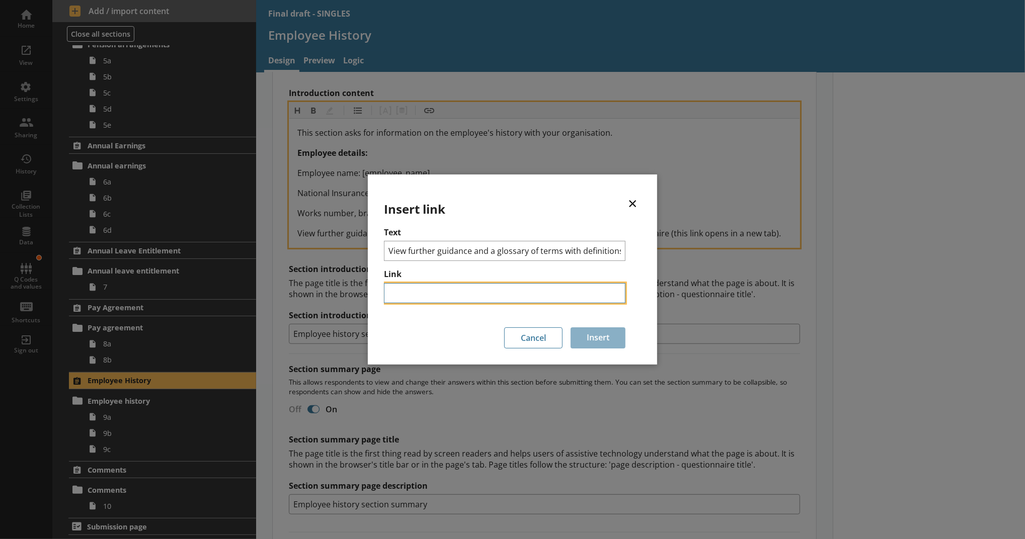
click at [424, 286] on input "Link" at bounding box center [504, 293] width 241 height 20
paste input "https://www.ons.gov.uk/surveys/informationforbusinesses/businesssurveys/additio…"
type input "https://www.ons.gov.uk/surveys/informationforbusinesses/businesssurveys/additio…"
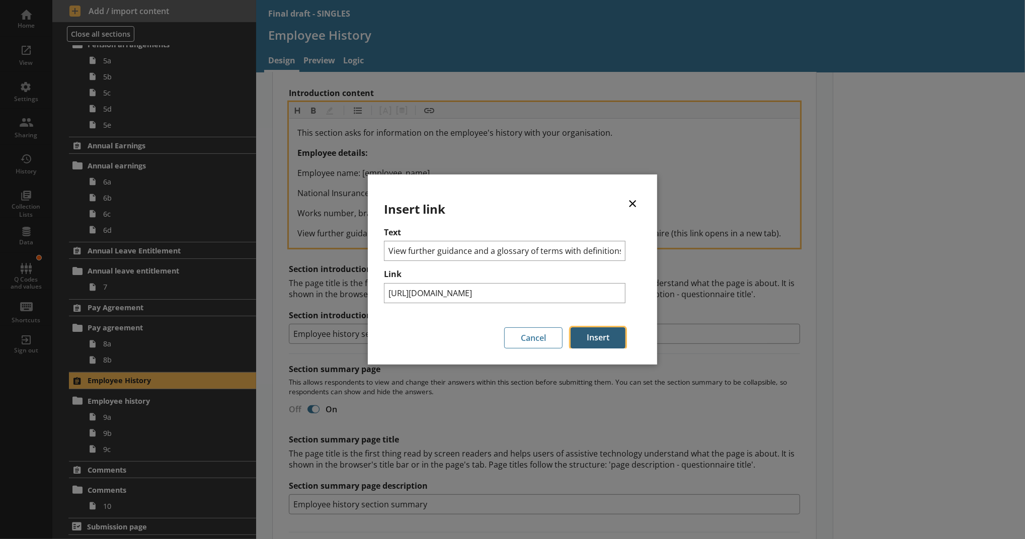
scroll to position [0, 0]
click at [582, 336] on button "Insert" at bounding box center [598, 338] width 55 height 21
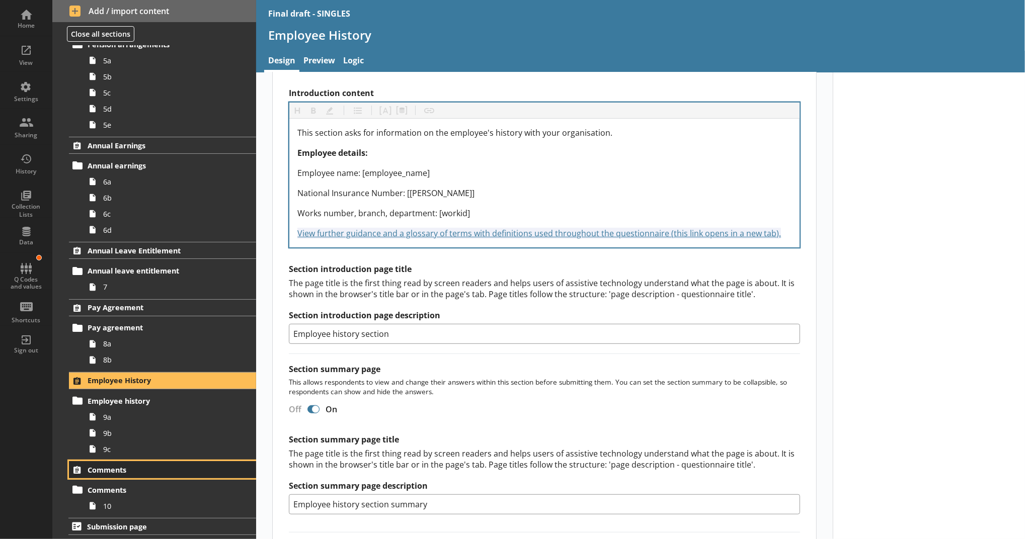
click at [197, 465] on span "Comments" at bounding box center [155, 470] width 135 height 10
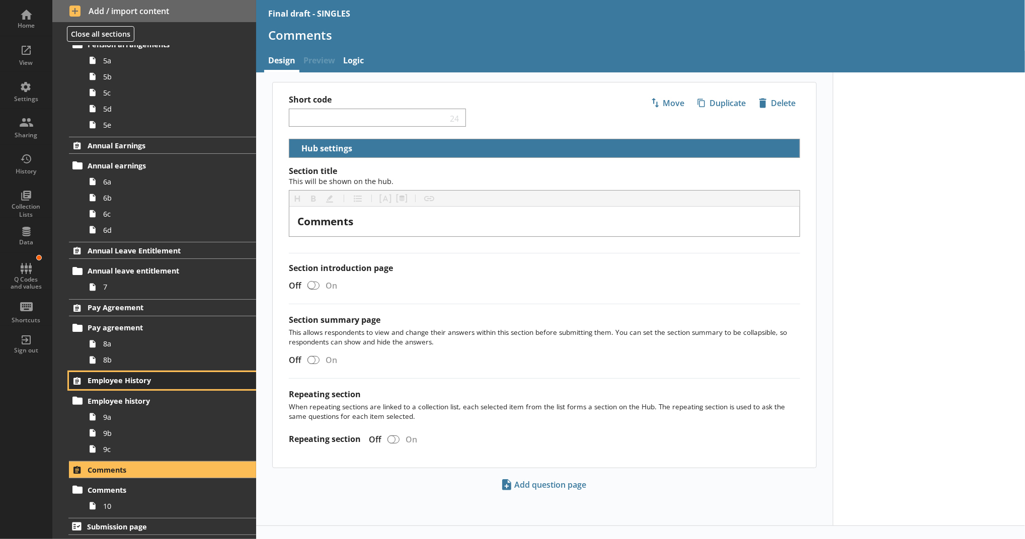
click at [191, 385] on span "Employee History" at bounding box center [155, 381] width 135 height 10
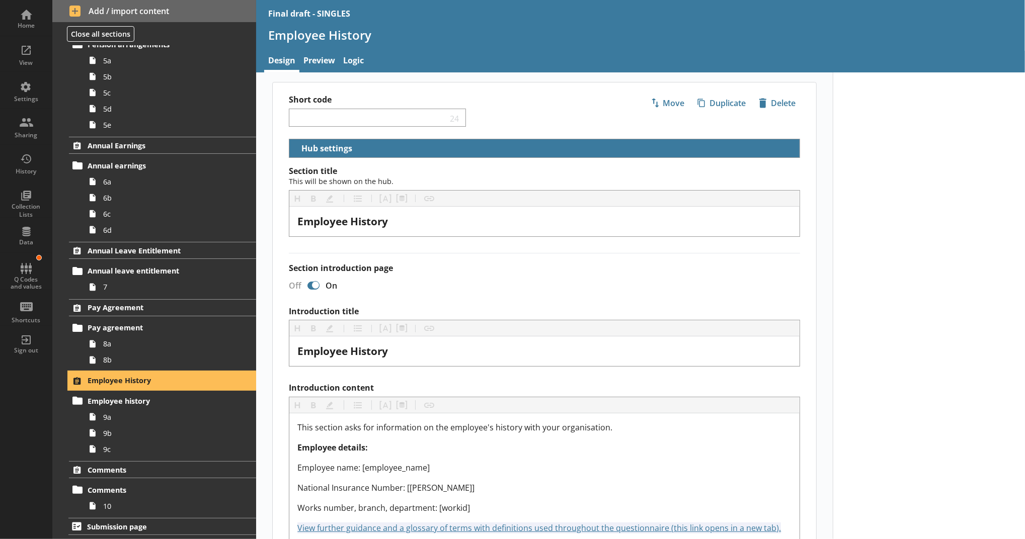
scroll to position [192, 0]
